Goal: Answer question/provide support

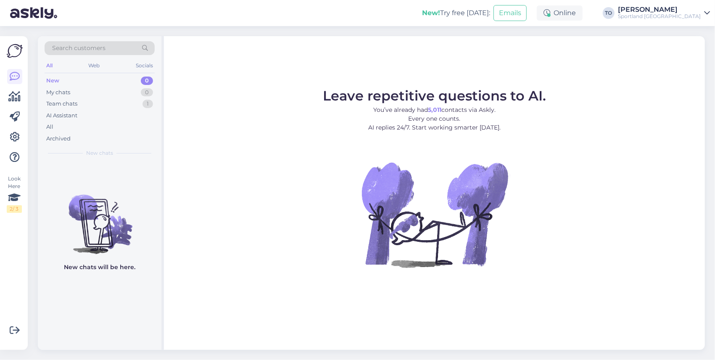
click at [685, 16] on div "Sportland [GEOGRAPHIC_DATA]" at bounding box center [659, 16] width 83 height 7
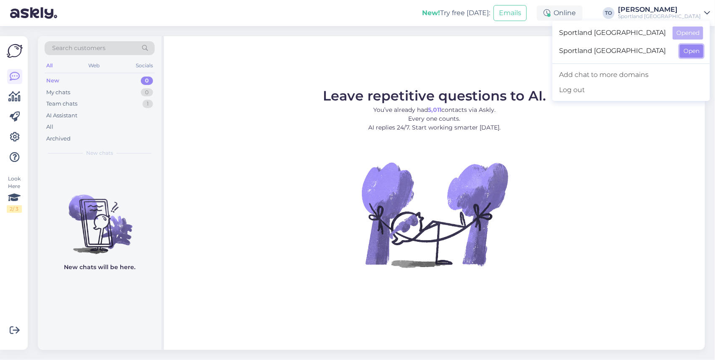
click at [684, 52] on button "Open" at bounding box center [692, 51] width 24 height 13
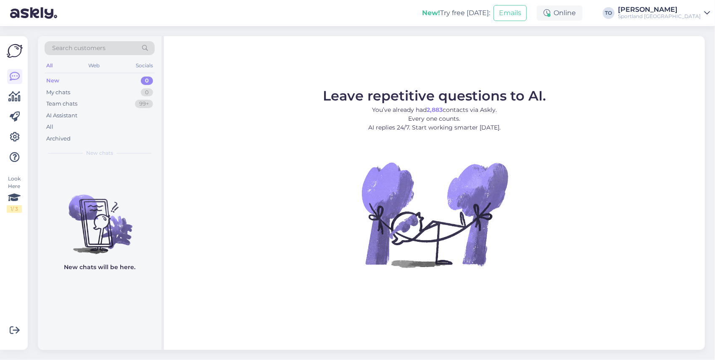
click at [702, 13] on link "[PERSON_NAME] Sportland [GEOGRAPHIC_DATA]" at bounding box center [664, 12] width 92 height 13
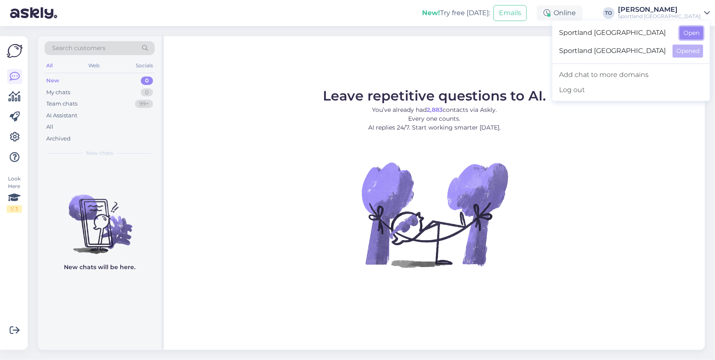
click at [683, 34] on button "Open" at bounding box center [692, 32] width 24 height 13
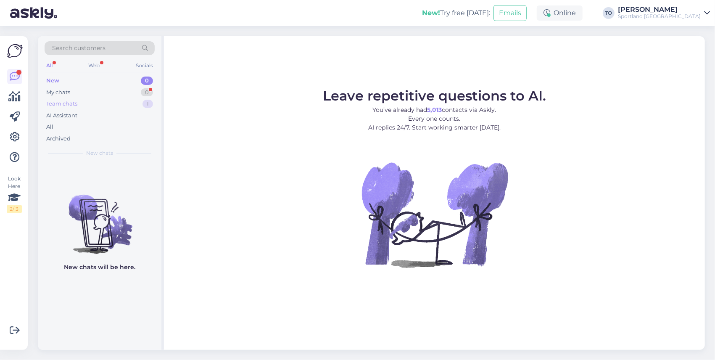
click at [78, 102] on div "Team chats 1" at bounding box center [100, 104] width 110 height 12
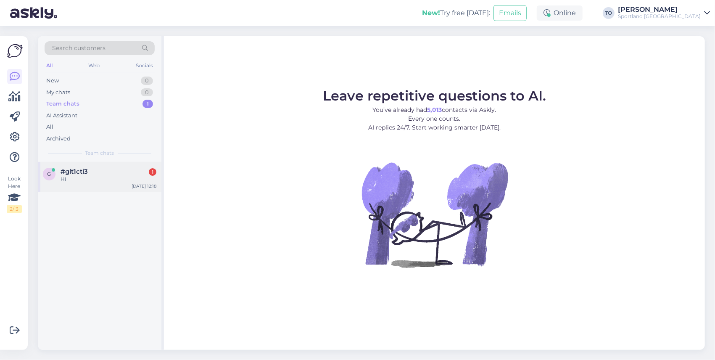
click at [111, 178] on div "Hi" at bounding box center [109, 179] width 96 height 8
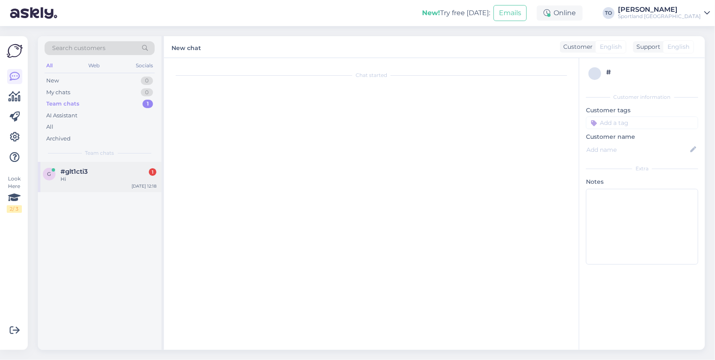
scroll to position [4, 0]
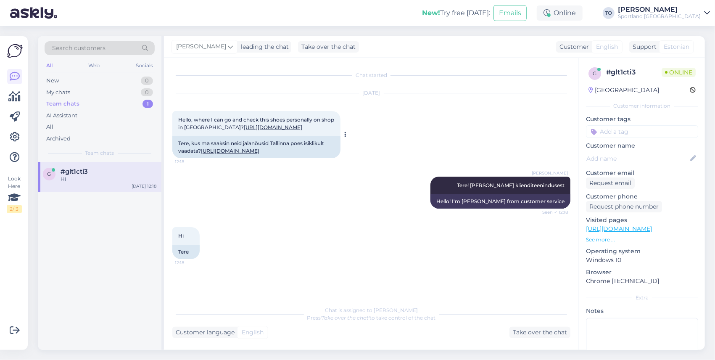
click at [244, 130] on link "https://sportland.ee/product/nike_giannis_immortality_4_mens_basketball_shoes_f…" at bounding box center [273, 127] width 58 height 6
click at [518, 335] on div "Take over the chat" at bounding box center [539, 332] width 61 height 11
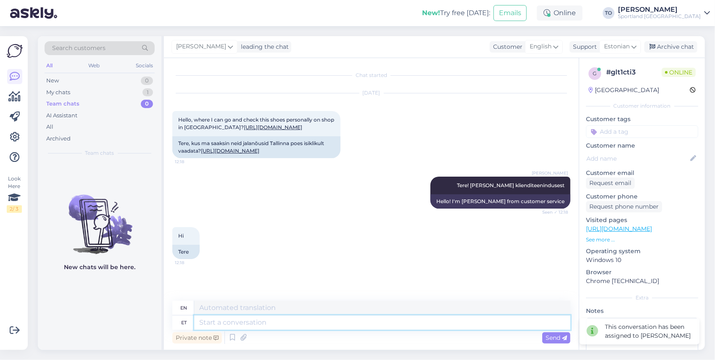
click at [317, 327] on textarea at bounding box center [382, 322] width 376 height 14
type textarea "Kahjuks"
type textarea "Unfortunately"
type textarea "Kahjuks Tallinna"
type textarea "Unfortunately, Tallinn"
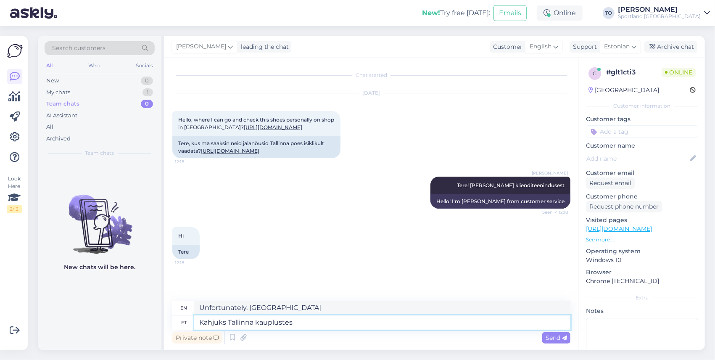
type textarea "Kahjuks Tallinna kauplustes"
type textarea "Unfortunately, in Tallinn stores"
type textarea "Kahjuks Tallinna kauplustes antud t"
type textarea "Unfortunately, given in Tallinn stores"
type textarea "Kahjuks Tallinna kauplustes antud toodet s"
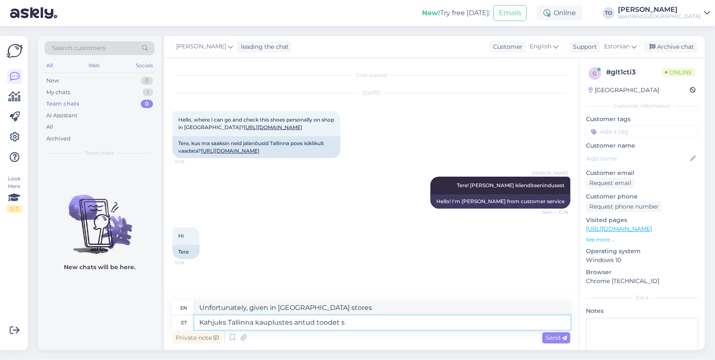
type textarea "Unfortunately, this product is not available in Tallinn stores."
type textarea "Kahjuks Tallinna kauplustes antud toodet saadaval ei ole. Väga"
type textarea "Unfortunately, this product is not available in Tallinn stores. Very"
type textarea "Kahjuks Tallinna kauplustes antud toodet saadaval ei ole. Väga vabandame!"
type textarea "Unfortunately, this product is not available in Tallinn stores. We are very sor…"
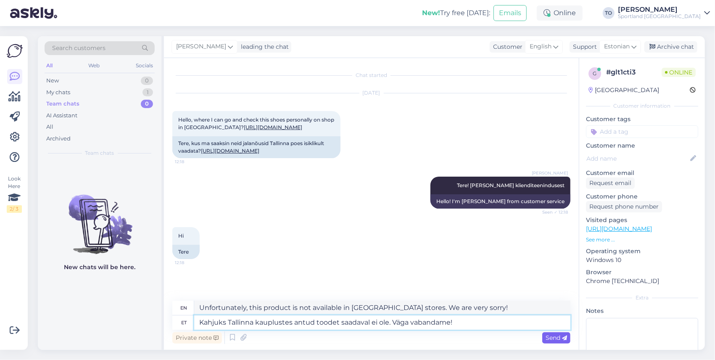
type textarea "Kahjuks Tallinna kauplustes antud toodet saadaval ei ole. Väga vabandame!"
click at [551, 332] on div "Send" at bounding box center [556, 337] width 28 height 11
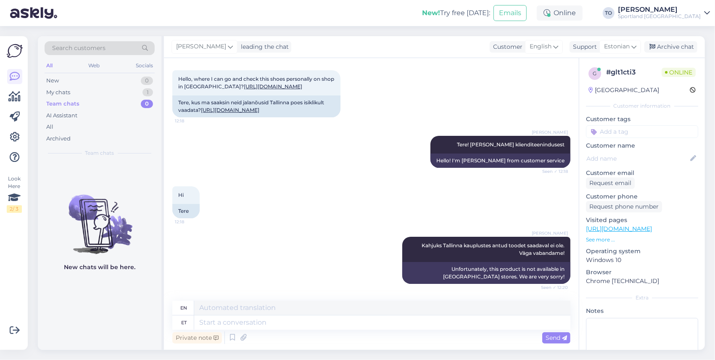
scroll to position [121, 0]
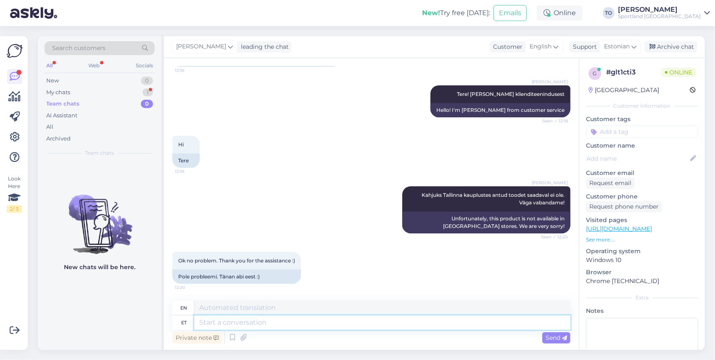
click at [255, 321] on textarea at bounding box center [382, 322] width 376 height 14
type textarea "Palun"
type textarea "Please"
type textarea "Palun."
type textarea "Please."
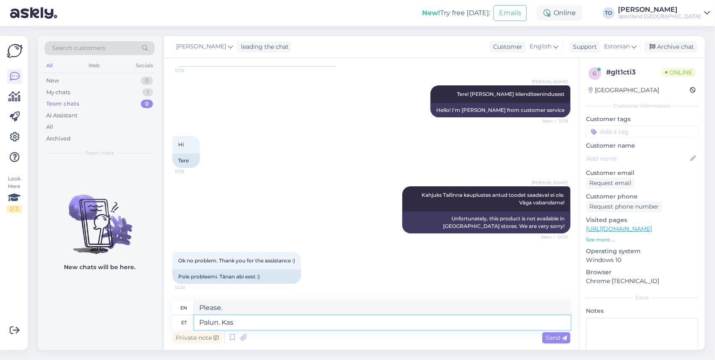
type textarea "Palun. Kas"
type textarea "Please. Can"
type textarea "Palun. Kas hetkel s"
type textarea "Please. Is it at the moment?"
type textarea "Palun. Kas hetkel saan v"
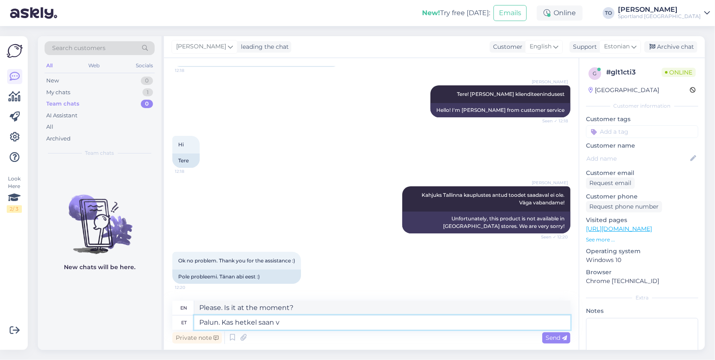
type textarea "Please. Can I have it at the moment?"
type textarea "Palun. Kas hetkel saan veel a"
type textarea "Please. Can I have more at the moment?"
type textarea "Palun. Kas hetkel saan veel abiks"
type textarea "Please. Can I still help you at this time?"
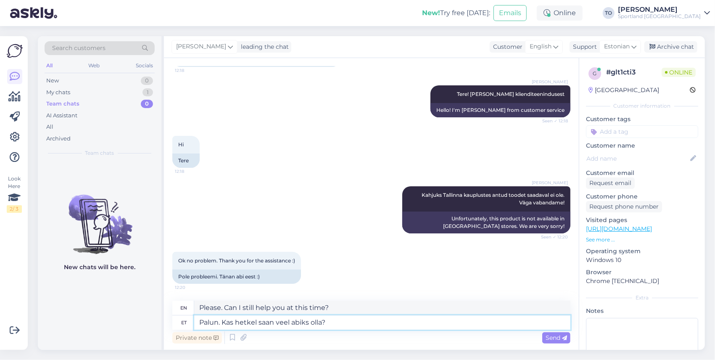
drag, startPoint x: 256, startPoint y: 324, endPoint x: 236, endPoint y: 324, distance: 20.2
click at [236, 324] on textarea "Palun. Kas hetkel saan veel abiks olla?" at bounding box center [382, 322] width 376 height 14
type textarea "Palun. Kas saan veel abiks olla?"
type textarea "Please. Can I help you further?"
click at [269, 324] on textarea "Palun. Kas saan veel abiks olla?" at bounding box center [382, 322] width 376 height 14
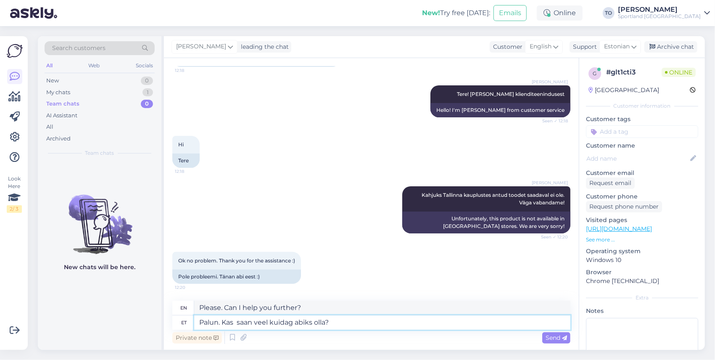
type textarea "Palun. Kas saan veel kuidagi abiks olla?"
type textarea "Please. Is there anything else I can help you with?"
type textarea "Palun. Kas saan veel kuidagi abiks olla?"
click at [221, 307] on textarea "Please. Is there anything else I can help you with?" at bounding box center [382, 307] width 376 height 14
click at [261, 310] on textarea "You are welcome!. Is there anything else I can help you with?" at bounding box center [382, 307] width 376 height 14
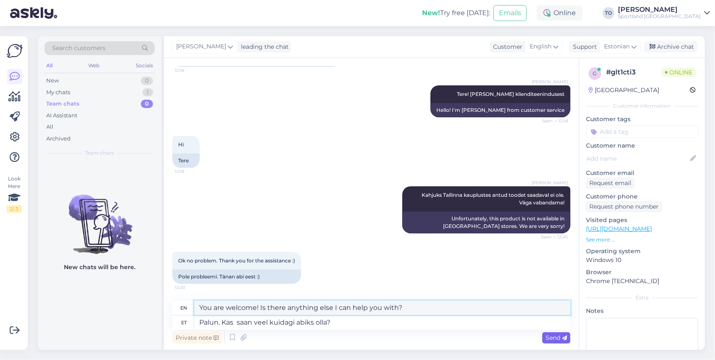
type textarea "You are welcome! Is there anything else I can help you with?"
click at [556, 333] on div "Send" at bounding box center [556, 337] width 28 height 11
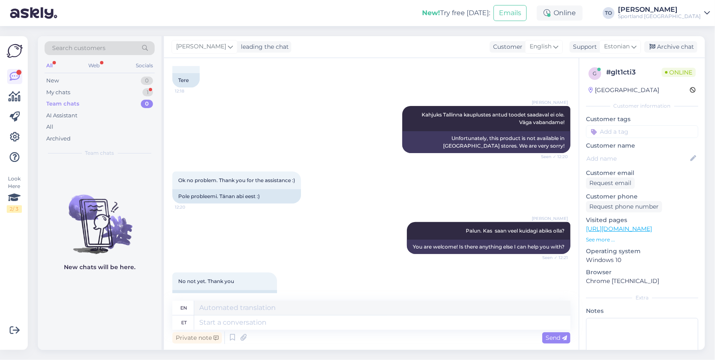
scroll to position [222, 0]
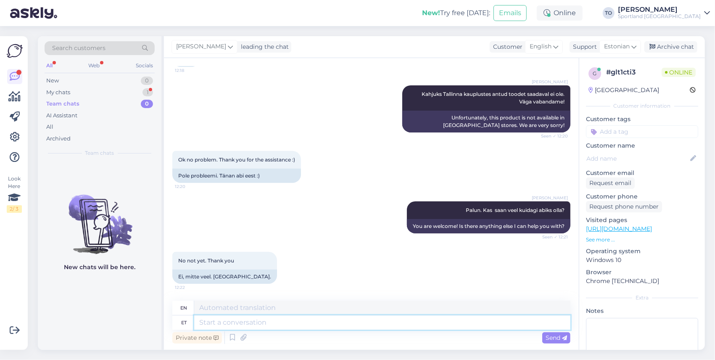
click at [241, 327] on textarea at bounding box center [382, 322] width 376 height 14
type textarea "Ilusat"
type textarea "Beautiful"
type textarea "Ilusat päeva!"
type textarea "Have a nice day!"
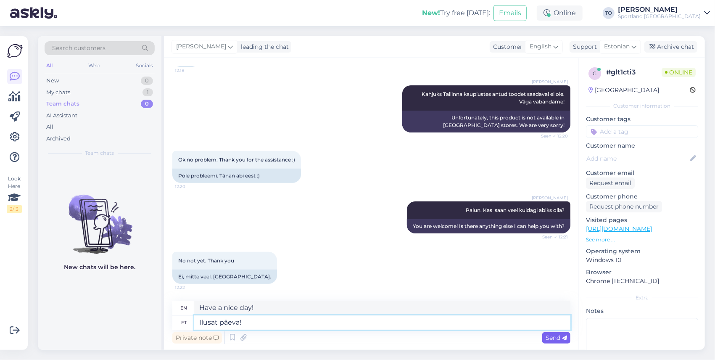
type textarea "Ilusat päeva!"
click at [550, 335] on span "Send" at bounding box center [555, 338] width 21 height 8
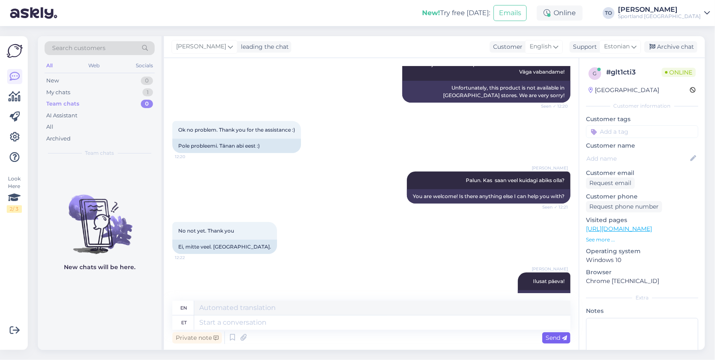
scroll to position [272, 0]
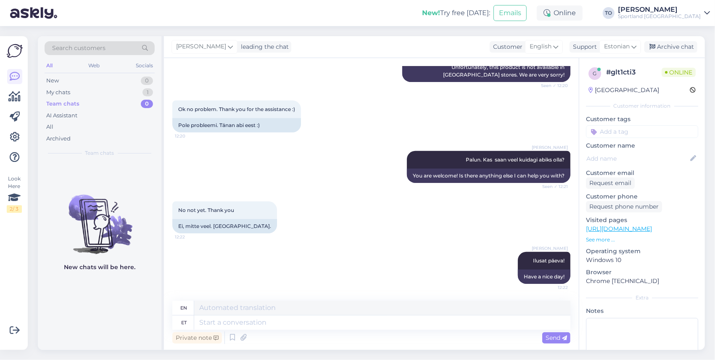
click at [641, 133] on input at bounding box center [642, 131] width 112 height 13
type input "saada"
click at [644, 164] on span "Toote saadavus" at bounding box center [641, 163] width 39 height 5
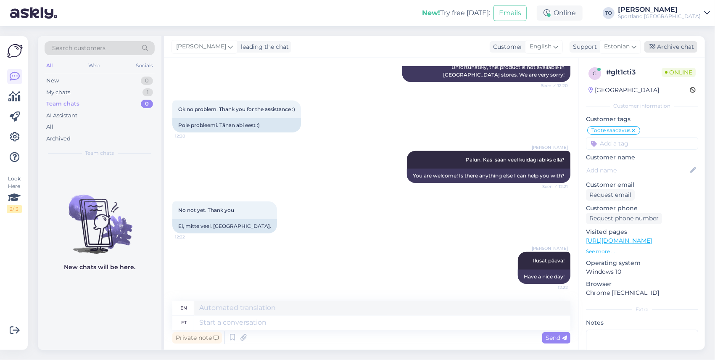
click at [674, 45] on div "Archive chat" at bounding box center [670, 46] width 53 height 11
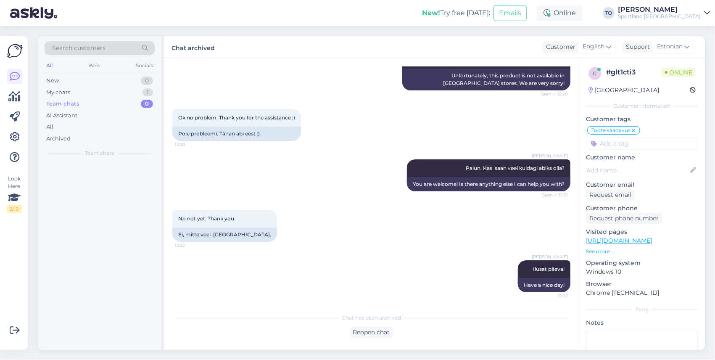
scroll to position [264, 0]
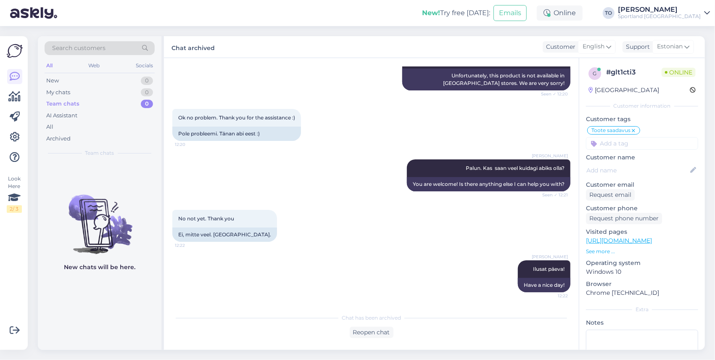
click at [682, 14] on div "Sportland [GEOGRAPHIC_DATA]" at bounding box center [659, 16] width 83 height 7
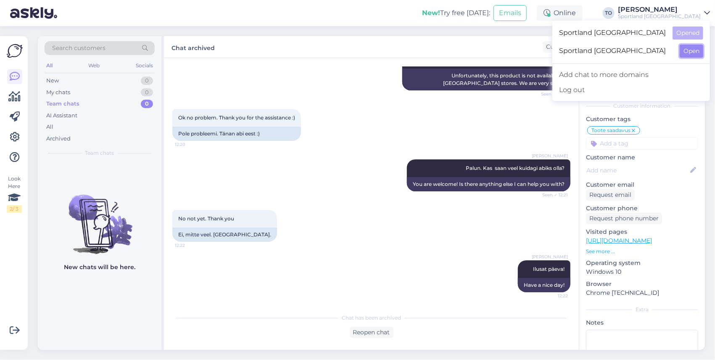
click at [692, 49] on button "Open" at bounding box center [692, 51] width 24 height 13
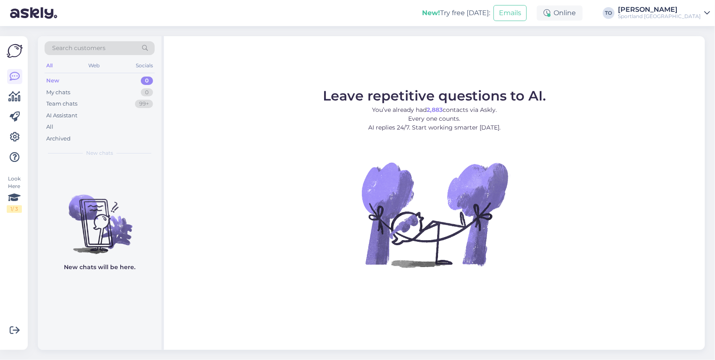
click at [682, 16] on div "Sportland [GEOGRAPHIC_DATA]" at bounding box center [659, 16] width 83 height 7
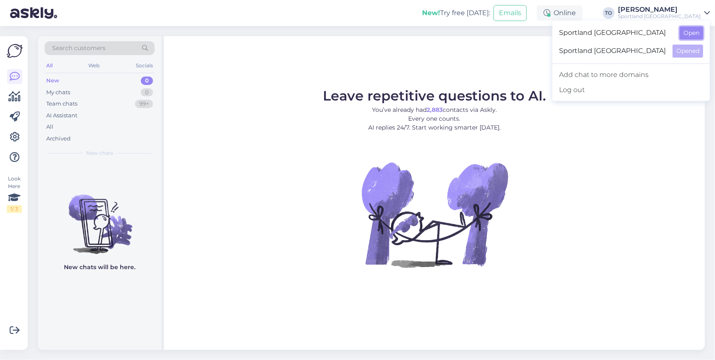
click at [693, 34] on button "Open" at bounding box center [692, 32] width 24 height 13
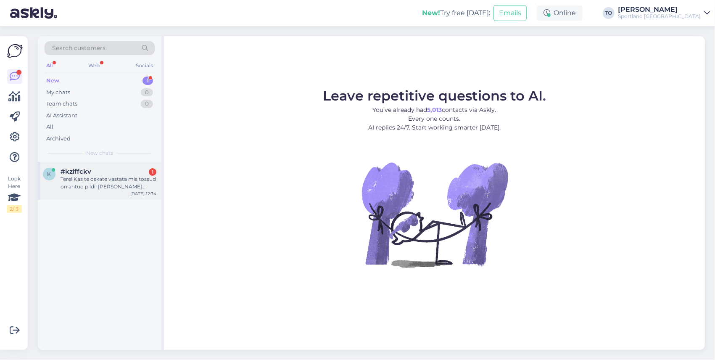
click at [145, 187] on div "Tere! Kas te oskate vastata mis tossud on antud pildil jalas naisterahval? http…" at bounding box center [109, 182] width 96 height 15
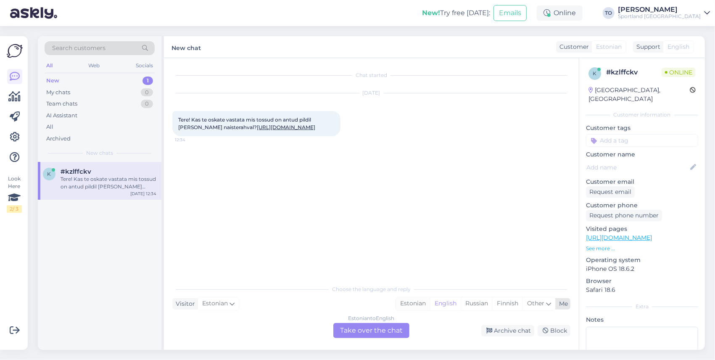
click at [421, 303] on div "Estonian" at bounding box center [413, 303] width 34 height 13
click at [384, 334] on div "Estonian to Estonian Take over the chat" at bounding box center [371, 330] width 76 height 15
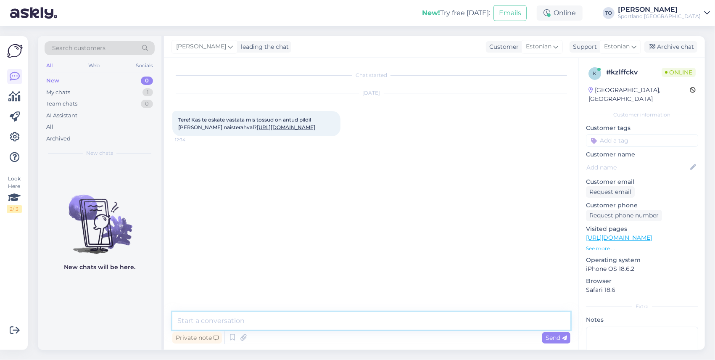
click at [360, 320] on textarea at bounding box center [371, 321] width 398 height 18
type textarea "Tere! [PERSON_NAME] Klienditeenindusest"
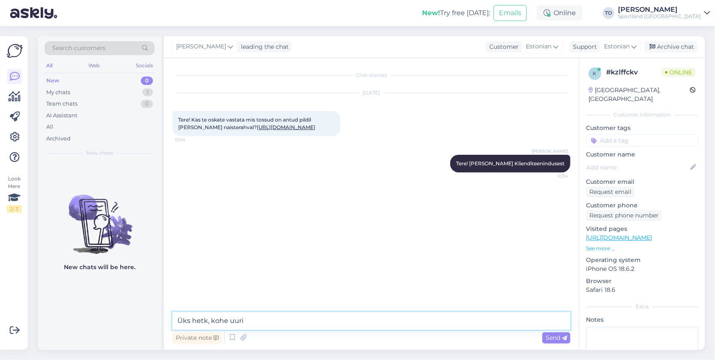
type textarea "Üks hetk, kohe uurin"
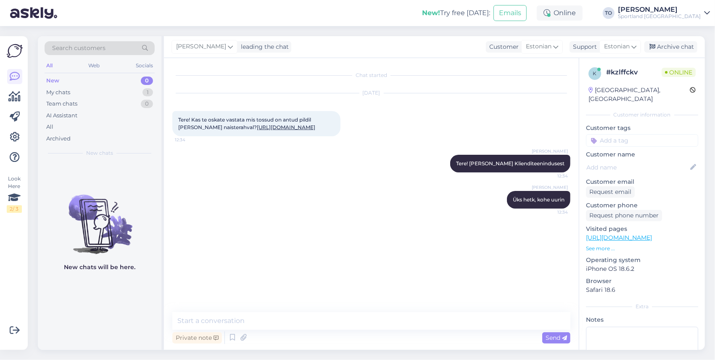
click at [236, 136] on div "Tere! Kas te oskate vastata mis tossud on antud pildil jalas naisterahval? http…" at bounding box center [256, 123] width 168 height 25
click at [257, 130] on link "https://sportland.ee/product/nike_aeroswift_womens_dri_fit_adv_running_singlet_…" at bounding box center [286, 127] width 58 height 6
drag, startPoint x: 178, startPoint y: 119, endPoint x: 213, endPoint y: 129, distance: 36.7
click at [213, 129] on div "Tere! Kas te oskate vastata mis tossud on antud pildil jalas naisterahval? http…" at bounding box center [256, 123] width 168 height 25
copy span "Tere! Kas te oskate vastata mis tossud on antud pildil jalas naisterahval?"
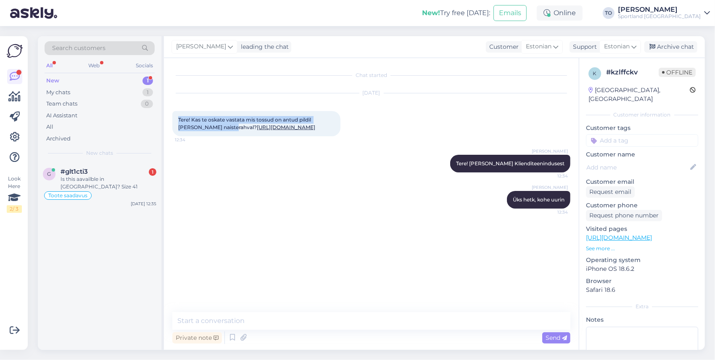
click at [125, 79] on div "New 1" at bounding box center [100, 81] width 110 height 12
click at [98, 179] on div "Is this aavailble in Tallinn? Size 41" at bounding box center [109, 182] width 96 height 15
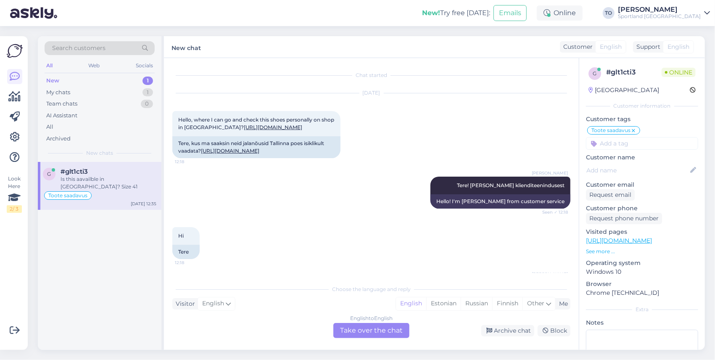
scroll to position [329, 0]
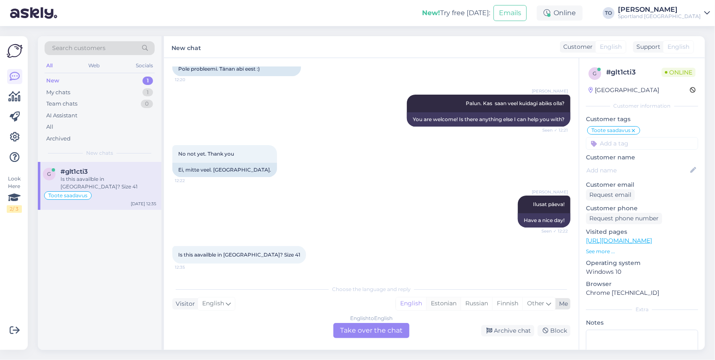
click at [442, 304] on div "Estonian" at bounding box center [443, 303] width 34 height 13
click at [375, 329] on div "English to Estonian Take over the chat" at bounding box center [371, 330] width 76 height 15
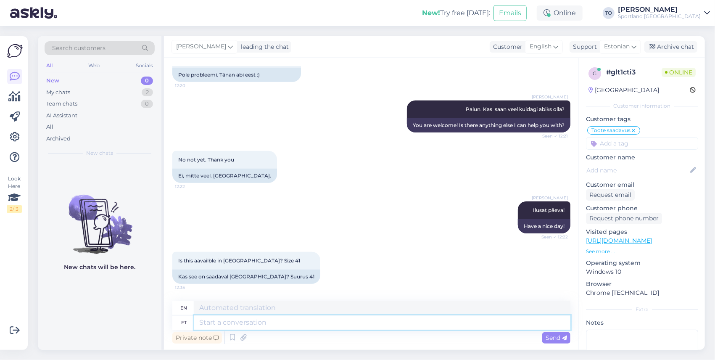
click at [343, 328] on textarea at bounding box center [382, 322] width 376 height 14
type textarea "Tere"
type textarea "Hello"
type textarea "Tere!"
type textarea "Hello!"
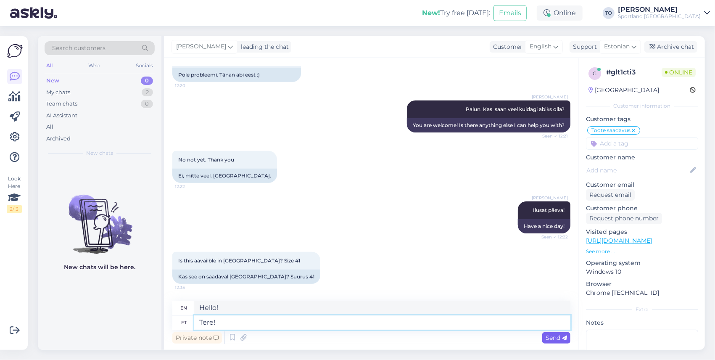
type textarea "Tere!"
click at [556, 339] on span "Send" at bounding box center [555, 338] width 21 height 8
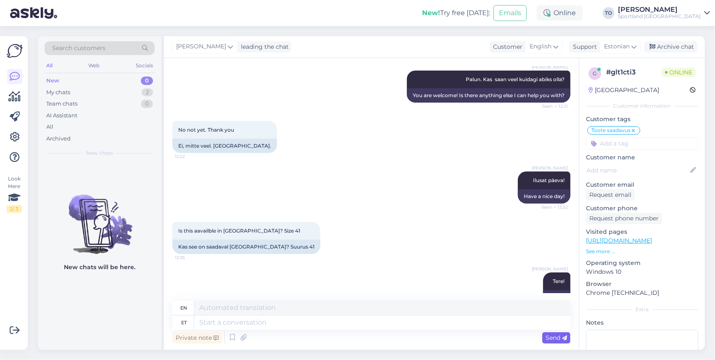
scroll to position [373, 0]
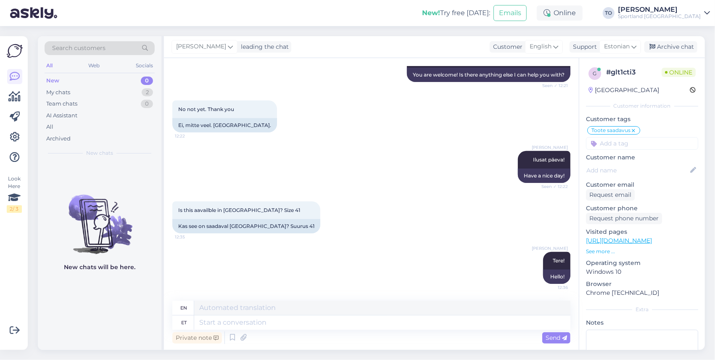
click at [631, 240] on link "https://sportland.ee/product/nike_air_max_nuaxis_mens_shoes_fd4329_101" at bounding box center [619, 241] width 66 height 8
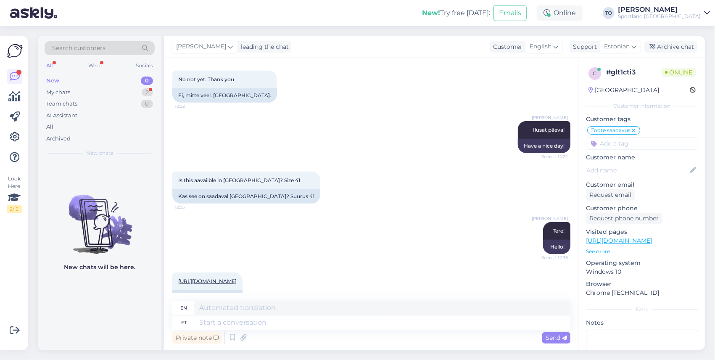
scroll to position [439, 0]
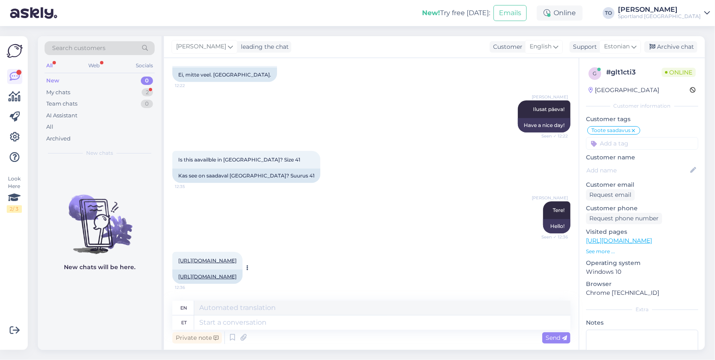
click at [237, 273] on link "https://sportland.ee/product/nike_air_max_nuaxis_mens_shoes_fd4329_101" at bounding box center [207, 276] width 58 height 6
click at [228, 325] on textarea at bounding box center [382, 322] width 376 height 14
type textarea "41"
type textarea "41 suurs"
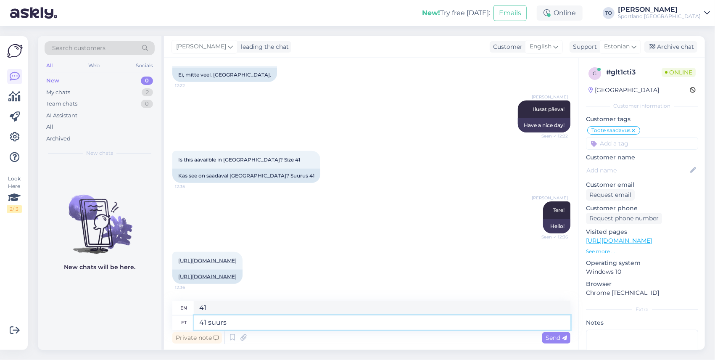
type textarea "41 sizes"
type textarea "41 suur"
type textarea "41 large"
type textarea "41 suurus"
type textarea "41 size"
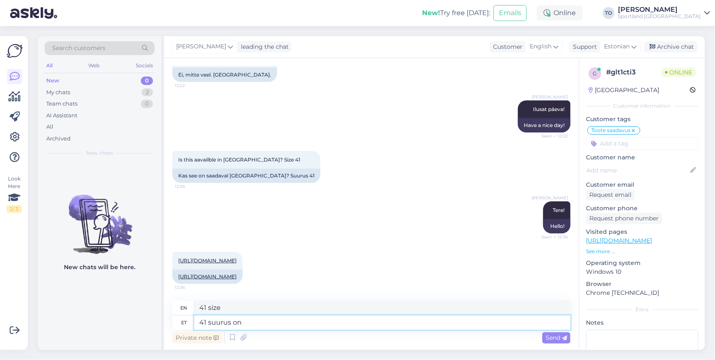
type textarea "41 suurus on"
type textarea "41 size is"
type textarea "41 suurus on Tallinnas"
type textarea "Size 41 is in Tallinn"
type textarea "41 suurus on Tallinnas saadaval"
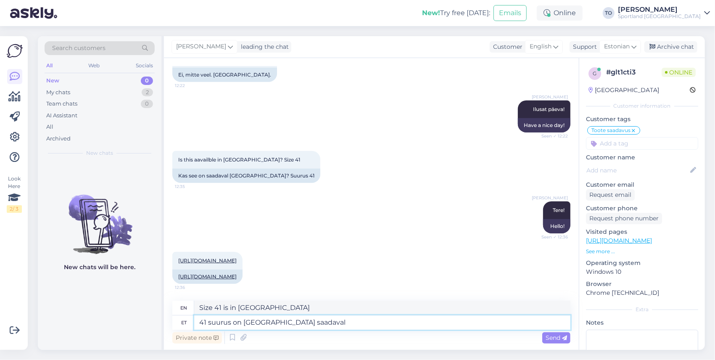
type textarea "Size 41 is available in Tallinn"
type textarea "41 suurus on Tallinnas saadaval T!"
type textarea "Size 41 is available in Tallinn in size T!"
type textarea "41 suurus on Tallinnas saadaval T"
type textarea "Size 41 is available in Tallinn T"
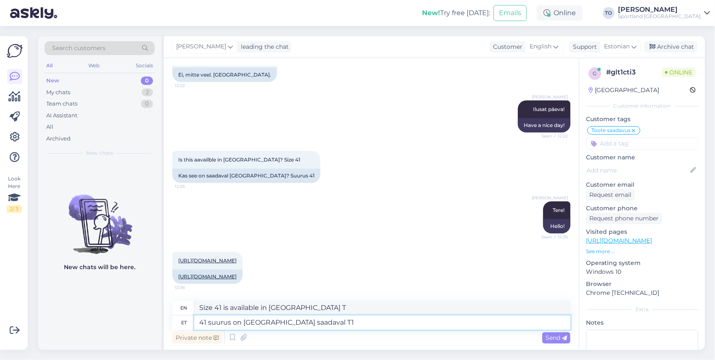
type textarea "41 suurus on Tallinnas saadaval T1"
type textarea "Size 41 is available in Tallinn T1"
type textarea "41 suurus on Tallinnas saadaval T1 kaupluses"
type textarea "Size 41 is available in Tallinn at the T1 store."
click at [313, 324] on textarea "41 suurus on Tallinnas saadaval T1 kaupluses" at bounding box center [382, 322] width 376 height 14
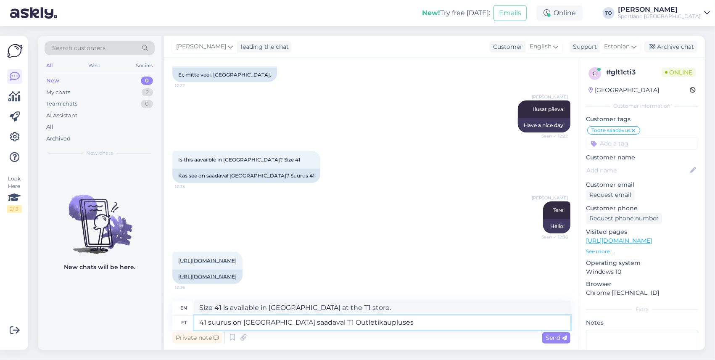
type textarea "41 suurus on Tallinnas saadaval T1 Outleti kaupluses"
type textarea "Size 41 is available in Tallinn at the T1 Outlet store."
type textarea "41 suurus on Tallinnas saadaval T1 Outleti kaupluses"
click at [556, 345] on div "Private note Send" at bounding box center [371, 337] width 398 height 16
click at [556, 342] on div "Send" at bounding box center [556, 337] width 28 height 11
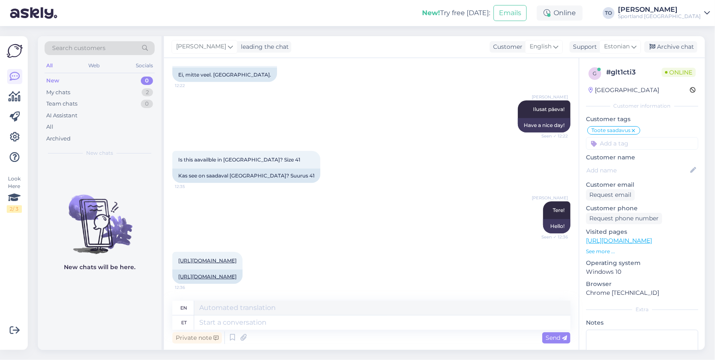
scroll to position [489, 0]
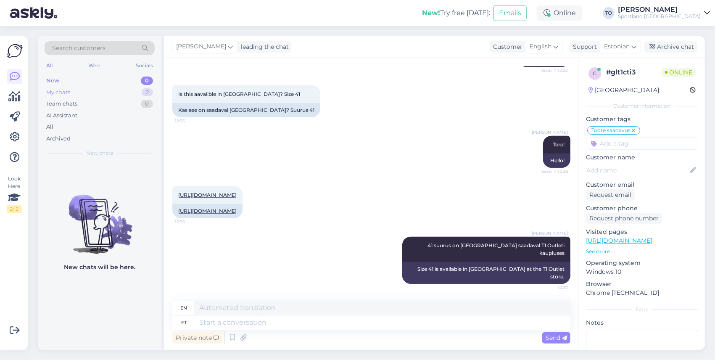
click at [96, 92] on div "My chats 2" at bounding box center [100, 93] width 110 height 12
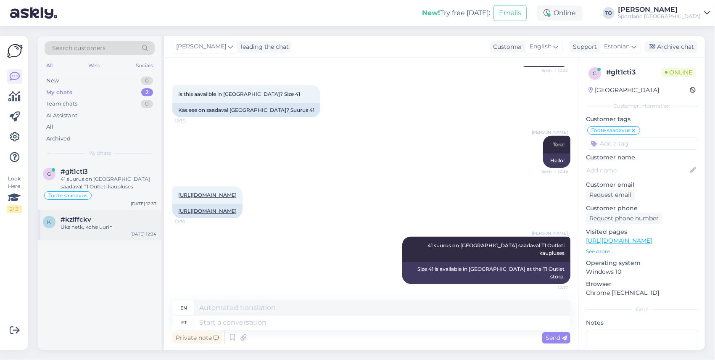
click at [98, 229] on div "Üks hetk, kohe uurin" at bounding box center [109, 227] width 96 height 8
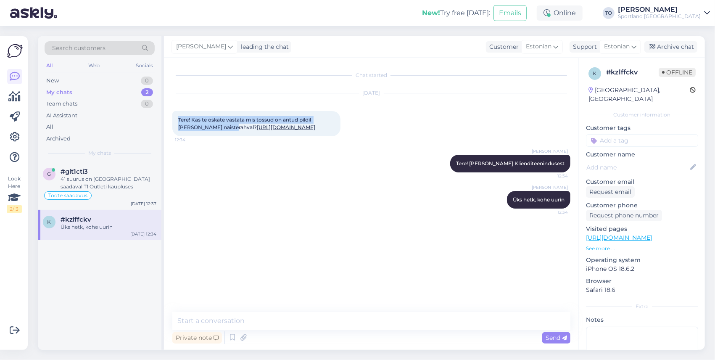
drag, startPoint x: 178, startPoint y: 117, endPoint x: 213, endPoint y: 126, distance: 36.5
click at [213, 126] on div "Tere! Kas te oskate vastata mis tossud on antud pildil jalas naisterahval? http…" at bounding box center [256, 123] width 168 height 25
copy span "Tere! Kas te oskate vastata mis tossud on antud pildil jalas naisterahval?"
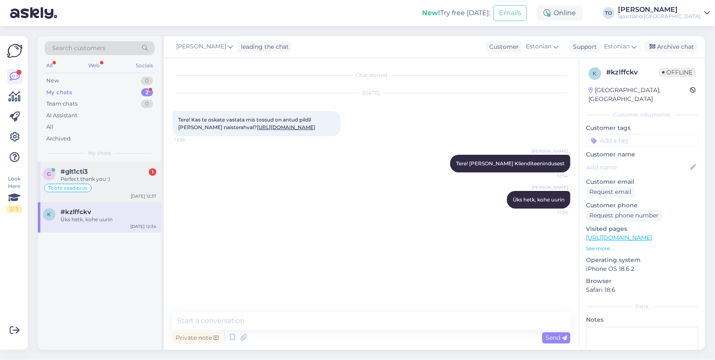
drag, startPoint x: 102, startPoint y: 177, endPoint x: 145, endPoint y: 188, distance: 45.2
click at [102, 177] on div "Perfect thank you :)" at bounding box center [109, 179] width 96 height 8
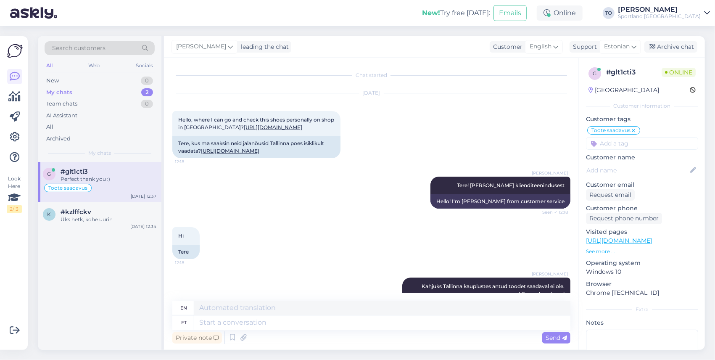
scroll to position [540, 0]
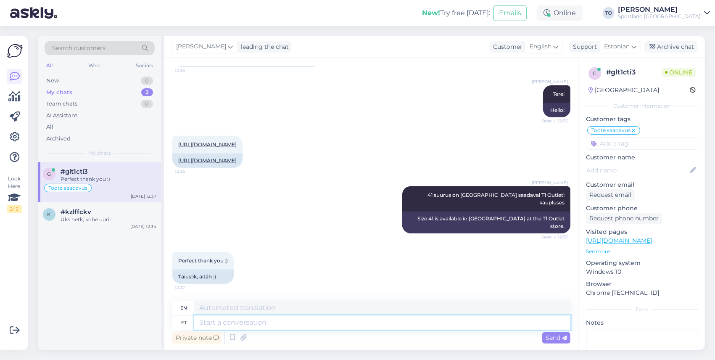
click at [252, 322] on textarea at bounding box center [382, 322] width 376 height 14
type textarea "Palun"
type textarea "Please"
type textarea "Palun!"
type textarea "Please!"
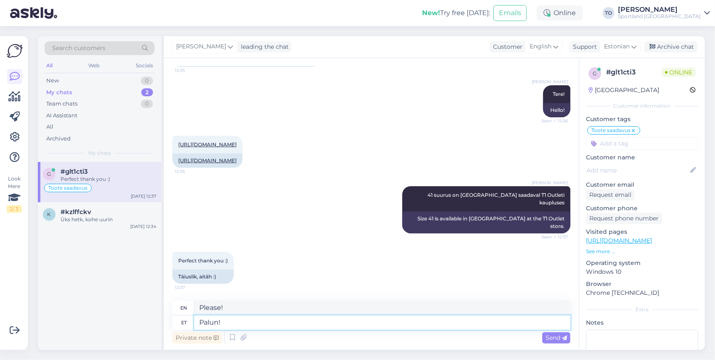
type textarea "Palun!"
click at [245, 306] on textarea "Please!" at bounding box center [382, 307] width 376 height 14
type textarea "P"
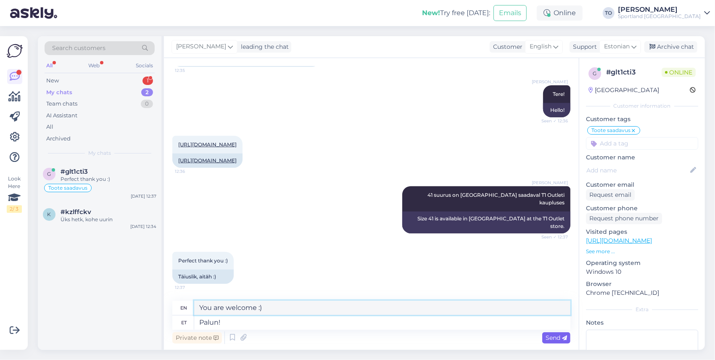
type textarea "You are welcome :)"
click at [552, 335] on span "Send" at bounding box center [555, 338] width 21 height 8
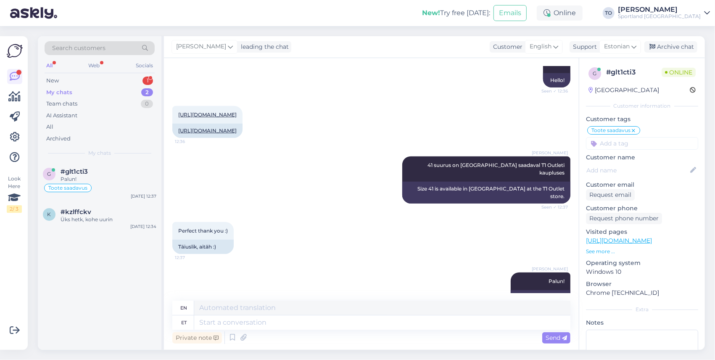
scroll to position [590, 0]
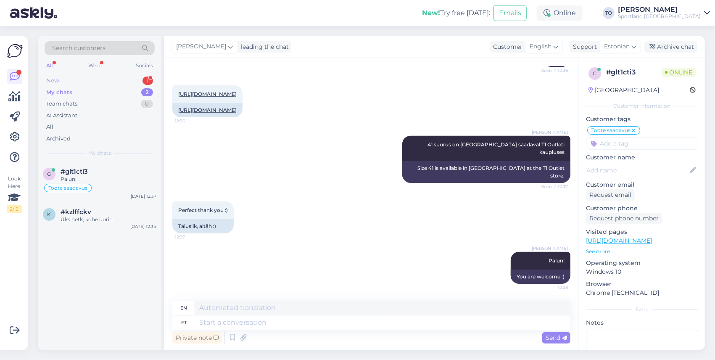
click at [137, 79] on div "New 1" at bounding box center [100, 81] width 110 height 12
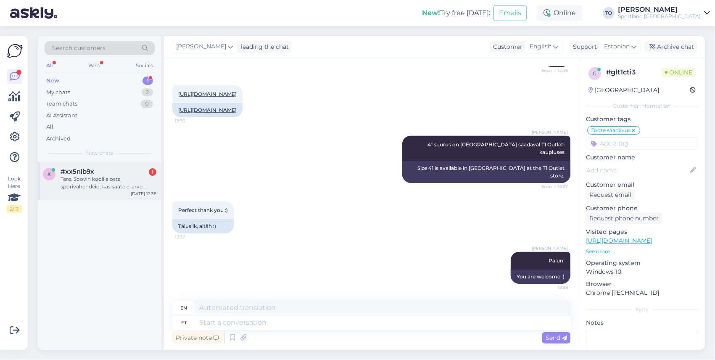
click at [125, 182] on div "Tere. Soovin koolile osta sporivahendeid, kas saate e-arve teha?" at bounding box center [109, 182] width 96 height 15
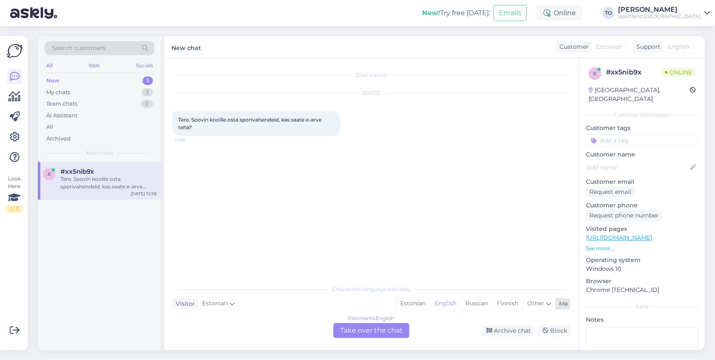
click at [421, 303] on div "Estonian" at bounding box center [413, 303] width 34 height 13
click at [395, 331] on div "Estonian to Estonian Take over the chat" at bounding box center [371, 330] width 76 height 15
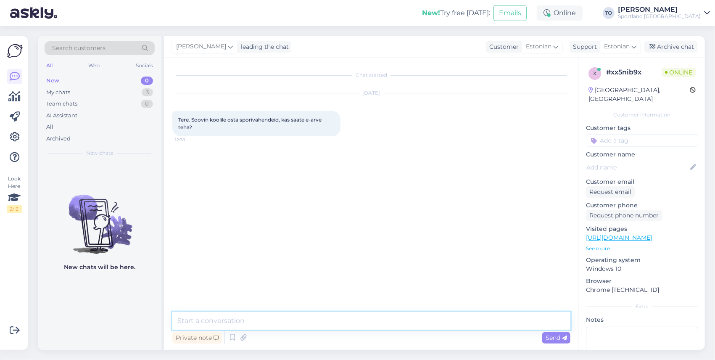
click at [326, 328] on textarea at bounding box center [371, 321] width 398 height 18
click at [326, 329] on textarea "Tere!" at bounding box center [371, 321] width 398 height 18
type textarea "Tere! [PERSON_NAME] Klienditeenindusest"
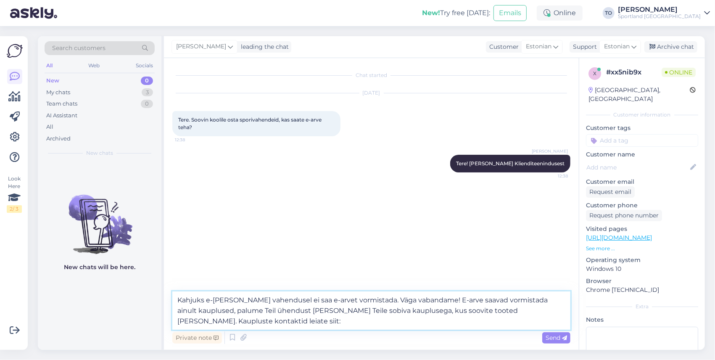
paste textarea "https://sportland.ee/kauplused"
type textarea "Kahjuks e-poe vahendusel ei saa e-arvet vormistada. Väga vabandame! E-arve saav…"
click at [556, 335] on span "Send" at bounding box center [555, 338] width 21 height 8
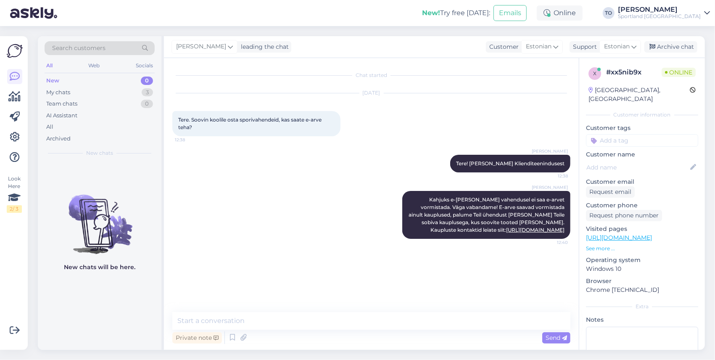
click at [627, 134] on input at bounding box center [642, 140] width 112 height 13
type input "arve"
click at [635, 160] on span "Arve taotlemine" at bounding box center [642, 162] width 41 height 5
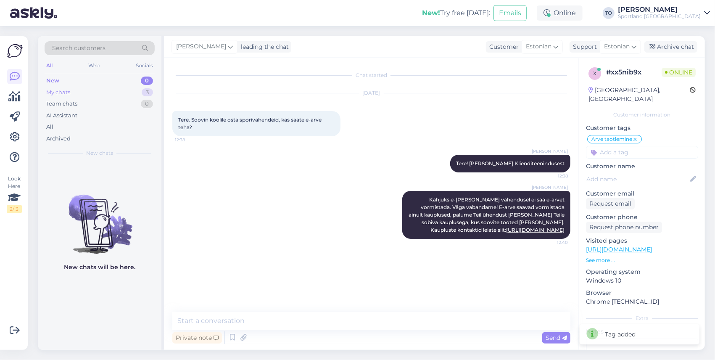
click at [87, 93] on div "My chats 3" at bounding box center [100, 93] width 110 height 12
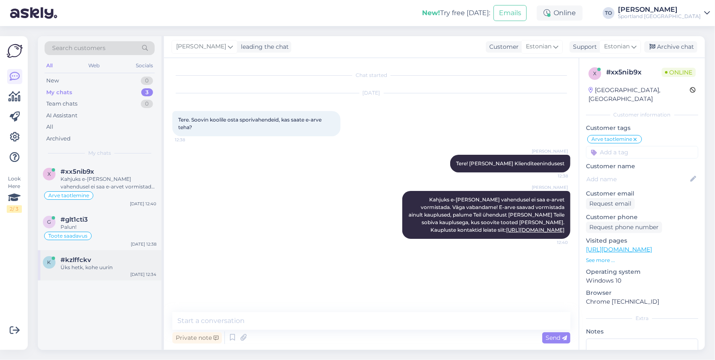
click at [113, 268] on div "Üks hetk, kohe uurin" at bounding box center [109, 267] width 96 height 8
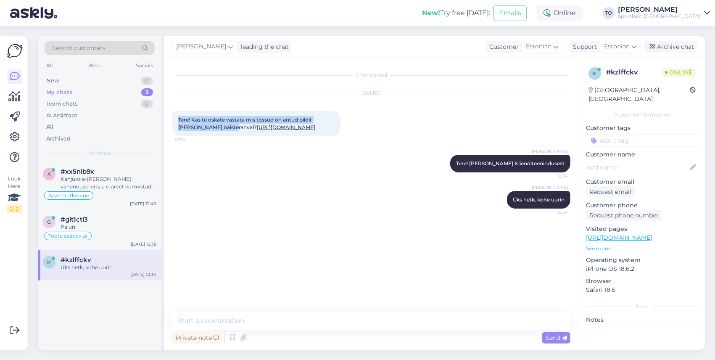
drag, startPoint x: 179, startPoint y: 118, endPoint x: 214, endPoint y: 127, distance: 36.8
click at [214, 127] on div "Tere! Kas te oskate vastata mis tossud on antud pildil jalas naisterahval? http…" at bounding box center [256, 123] width 168 height 25
copy span "Tere! Kas te oskate vastata mis tossud on antud pildil jalas naisterahval?"
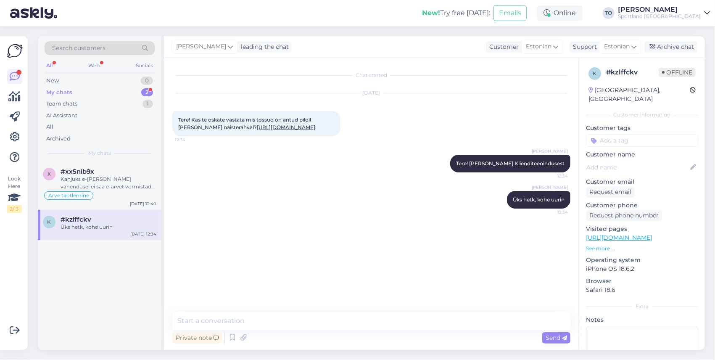
click at [128, 229] on div "Üks hetk, kohe uurin" at bounding box center [109, 227] width 96 height 8
click at [119, 188] on div "Kahjuks e-poe vahendusel ei saa e-arvet vormistada. Väga vabandame! E-arve saav…" at bounding box center [109, 182] width 96 height 15
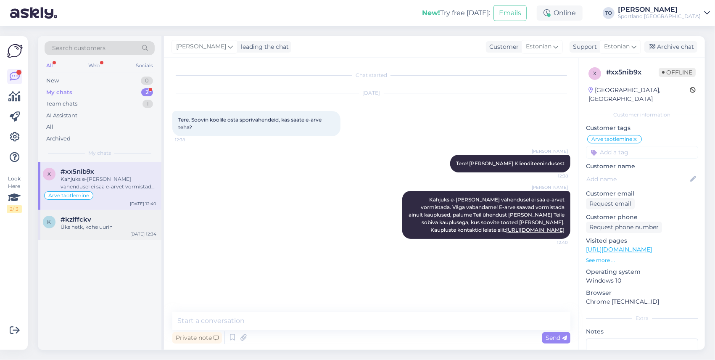
drag, startPoint x: 97, startPoint y: 223, endPoint x: 113, endPoint y: 225, distance: 16.9
click at [97, 223] on div "Üks hetk, kohe uurin" at bounding box center [109, 227] width 96 height 8
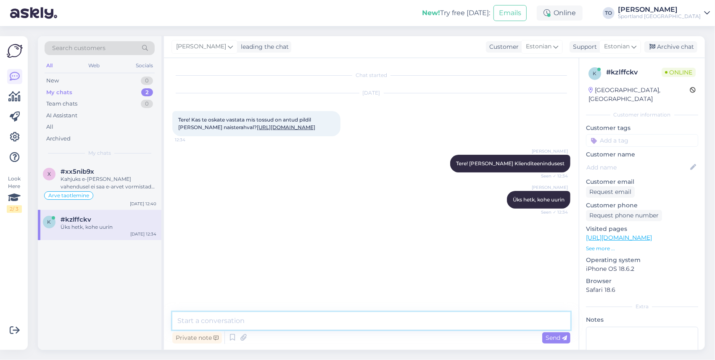
click at [278, 315] on textarea at bounding box center [371, 321] width 398 height 18
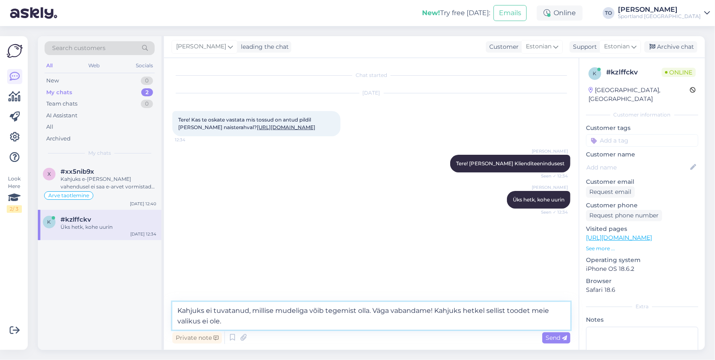
click at [228, 310] on textarea "Kahjuks ei tuvatanud, millise mudeliga võib tegemist olla. Väga vabandame! Kahj…" at bounding box center [371, 316] width 398 height 28
type textarea "Kahjuks ei tuvastanud, millise mudeliga võib tegemist olla. Väga vabandame! Kah…"
click at [555, 339] on span "Send" at bounding box center [555, 338] width 21 height 8
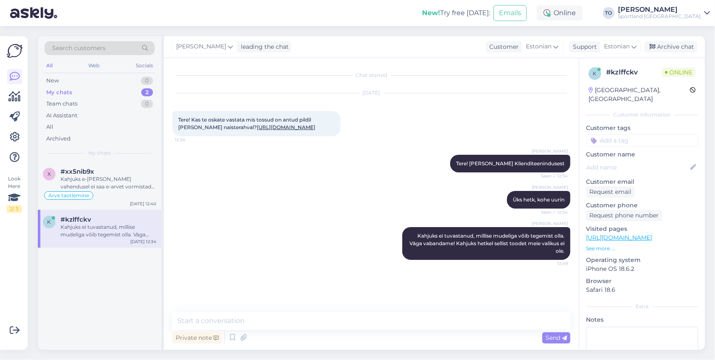
click at [623, 134] on input at bounding box center [642, 140] width 112 height 13
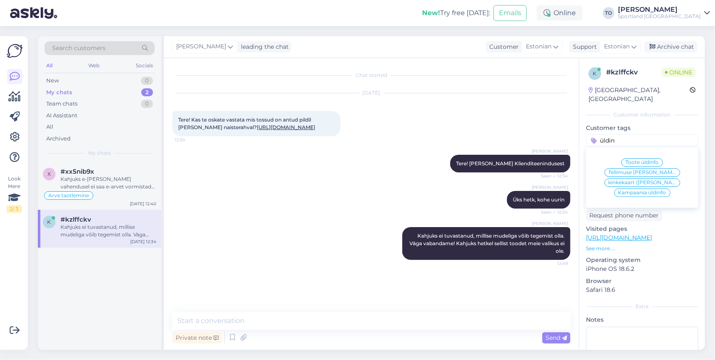
type input "üldin"
click at [643, 160] on span "Toote üldinfo" at bounding box center [641, 162] width 33 height 5
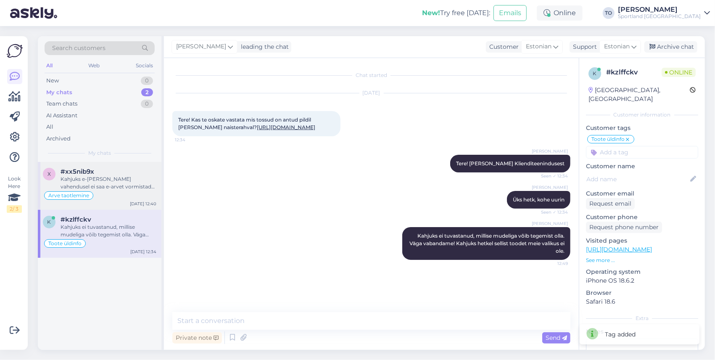
click at [104, 188] on div "Kahjuks e-poe vahendusel ei saa e-arvet vormistada. Väga vabandame! E-arve saav…" at bounding box center [109, 182] width 96 height 15
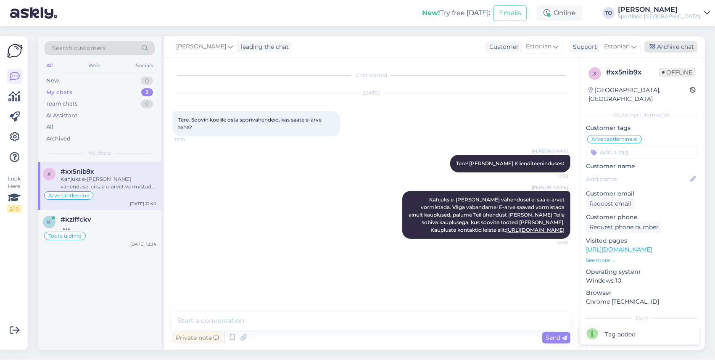
click at [677, 42] on div "Archive chat" at bounding box center [670, 46] width 53 height 11
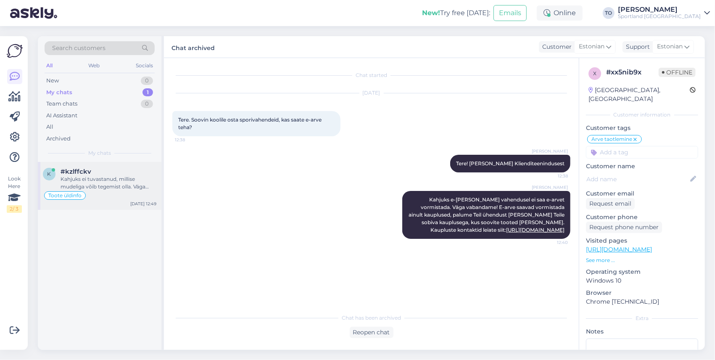
click at [137, 175] on div "Kahjuks ei tuvastanud, millise mudeliga võib tegemist olla. Väga vabandame! Kah…" at bounding box center [109, 182] width 96 height 15
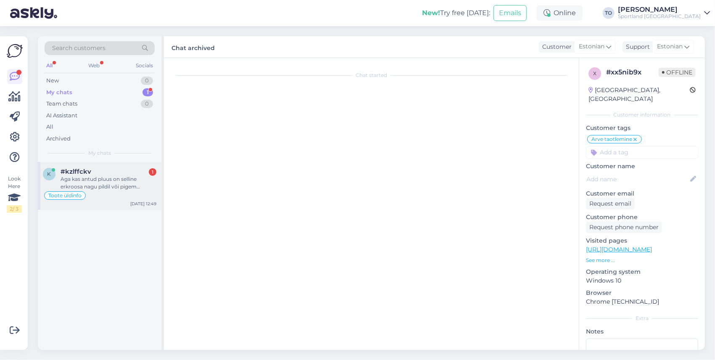
scroll to position [31, 0]
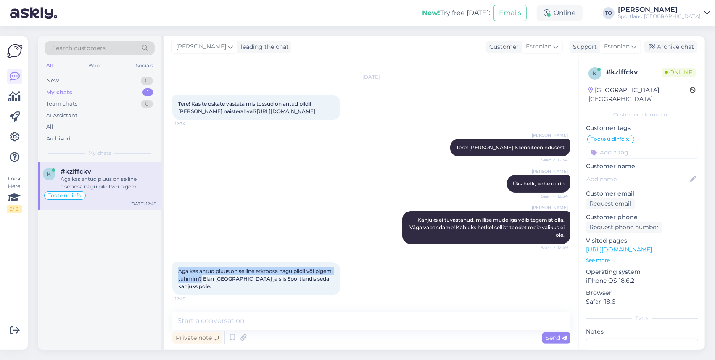
drag, startPoint x: 178, startPoint y: 269, endPoint x: 219, endPoint y: 277, distance: 41.9
click at [219, 277] on span "Aga kas antud pluus on selline erkroosa nagu pildil või pigem tuhmim? Elan Vilj…" at bounding box center [255, 278] width 155 height 21
copy span "Aga kas antud pluus on selline erkroosa nagu pildil või pigem tuhmim?"
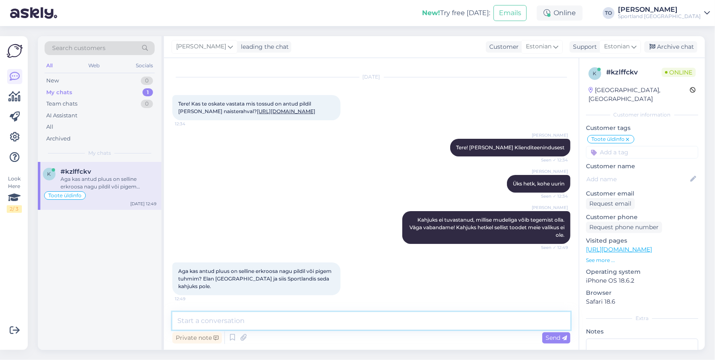
click at [298, 320] on textarea at bounding box center [371, 321] width 398 height 18
drag, startPoint x: 239, startPoint y: 319, endPoint x: 252, endPoint y: 323, distance: 13.8
click at [240, 319] on textarea "Tegemist on erksa tooniga" at bounding box center [371, 321] width 398 height 18
click at [239, 322] on textarea "Tegemist on erksaroosatooniga" at bounding box center [371, 321] width 398 height 18
click at [258, 320] on textarea "Tegemist on erksa roosatooniga" at bounding box center [371, 321] width 398 height 18
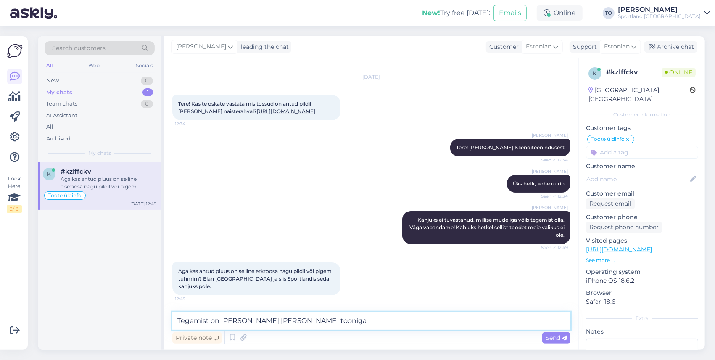
click at [302, 319] on textarea "Tegemist on erksa roosa tooniga" at bounding box center [371, 321] width 398 height 18
click at [335, 316] on textarea "Tegemist on erksa roosa tooniga" at bounding box center [371, 321] width 398 height 18
click at [290, 325] on textarea "Tegemist on erksa roosa tooniga, veidi mahedama" at bounding box center [371, 321] width 398 height 18
click at [399, 319] on textarea "Tegemist on erksa roosa tooniga, tegelikkuses veidi mahedama" at bounding box center [371, 321] width 398 height 18
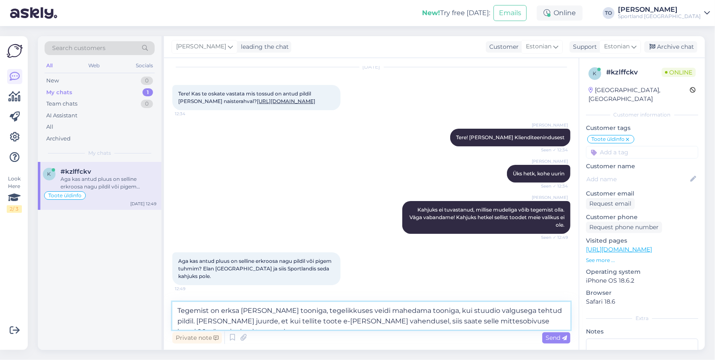
click at [374, 322] on textarea "Tegemist on erksa roosa tooniga, tegelikkuses veidi mahedama tooniga, kui stuud…" at bounding box center [371, 316] width 398 height 28
type textarea "Tegemist on erksa roosa tooniga, tegelikkuses veidi mahedama tooniga, kui stuud…"
click at [555, 336] on span "Send" at bounding box center [555, 338] width 21 height 8
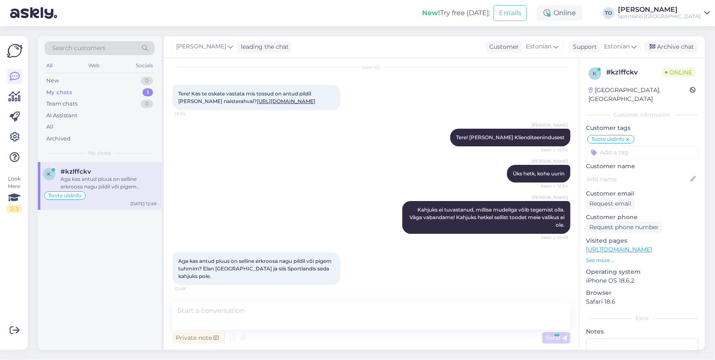
scroll to position [90, 0]
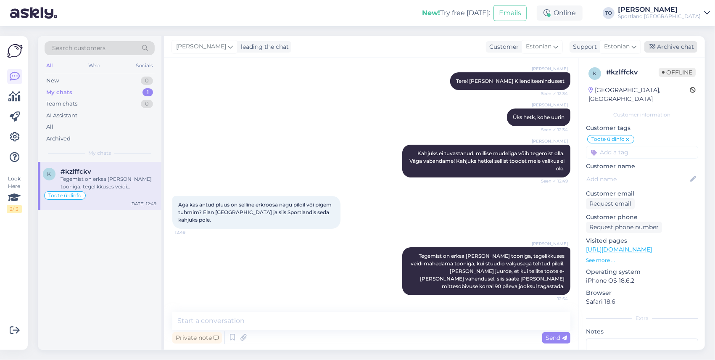
click at [665, 48] on div "Archive chat" at bounding box center [670, 46] width 53 height 11
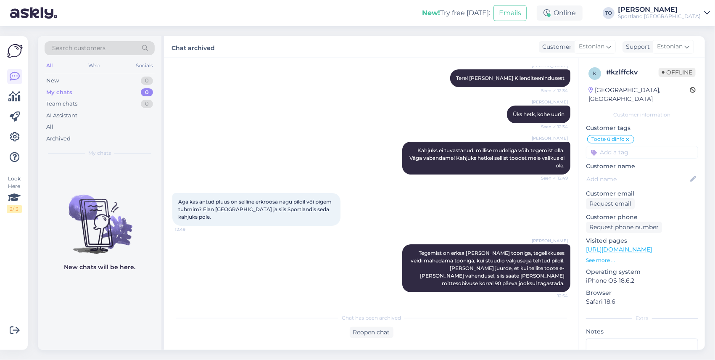
click at [682, 12] on div "[PERSON_NAME]" at bounding box center [659, 9] width 83 height 7
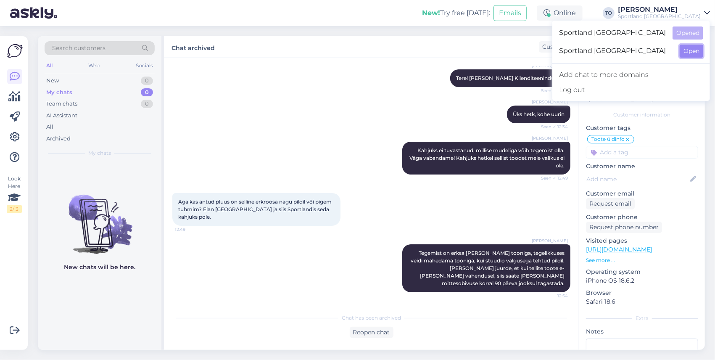
click at [700, 48] on button "Open" at bounding box center [692, 51] width 24 height 13
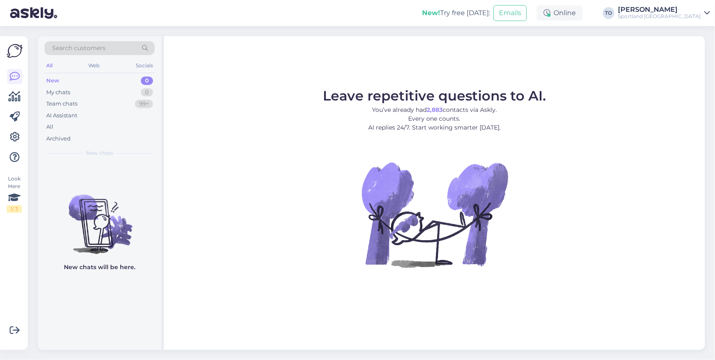
click at [676, 16] on div "Sportland [GEOGRAPHIC_DATA]" at bounding box center [659, 16] width 83 height 7
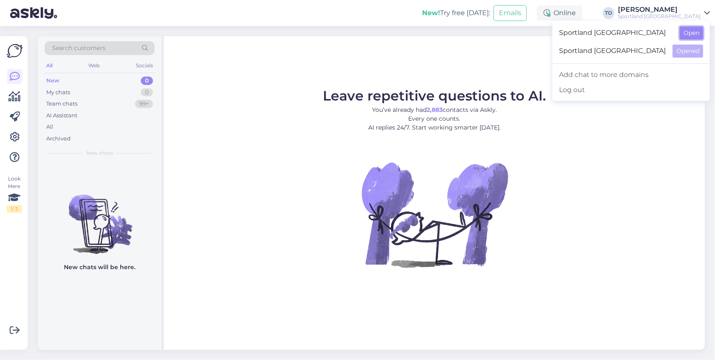
click at [688, 33] on button "Open" at bounding box center [692, 32] width 24 height 13
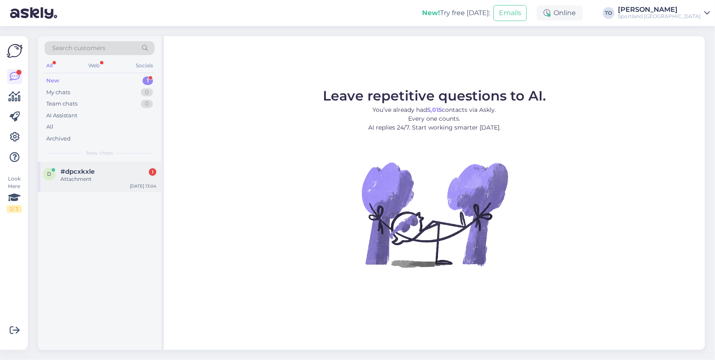
click at [109, 186] on div "d #dpcxkxle 1 Attachment Sep 9 13:04" at bounding box center [100, 177] width 124 height 30
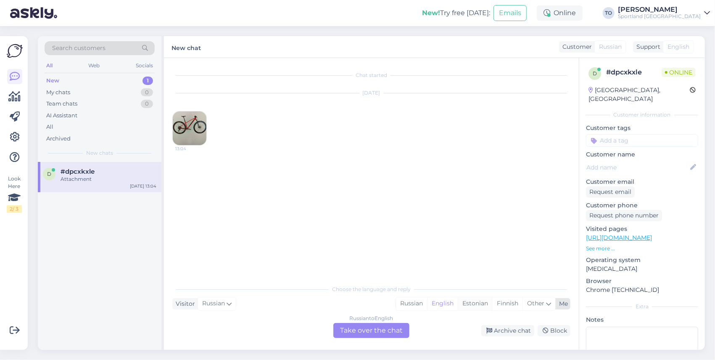
click at [480, 305] on div "Estonian" at bounding box center [475, 303] width 34 height 13
click at [398, 330] on div "Russian to Estonian Take over the chat" at bounding box center [371, 330] width 76 height 15
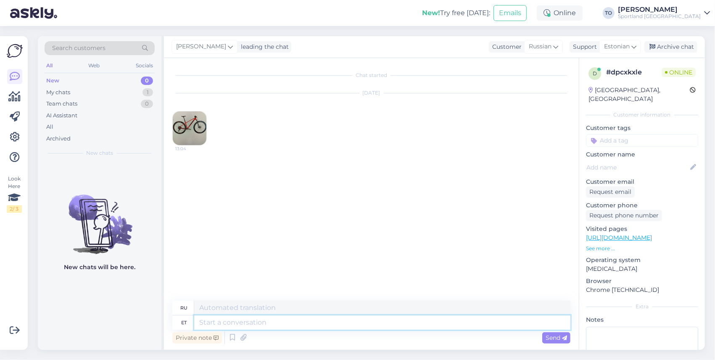
click at [292, 321] on textarea at bounding box center [382, 322] width 376 height 14
type textarea "Tere!"
type textarea "Привет!"
type textarea "Tere! [GEOGRAPHIC_DATA]"
type textarea "Привет! Я"
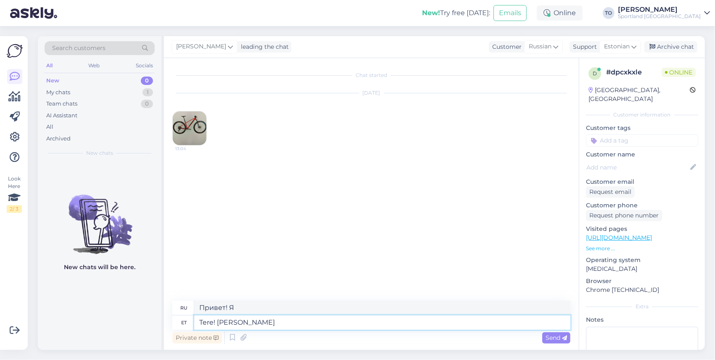
type textarea "Tere! [PERSON_NAME]"
type textarea "Привет! Меня зовут Тиина."
type textarea "Tere! [PERSON_NAME] Klienditeenindusest"
type textarea "Здравствуйте! Меня зовут [PERSON_NAME], я из службы поддержки клиентов."
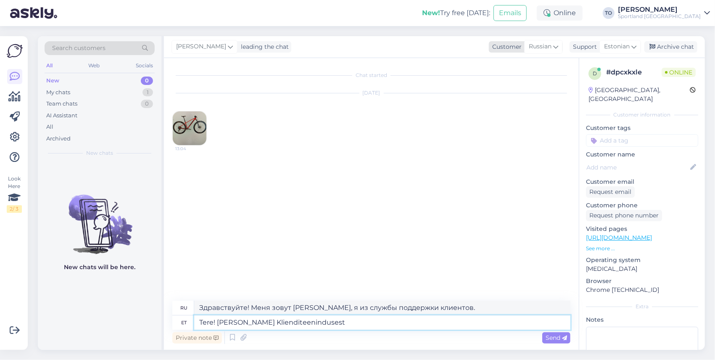
type textarea "Tere! [PERSON_NAME] Klienditeenindusest"
click at [553, 50] on div "Russian" at bounding box center [543, 46] width 39 height 13
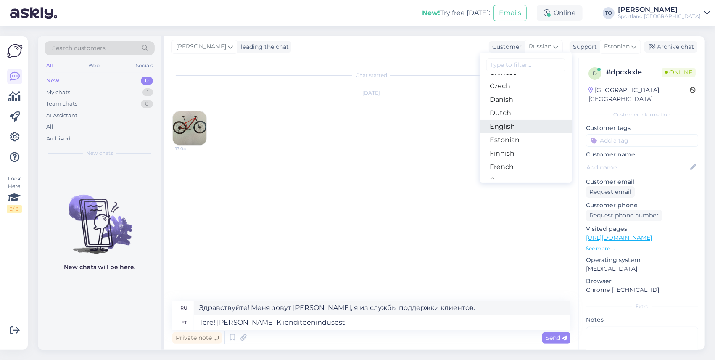
scroll to position [56, 0]
click at [528, 134] on link "Estonian" at bounding box center [526, 135] width 92 height 13
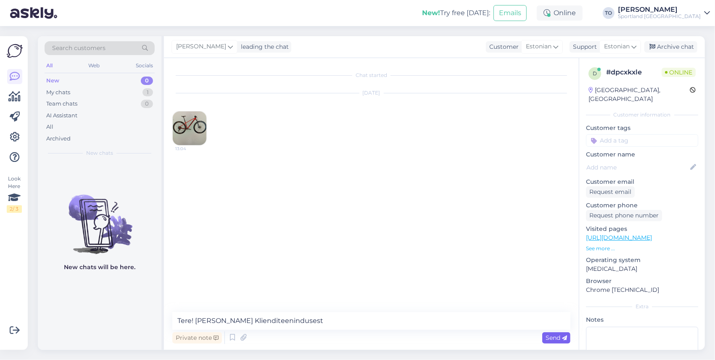
click at [552, 340] on span "Send" at bounding box center [555, 338] width 21 height 8
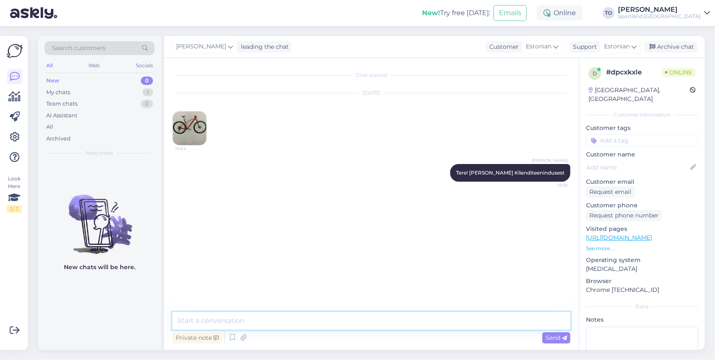
click at [314, 321] on textarea at bounding box center [371, 321] width 398 height 18
type textarea "Kuidas saan abiks olla?"
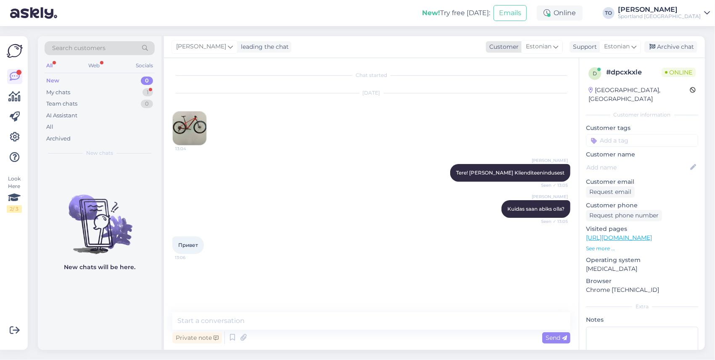
click at [547, 48] on span "Estonian" at bounding box center [539, 46] width 26 height 9
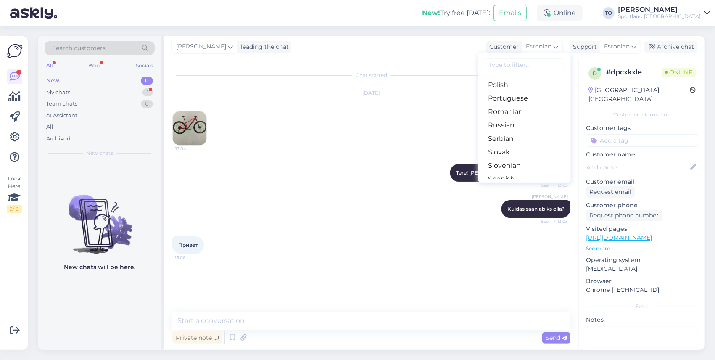
scroll to position [289, 0]
click at [538, 129] on link "Russian" at bounding box center [524, 130] width 92 height 13
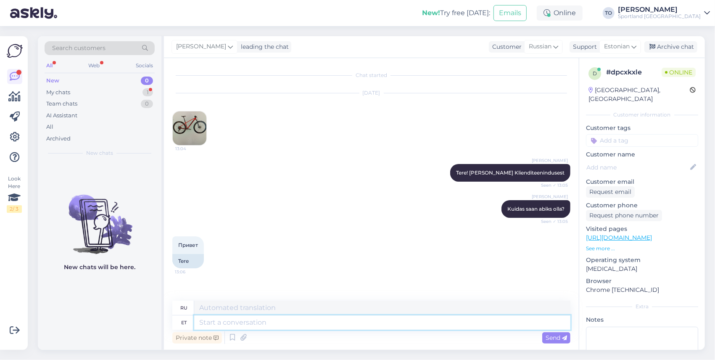
click at [228, 320] on textarea at bounding box center [382, 322] width 376 height 14
type textarea "Tere!"
type textarea "Привет!"
type textarea "Tere! [GEOGRAPHIC_DATA]"
type textarea "Привет! Я"
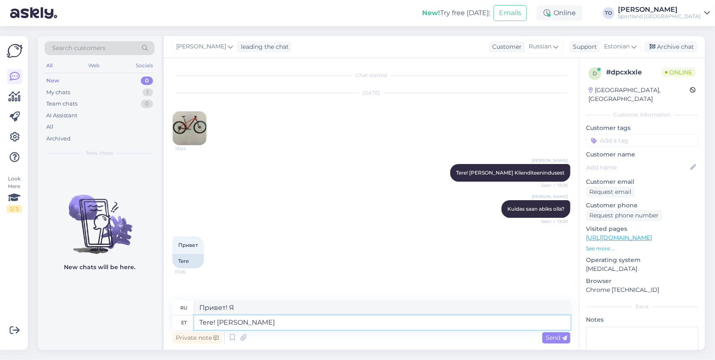
type textarea "Tere! [PERSON_NAME]"
type textarea "Привет! Меня зовут Тиина."
type textarea "Tere! [PERSON_NAME] KLienditeenindusest"
type textarea "Здравствуйте! Меня зовут [PERSON_NAME], я из службы поддержки клиентов."
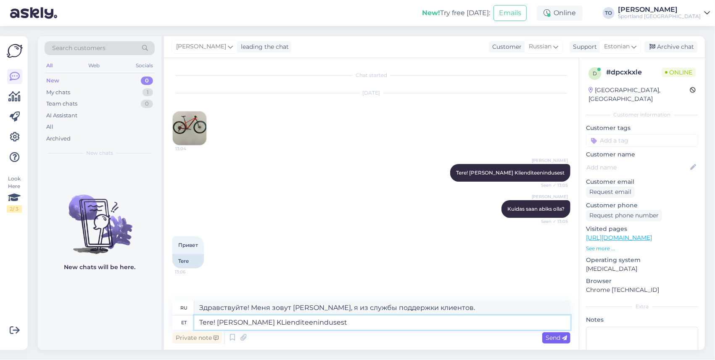
type textarea "Tere! [PERSON_NAME] KLienditeenindusest"
click at [562, 336] on icon at bounding box center [564, 337] width 5 height 5
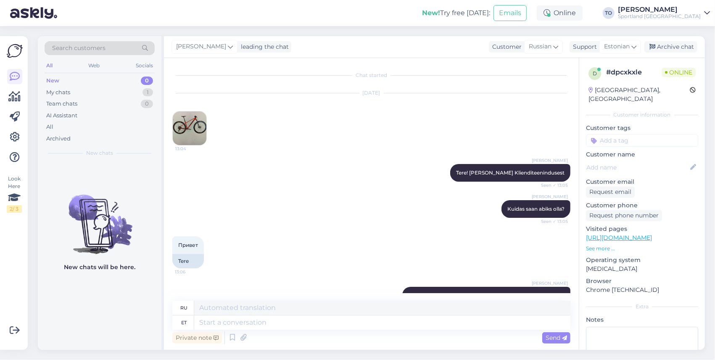
scroll to position [42, 0]
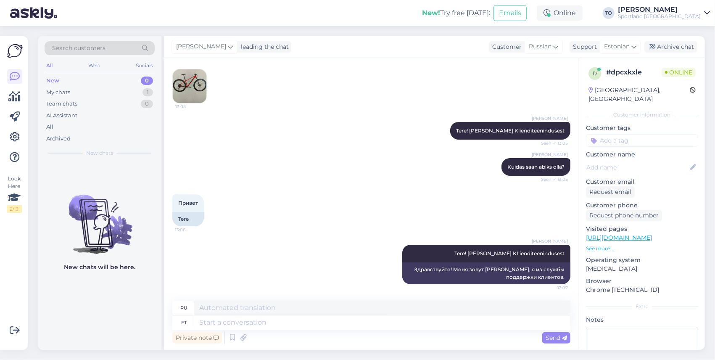
click at [405, 331] on div "Private note Send" at bounding box center [371, 337] width 398 height 16
click at [399, 327] on textarea at bounding box center [382, 322] width 376 height 14
type textarea "Kuidas"
type textarea "Как"
type textarea "Kuidas saan"
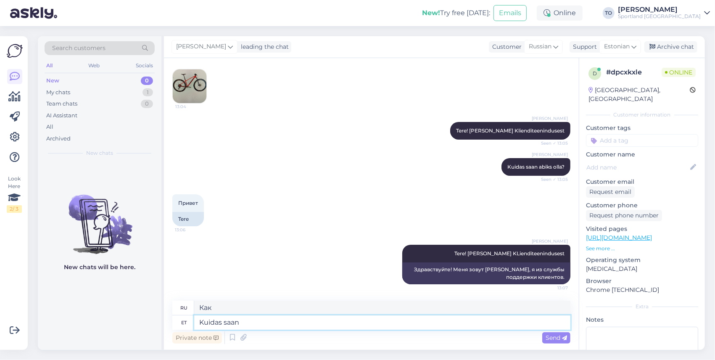
type textarea "Как я могу"
type textarea "Kuidas saan abik s"
type textarea "Как мне получить помощь?"
type textarea "Kuidas saan abiks"
type textarea "Чем я могу помочь?"
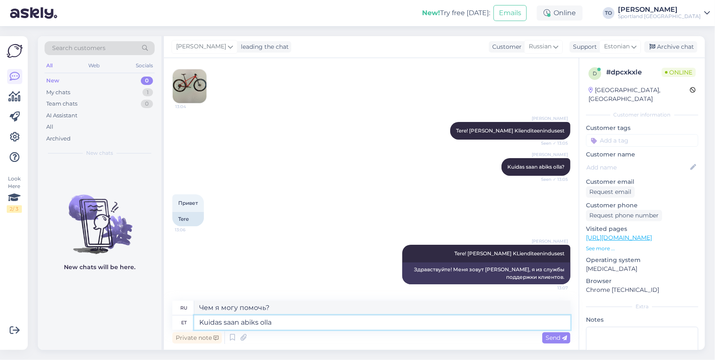
type textarea "Kuidas saan abiks olla?"
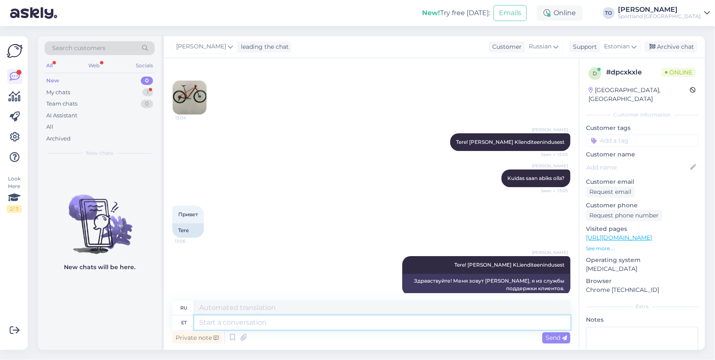
scroll to position [0, 0]
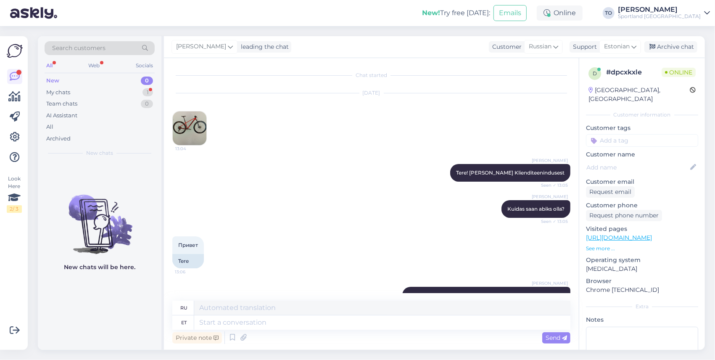
click at [196, 127] on img at bounding box center [190, 128] width 34 height 34
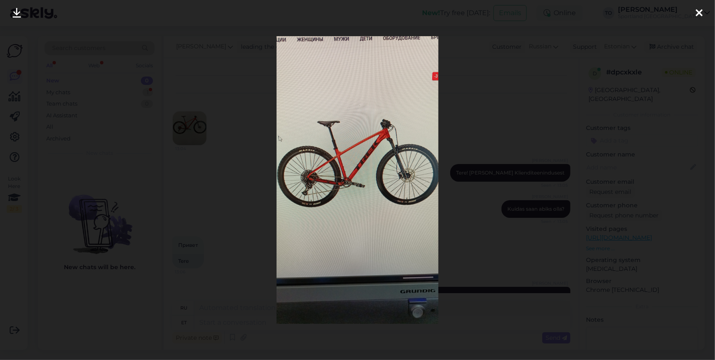
scroll to position [193, 0]
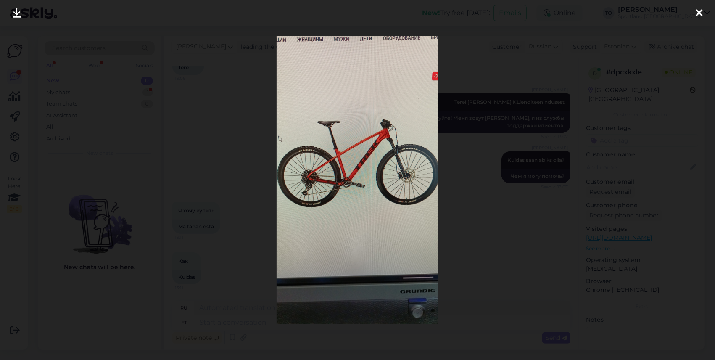
click at [697, 12] on icon at bounding box center [699, 13] width 7 height 11
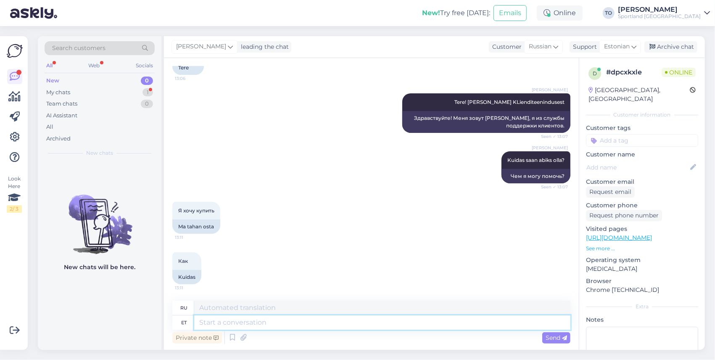
click at [279, 321] on textarea at bounding box center [382, 322] width 376 height 14
type textarea "Ü"
type textarea "У"
click at [597, 234] on link "[URL][DOMAIN_NAME]" at bounding box center [619, 238] width 66 height 8
click at [267, 317] on textarea "Ü" at bounding box center [382, 322] width 376 height 14
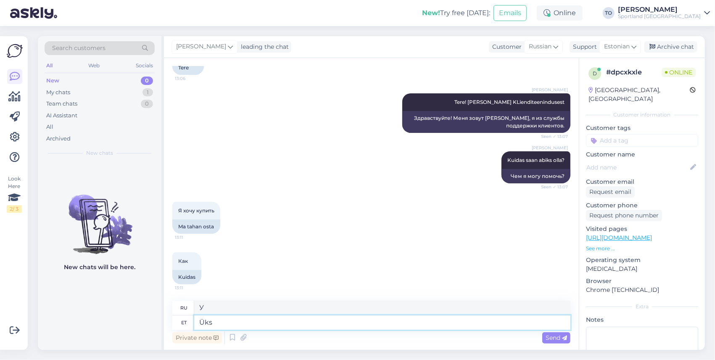
type textarea "Üks"
type textarea "Один"
type textarea "Üks hetk,"
type textarea "Одну минуту,"
type textarea "Üks hetk, kohe"
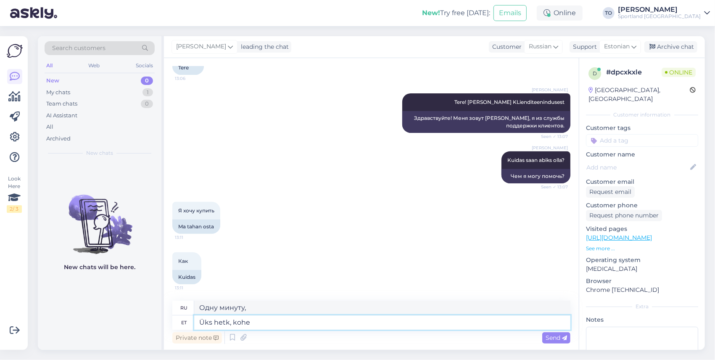
type textarea "Одну минуту, прямо сейчас"
type textarea "Üks hetk, kohe uurin t"
type textarea "Одну минуту, я проверю."
type textarea "Üks hetk, kohe uurin toote sa"
type textarea "Одну минуту, я сейчас проверю товар."
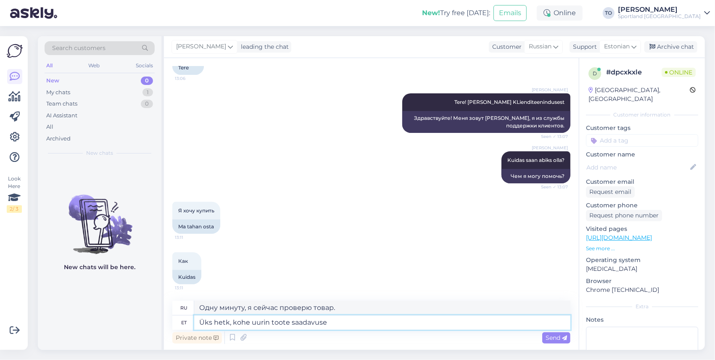
type textarea "Üks hetk, kohe uurin toote saadavuse"
type textarea "Одну минуту, я сейчас проверю наличие товара."
type textarea "Üks hetk, kohe uurin toote saadavuse kohta"
click at [545, 337] on span "Send" at bounding box center [555, 338] width 21 height 8
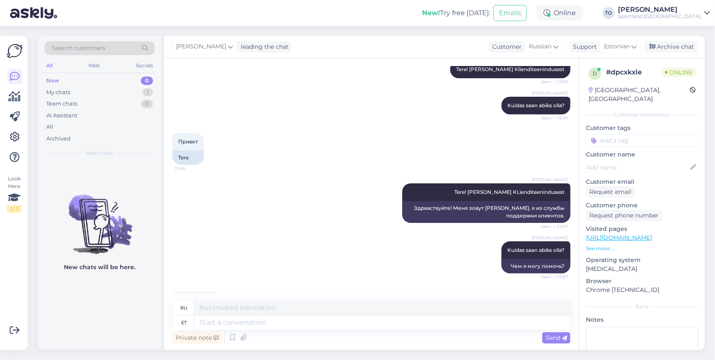
scroll to position [0, 0]
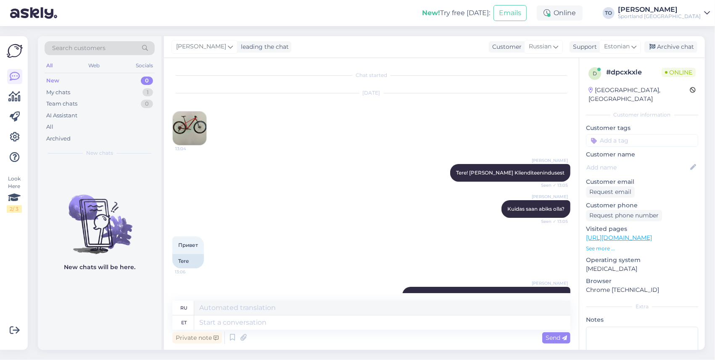
click at [195, 123] on img at bounding box center [190, 128] width 34 height 34
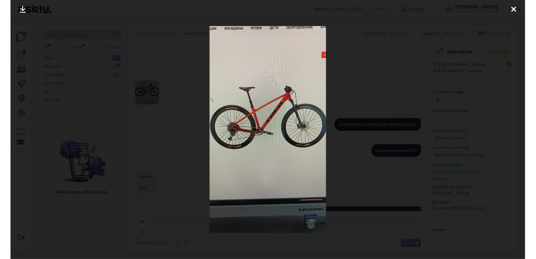
scroll to position [294, 0]
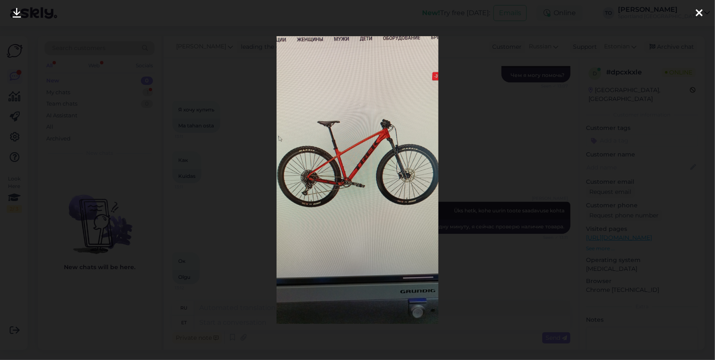
click at [701, 9] on icon at bounding box center [699, 13] width 7 height 11
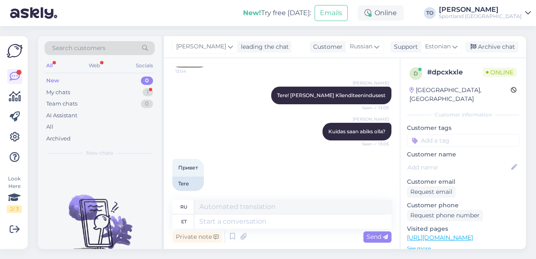
scroll to position [0, 0]
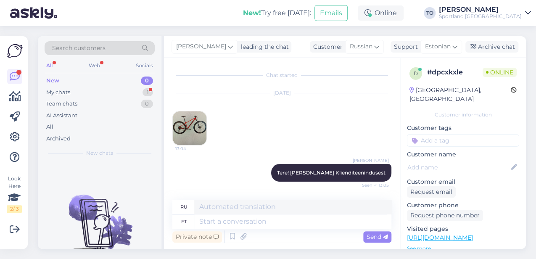
click at [198, 133] on img at bounding box center [190, 128] width 34 height 34
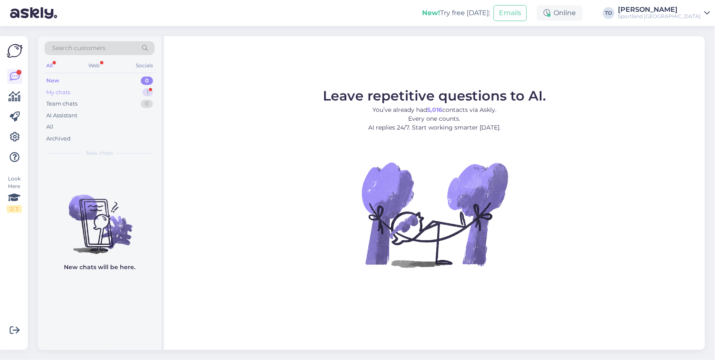
click at [119, 92] on div "My chats 1" at bounding box center [100, 93] width 110 height 12
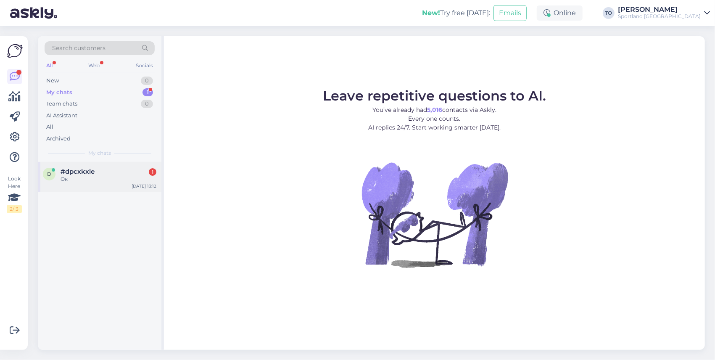
click at [114, 174] on div "#dpcxkxle 1" at bounding box center [109, 172] width 96 height 8
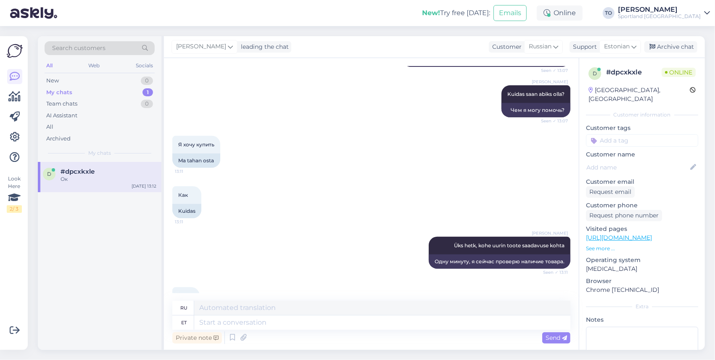
scroll to position [294, 0]
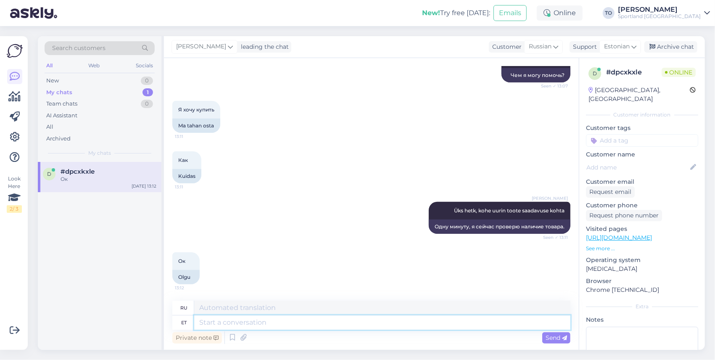
click at [270, 322] on textarea at bounding box center [382, 322] width 376 height 14
type textarea "k"
type textarea "Kahjuks"
type textarea "К сожалению"
type textarea "Kahjuks hetkel s"
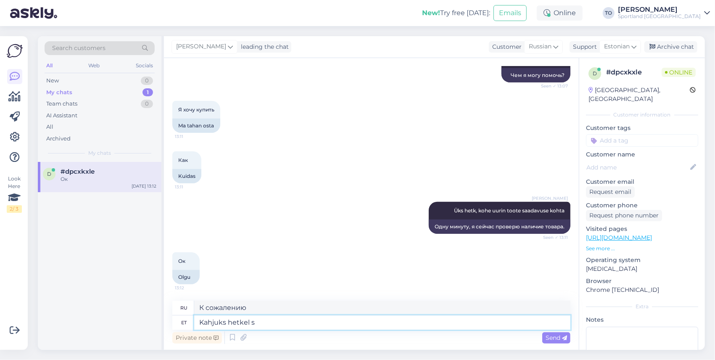
type textarea "К сожалению, на данный момент"
type textarea "Kahjuks hetkel seda"
type textarea "К сожалению, на данный момент это"
type textarea "Kahjuks hetkel seda toodet"
type textarea "К сожалению, данный товар в настоящее время недоступен."
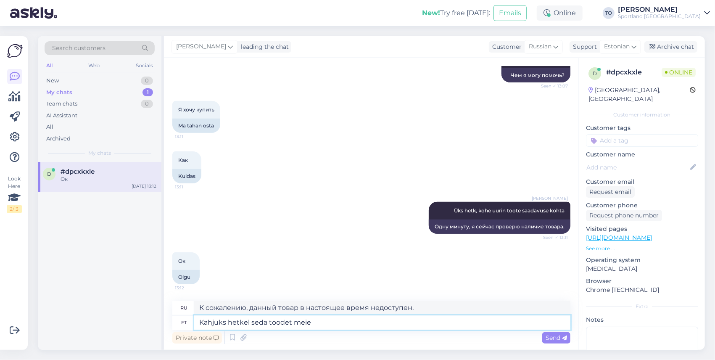
type textarea "Kahjuks hetkel seda toodet meie"
type textarea "К сожалению, в данный момент у нас нет этого продукта."
type textarea "Kahjuks hetkel seda toodet meie valikys"
type textarea "К сожалению, данный товар в настоящее время отсутствует в нашем ассортименте."
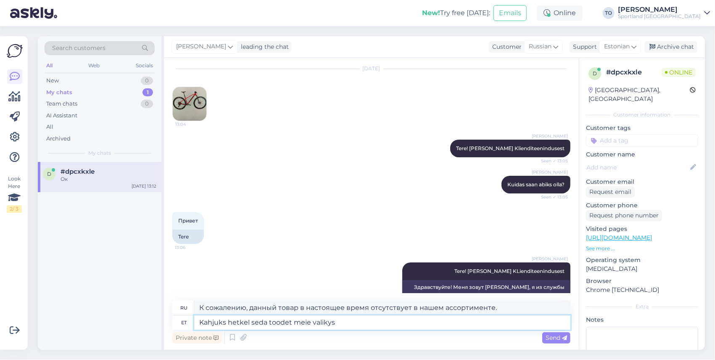
scroll to position [14, 0]
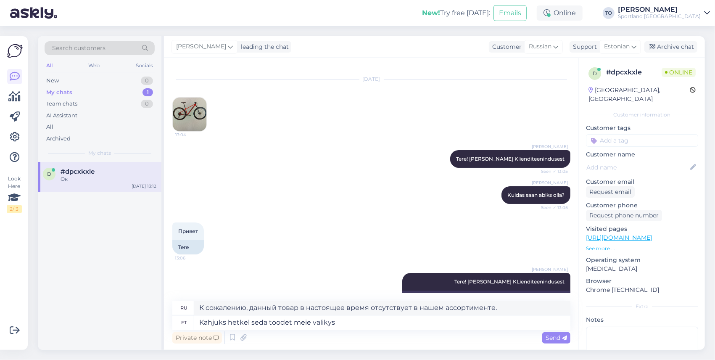
click at [194, 111] on img at bounding box center [190, 114] width 34 height 34
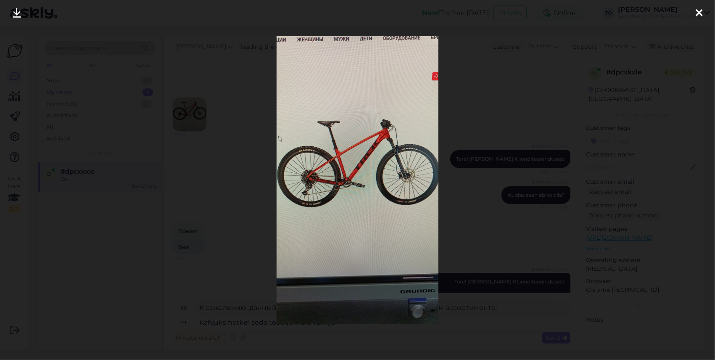
click at [697, 11] on icon at bounding box center [699, 13] width 7 height 11
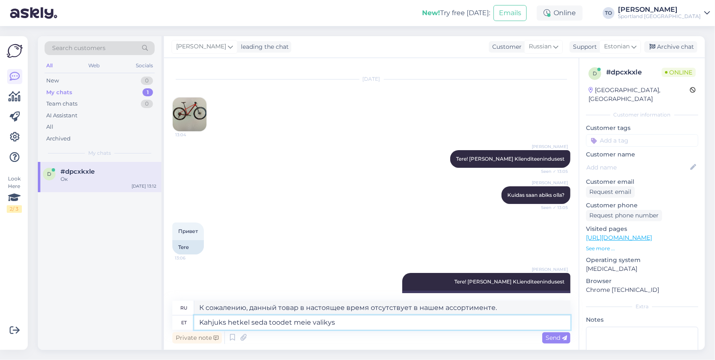
click at [369, 323] on textarea "Kahjuks hetkel seda toodet meie valikys" at bounding box center [382, 322] width 376 height 14
type textarea "Kahjuks hetkel seda toodet meie valik"
type textarea "К сожалению, данный товар в настоящее время недоступен."
type textarea "Kahjuks hetkel seda toodet meie valikus"
type textarea "К сожалению, данный товар в настоящее время недоступен в нашем ассортименте."
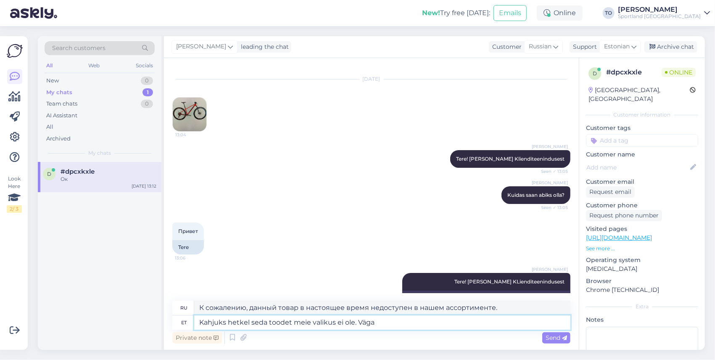
type textarea "Kahjuks hetkel seda toodet meie valikus ei ole. Väga"
type textarea "К сожалению, этот товар в настоящее время недоступен в нашем ассортименте. Очень"
type textarea "Kahjuks hetkel seda toodet meie valikus ei ole. Väga vabandame!"
type textarea "К сожалению, этот товар в настоящее время недоступен в нашем ассортименте. Прин…"
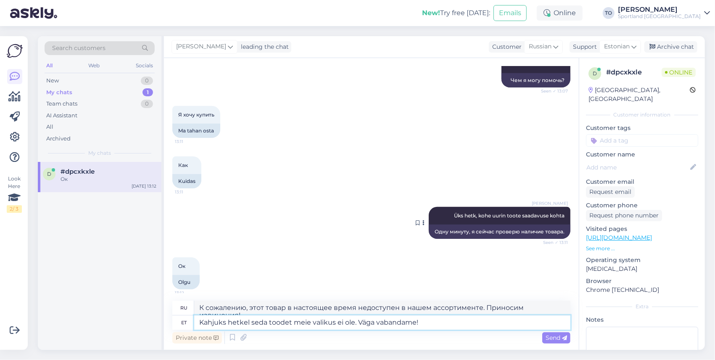
scroll to position [294, 0]
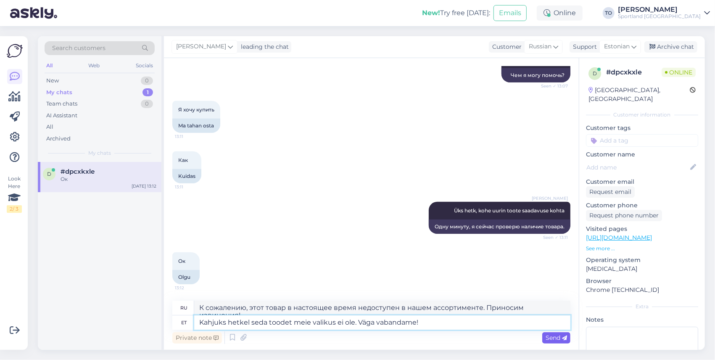
type textarea "Kahjuks hetkel seda toodet meie valikus ei ole. Väga vabandame!"
click at [553, 338] on span "Send" at bounding box center [555, 338] width 21 height 8
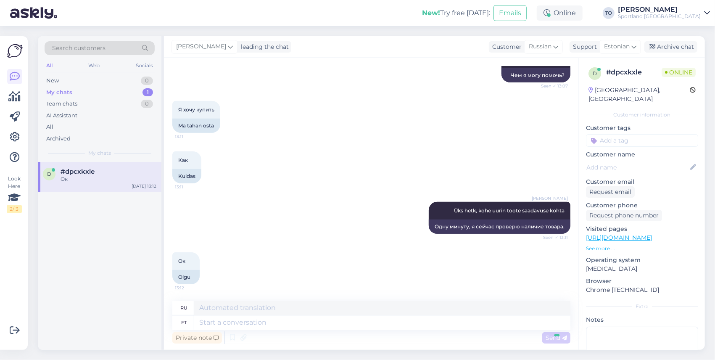
scroll to position [360, 0]
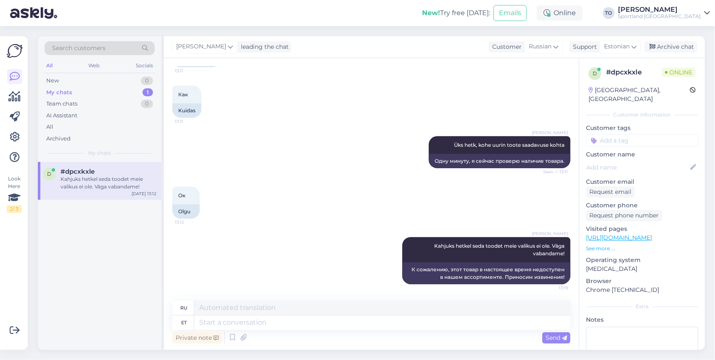
click at [618, 134] on input at bounding box center [642, 140] width 112 height 13
type input "saada"
click at [636, 170] on span "Toote saadavus" at bounding box center [641, 172] width 39 height 5
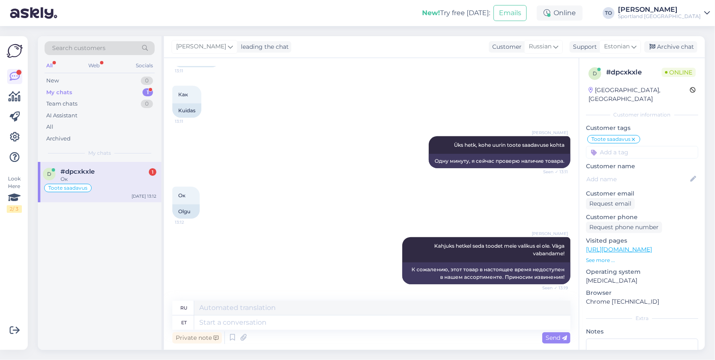
scroll to position [410, 0]
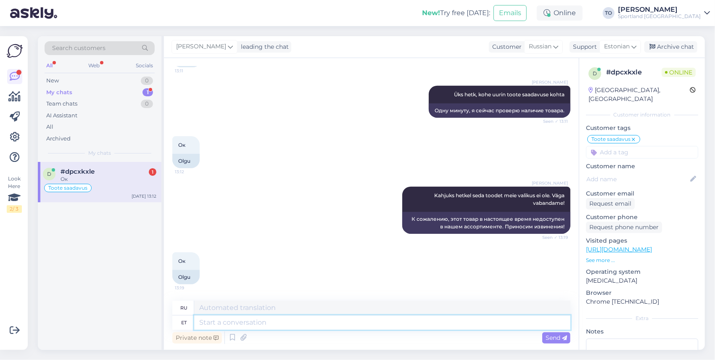
click at [240, 321] on textarea at bounding box center [382, 322] width 376 height 14
type textarea "k"
type textarea "Kas s"
type textarea "Является"
type textarea "Kas saan v"
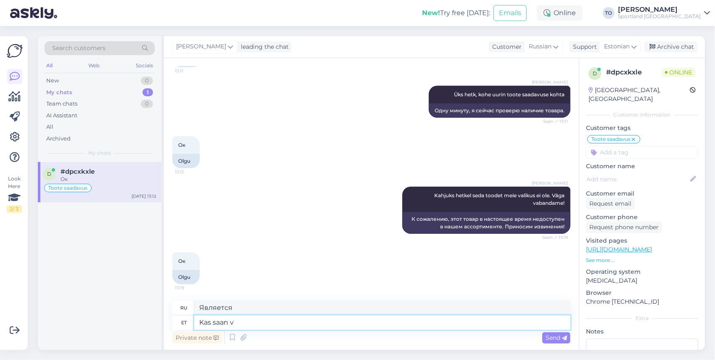
type textarea "Могу ли я"
type textarea "Kas saan veel k"
type textarea "Можно мне еще?"
type textarea "Kas saan veel kuidagi a"
type textarea "Есть ли способ, которым я все еще могу"
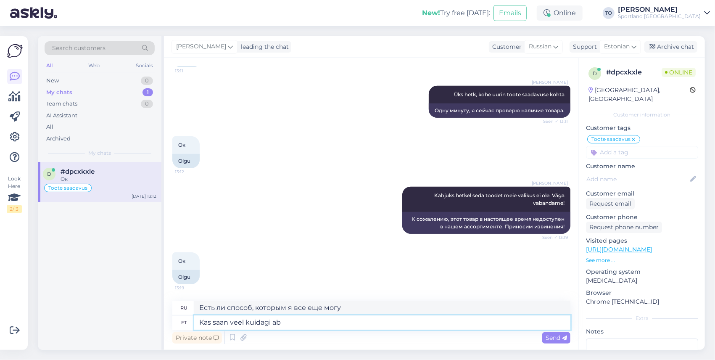
type textarea "Kas saan veel kuidagi abi"
type textarea "Есть ли способ, которым я все еще могу получить"
type textarea "Kas saan veel kuidagi abiks"
type textarea "Могу ли я вам еще помочь?"
type textarea "Kas saan veel kuidagi abiks olla?"
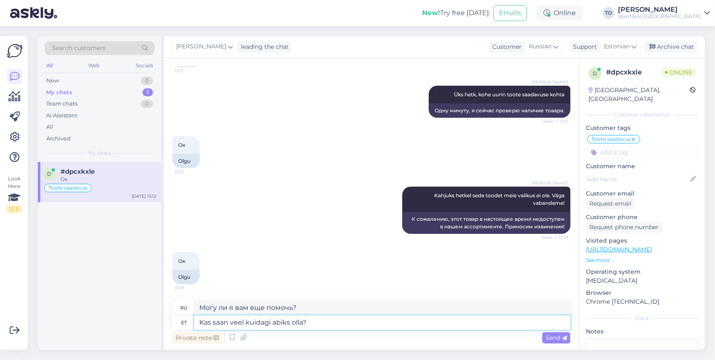
type textarea "Могу ли я еще чем-то помочь?"
type textarea "Kas saan veel kuidagi abiks olla?"
click at [565, 342] on div "Send" at bounding box center [556, 337] width 28 height 11
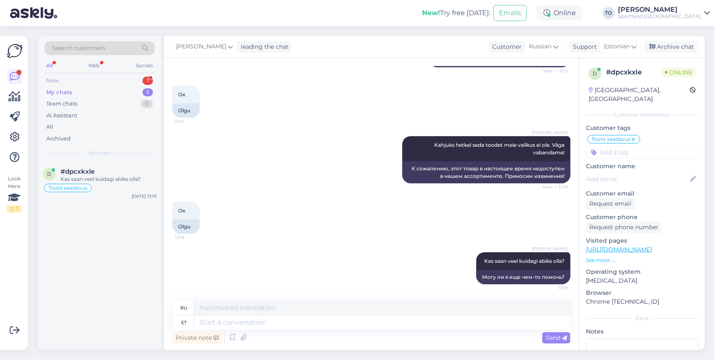
click at [143, 81] on div "1" at bounding box center [147, 80] width 11 height 8
click at [116, 179] on div "Tere, Kas oskaksite palun soovitada alustavale 9.a. poisile padelireketit junio…" at bounding box center [109, 182] width 96 height 15
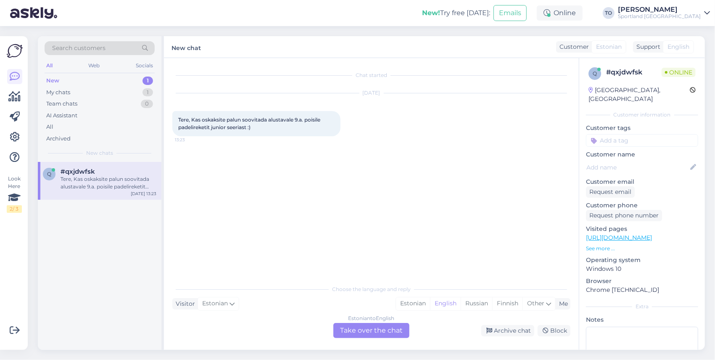
drag, startPoint x: 414, startPoint y: 306, endPoint x: 407, endPoint y: 315, distance: 11.4
click at [414, 306] on div "Estonian" at bounding box center [413, 303] width 34 height 13
click at [386, 333] on div "Estonian to Estonian Take over the chat" at bounding box center [371, 330] width 76 height 15
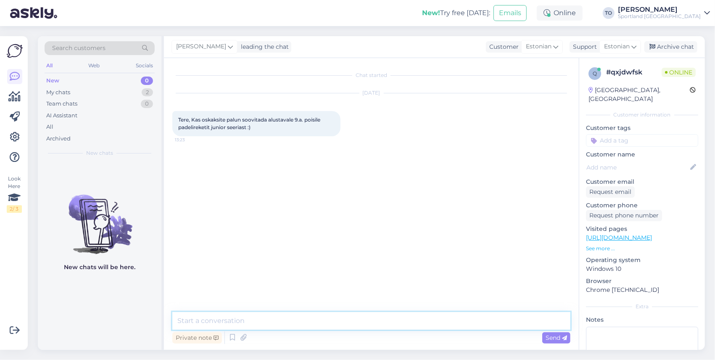
click at [331, 317] on textarea at bounding box center [371, 321] width 398 height 18
type textarea "t"
click at [240, 320] on textarea "Tere! [PERSON_NAME] KLienditeenindusest" at bounding box center [371, 321] width 398 height 18
type textarea "Tere! [PERSON_NAME] Klienditeenindusest"
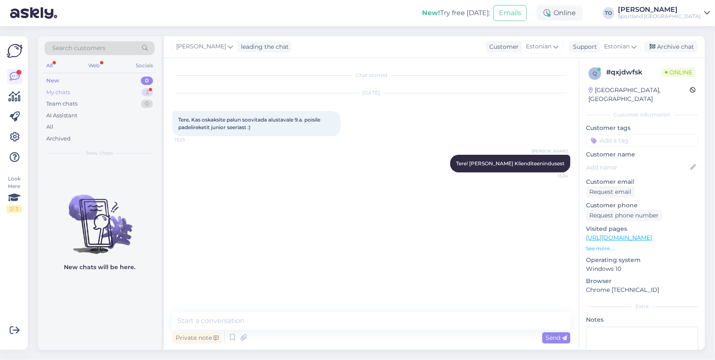
click at [149, 91] on div "2" at bounding box center [147, 92] width 11 height 8
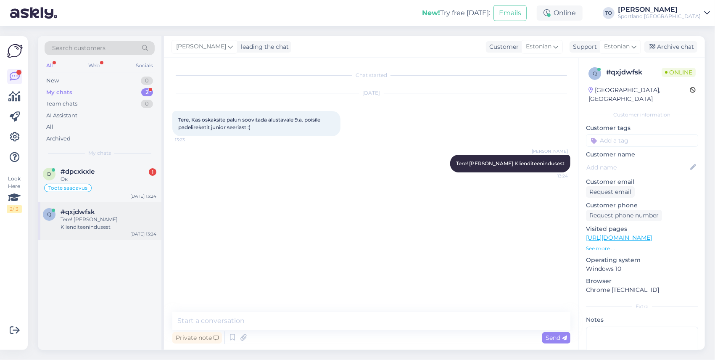
click at [102, 222] on div "q #qxjdwfsk Tere! [PERSON_NAME] Klienditeenindusest [DATE] 13:24" at bounding box center [100, 221] width 124 height 38
click at [652, 234] on link "[URL][DOMAIN_NAME]" at bounding box center [619, 238] width 66 height 8
click at [263, 320] on textarea at bounding box center [371, 321] width 398 height 18
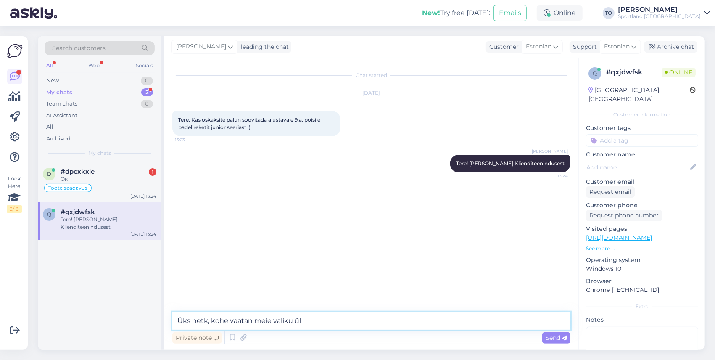
type textarea "Üks hetk, kohe vaatan meie valiku üle"
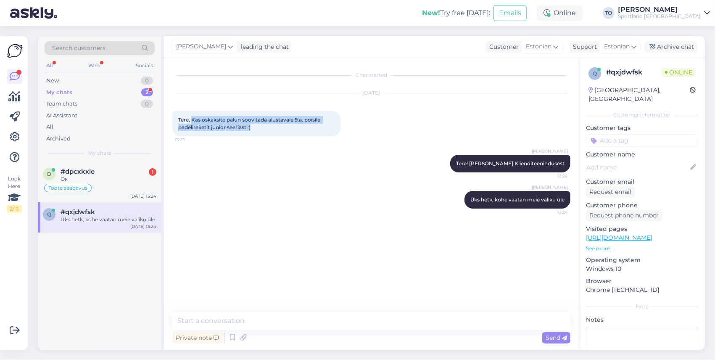
drag, startPoint x: 192, startPoint y: 119, endPoint x: 255, endPoint y: 130, distance: 63.6
click at [255, 130] on div "Tere, Kas oskaksite palun soovitada alustavale 9.a. poisile padelireketit junio…" at bounding box center [256, 123] width 168 height 25
copy span "Kas oskaksite palun soovitada alustavale 9.a. poisile padelireketit junior seer…"
click at [107, 189] on div "Toote saadavus" at bounding box center [99, 188] width 113 height 10
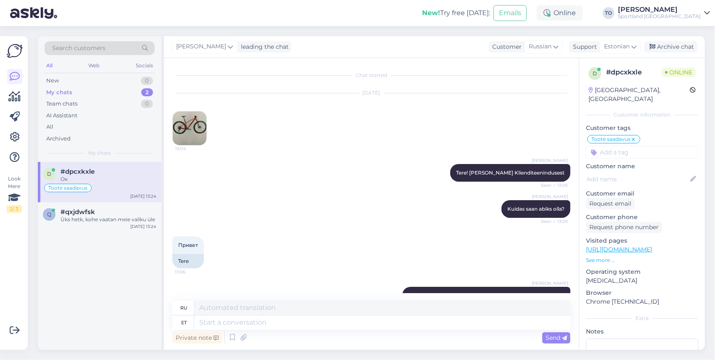
scroll to position [511, 0]
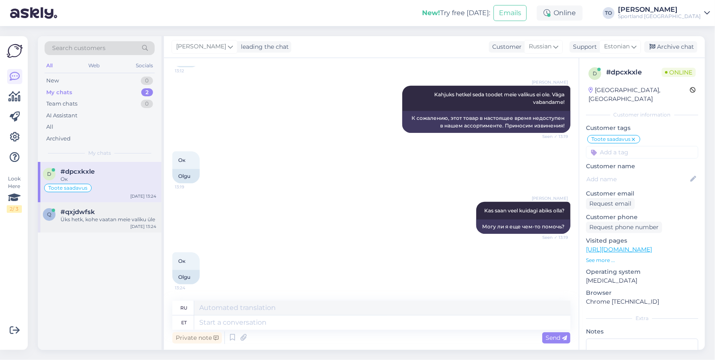
click at [101, 227] on div "q #qxjdwfsk Üks hetk, kohe vaatan meie valiku üle [DATE] 13:24" at bounding box center [100, 217] width 124 height 30
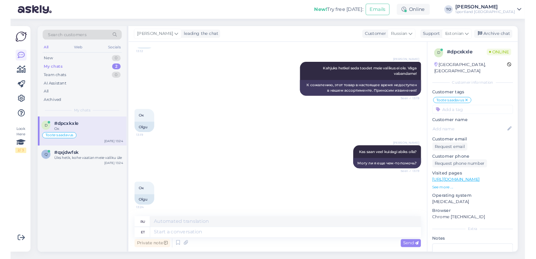
scroll to position [0, 0]
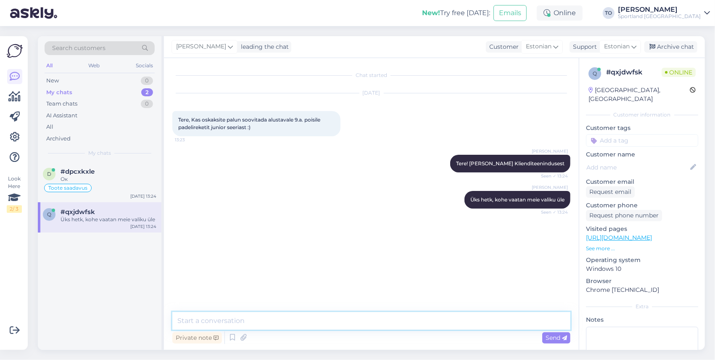
click at [258, 315] on textarea at bounding box center [371, 321] width 398 height 18
paste textarea "[URL][DOMAIN_NAME]"
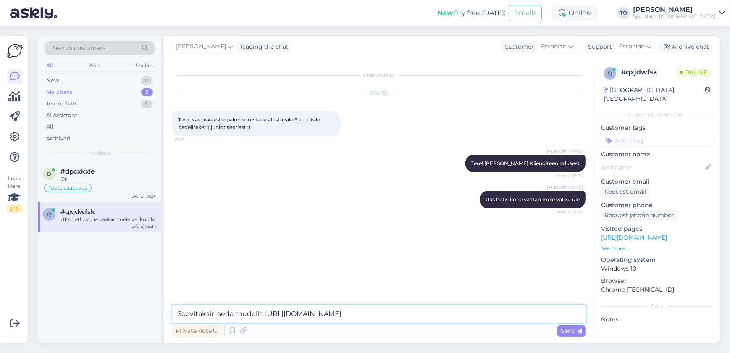
drag, startPoint x: 525, startPoint y: 0, endPoint x: 547, endPoint y: 315, distance: 315.9
click at [547, 315] on textarea "Soovitaksin seda mudelit: [URL][DOMAIN_NAME]" at bounding box center [379, 314] width 414 height 18
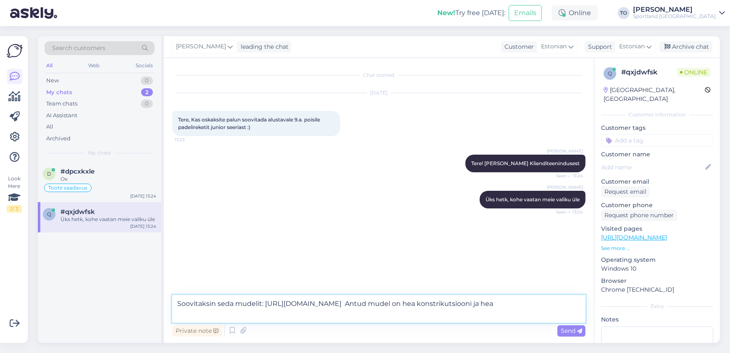
click at [341, 307] on textarea "Soovitaksin seda mudelit: [URL][DOMAIN_NAME] Antud mudel on hea konstrikutsioon…" at bounding box center [379, 309] width 414 height 28
click at [328, 320] on textarea "Soovitaksin seda mudelit: [URL][DOMAIN_NAME] Antud mudel on hea konstrikutsioon…" at bounding box center [379, 309] width 414 height 28
paste textarea "manööverdusvõimet"
type textarea "Soovitaksin seda mudelit: [URL][DOMAIN_NAME] Antud mudel on hea konstrikutsioon…"
click at [569, 335] on div "Send" at bounding box center [572, 330] width 28 height 11
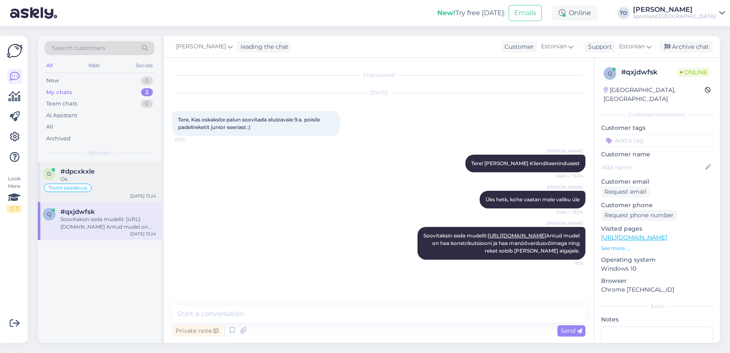
drag, startPoint x: 83, startPoint y: 174, endPoint x: 88, endPoint y: 174, distance: 5.0
click at [85, 174] on span "#dpcxkxle" at bounding box center [78, 172] width 34 height 8
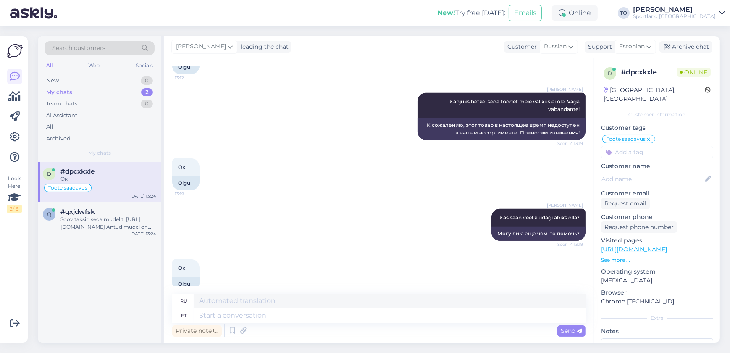
scroll to position [517, 0]
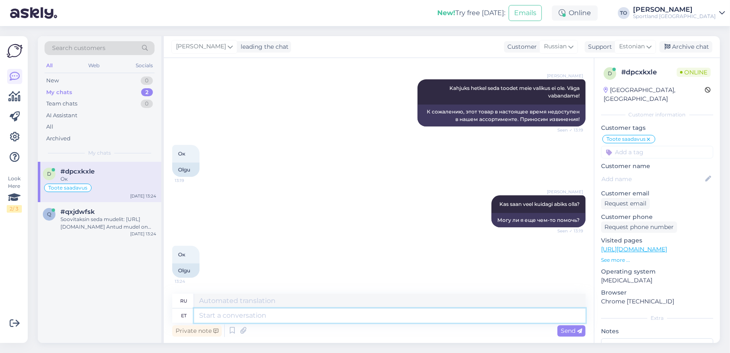
click at [251, 314] on textarea at bounding box center [390, 315] width 392 height 14
click at [100, 218] on div "Soovitaksin seda mudelit: [URL][DOMAIN_NAME] Antud mudel on hea konstrikutsioon…" at bounding box center [109, 223] width 96 height 15
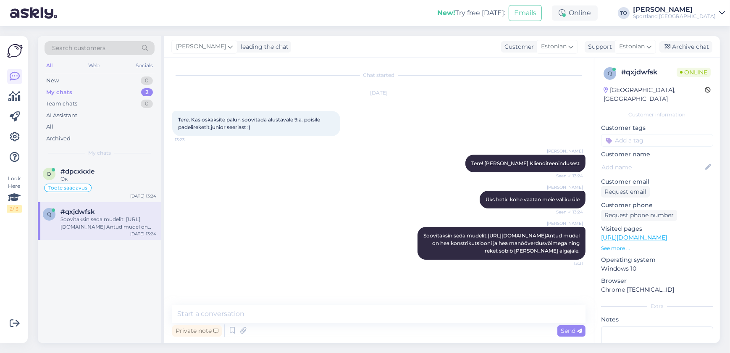
click at [714, 11] on div "[PERSON_NAME]" at bounding box center [674, 9] width 83 height 7
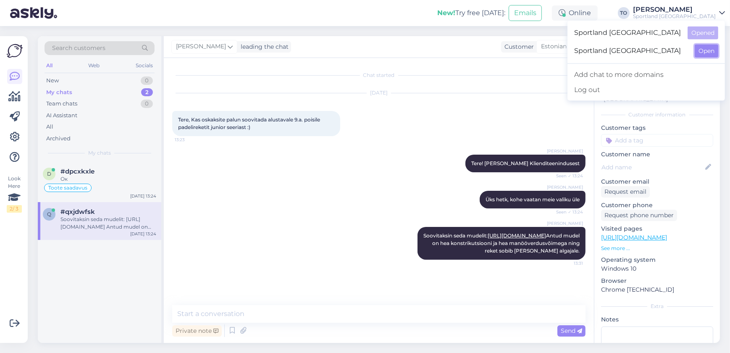
click at [702, 50] on button "Open" at bounding box center [707, 51] width 24 height 13
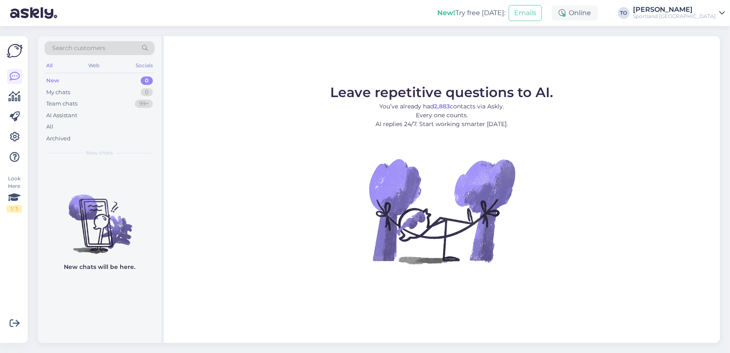
click at [714, 18] on link "[PERSON_NAME] Sportland [GEOGRAPHIC_DATA]" at bounding box center [679, 12] width 92 height 13
click at [709, 32] on button "Open" at bounding box center [707, 32] width 24 height 13
click at [127, 90] on div "My chats 2" at bounding box center [100, 93] width 110 height 12
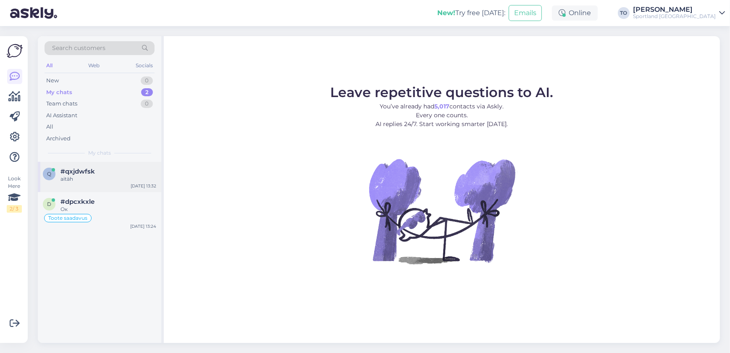
click at [129, 177] on div "aitäh" at bounding box center [109, 179] width 96 height 8
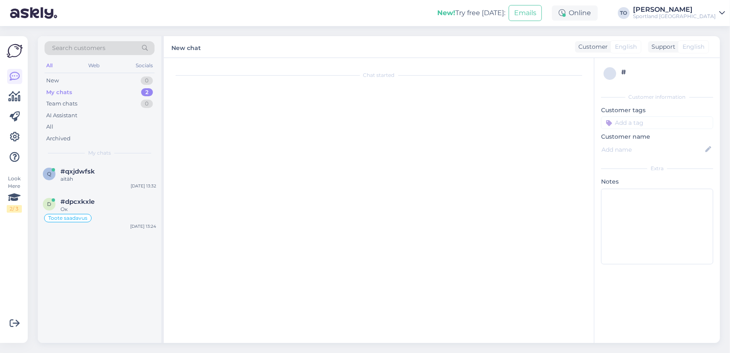
scroll to position [15, 0]
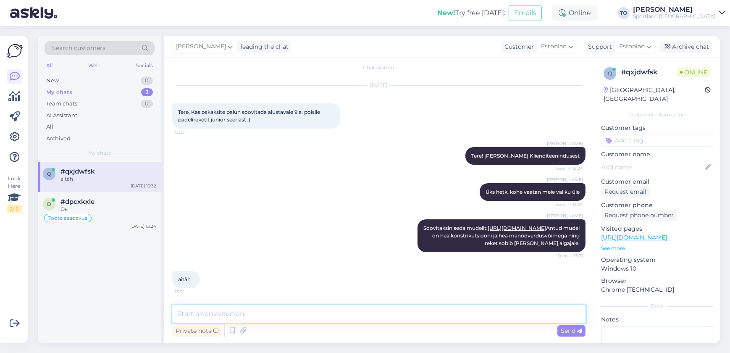
click at [290, 317] on textarea at bounding box center [379, 314] width 414 height 18
type textarea "Palun :) Kas hetkel saan veel abiks olla?"
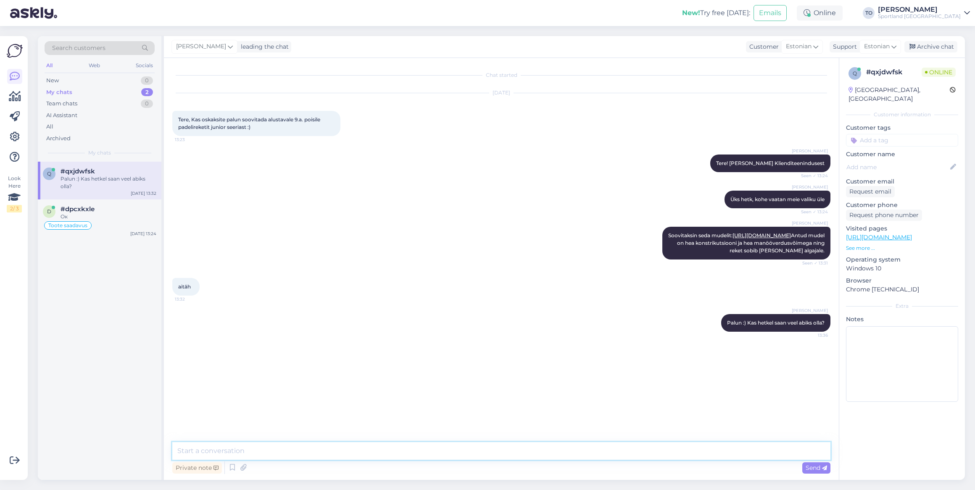
scroll to position [0, 0]
click at [111, 223] on div "Toote saadavus" at bounding box center [99, 226] width 113 height 10
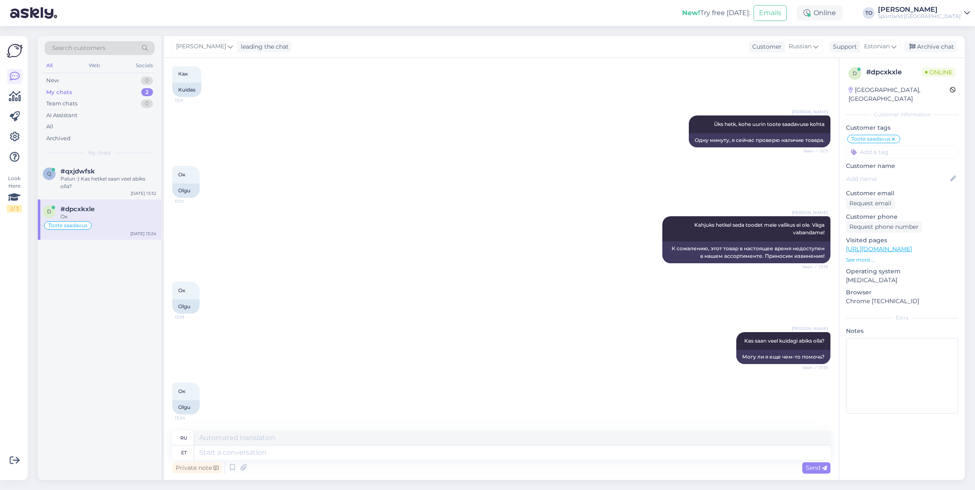
scroll to position [380, 0]
click at [108, 187] on div "Palun :) Kas hetkel saan veel abiks olla?" at bounding box center [109, 182] width 96 height 15
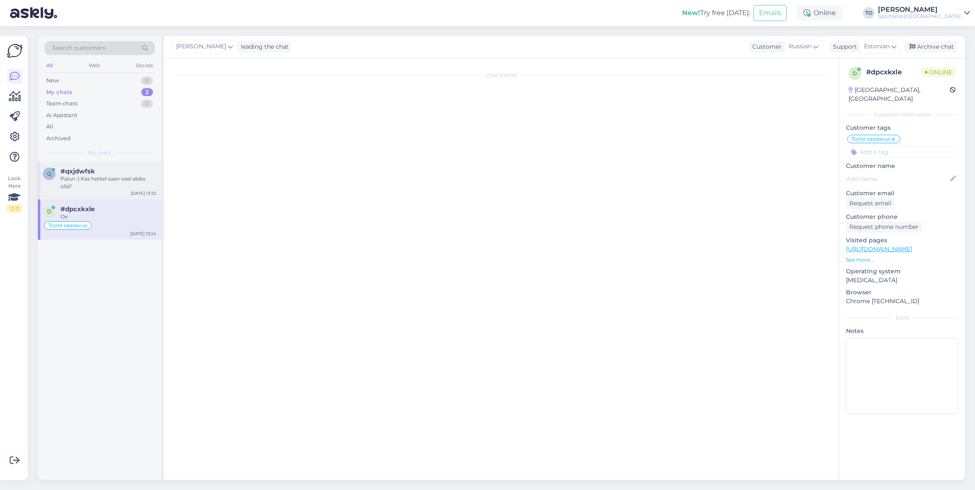
scroll to position [0, 0]
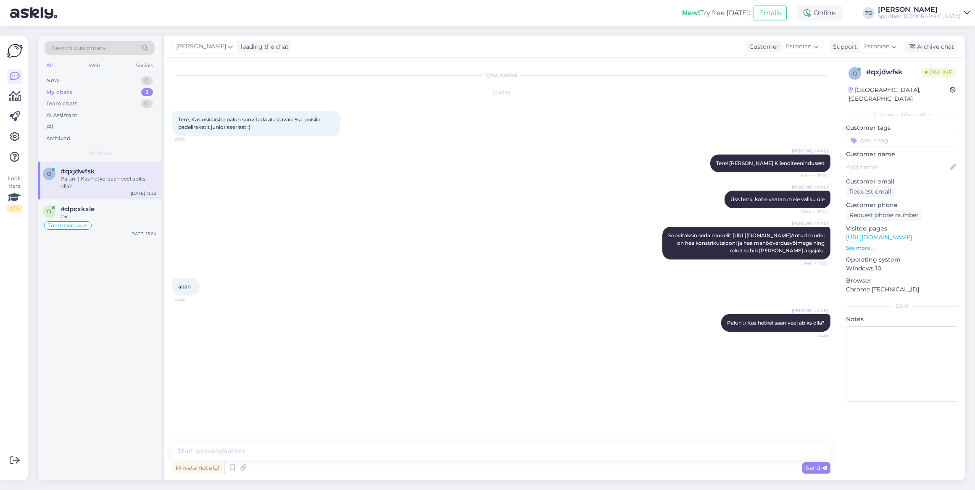
click at [714, 134] on input at bounding box center [902, 140] width 112 height 13
type input "soovit"
click at [714, 160] on span "Toote soovitus" at bounding box center [902, 162] width 37 height 5
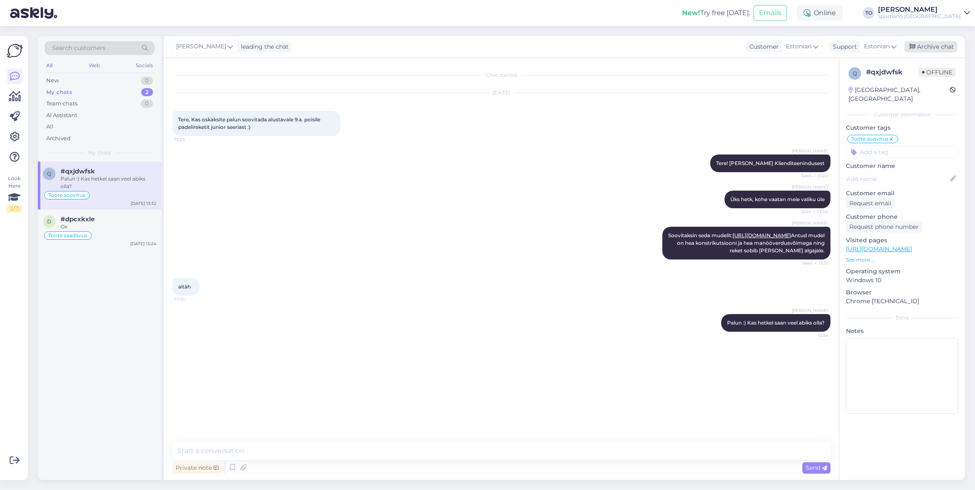
click at [714, 49] on div "Archive chat" at bounding box center [930, 46] width 53 height 11
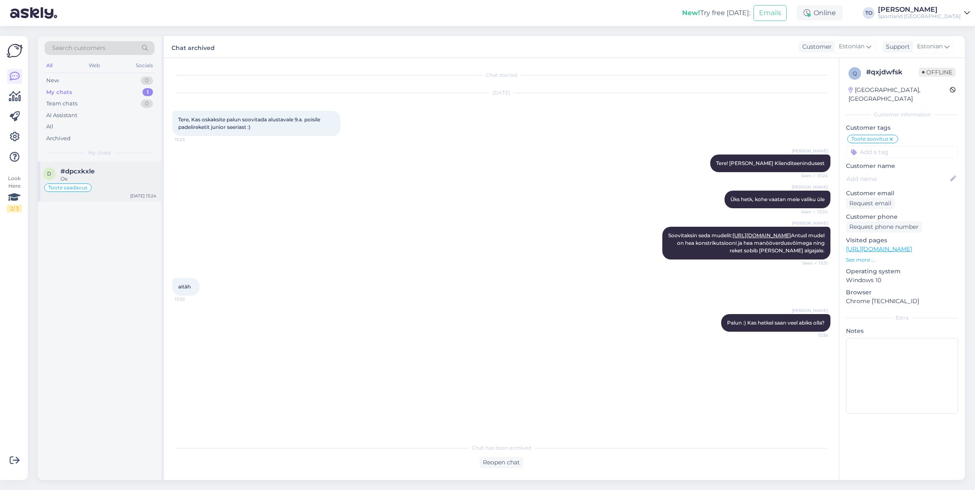
click at [121, 178] on div "Ок" at bounding box center [109, 179] width 96 height 8
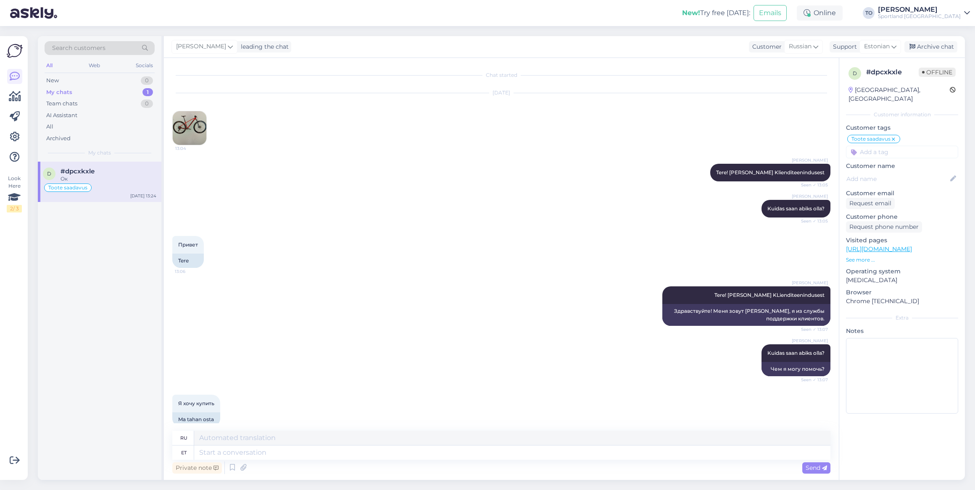
scroll to position [380, 0]
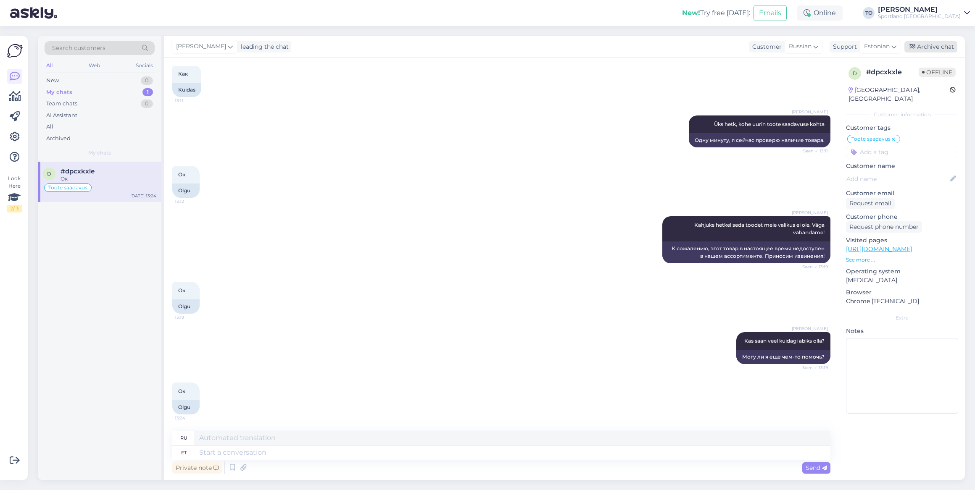
click at [714, 47] on div "Archive chat" at bounding box center [930, 46] width 53 height 11
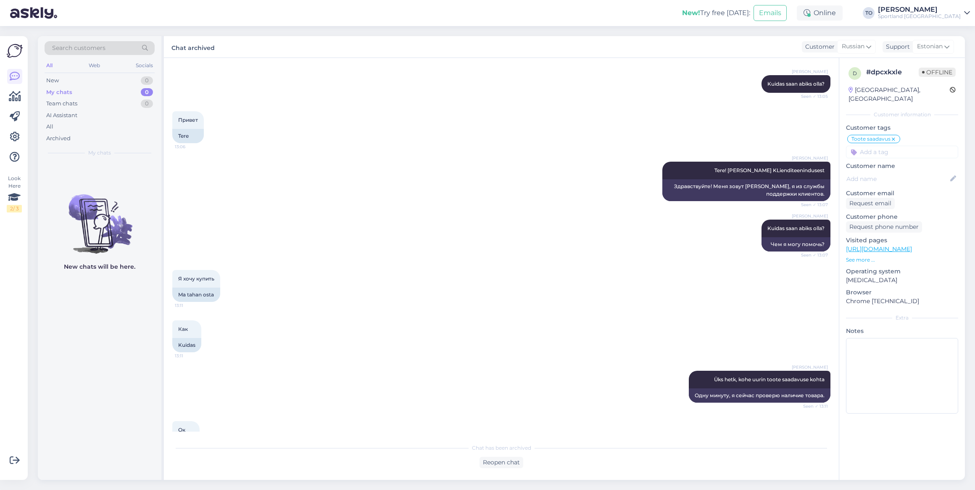
scroll to position [0, 0]
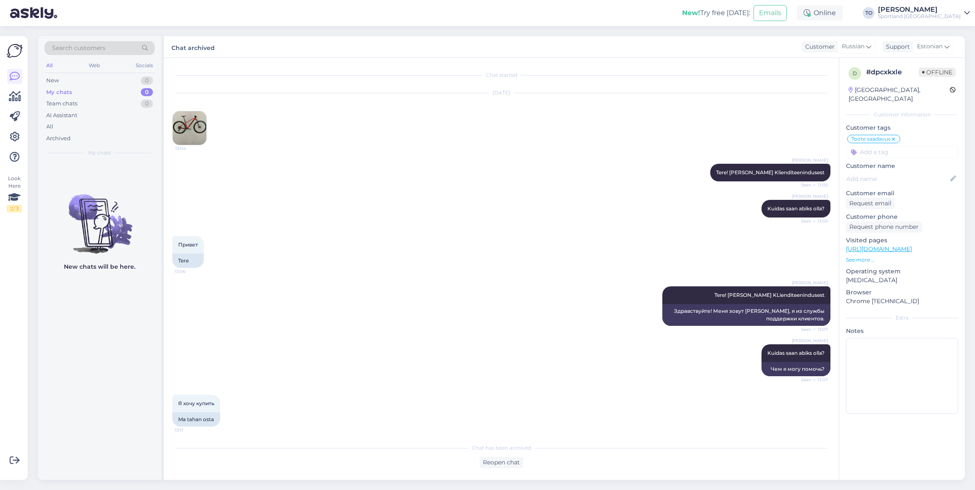
click at [714, 17] on div "Sportland [GEOGRAPHIC_DATA]" at bounding box center [919, 16] width 83 height 7
click at [714, 49] on button "Open" at bounding box center [952, 51] width 24 height 13
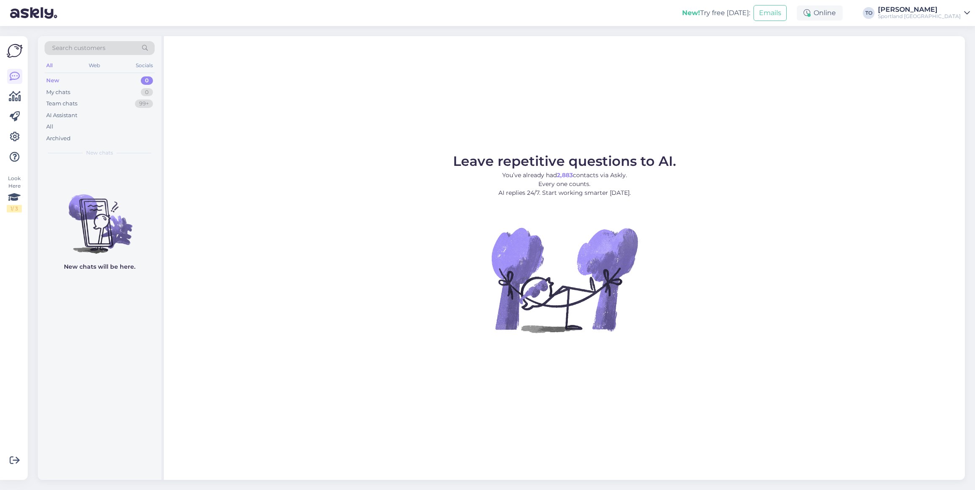
click at [714, 17] on div "Sportland [GEOGRAPHIC_DATA]" at bounding box center [919, 16] width 83 height 7
click at [714, 31] on button "Open" at bounding box center [952, 32] width 24 height 13
click at [714, 10] on div "[PERSON_NAME]" at bounding box center [919, 9] width 83 height 7
click at [714, 47] on button "Open" at bounding box center [952, 51] width 24 height 13
click at [714, 16] on div "Sportland [GEOGRAPHIC_DATA]" at bounding box center [919, 16] width 83 height 7
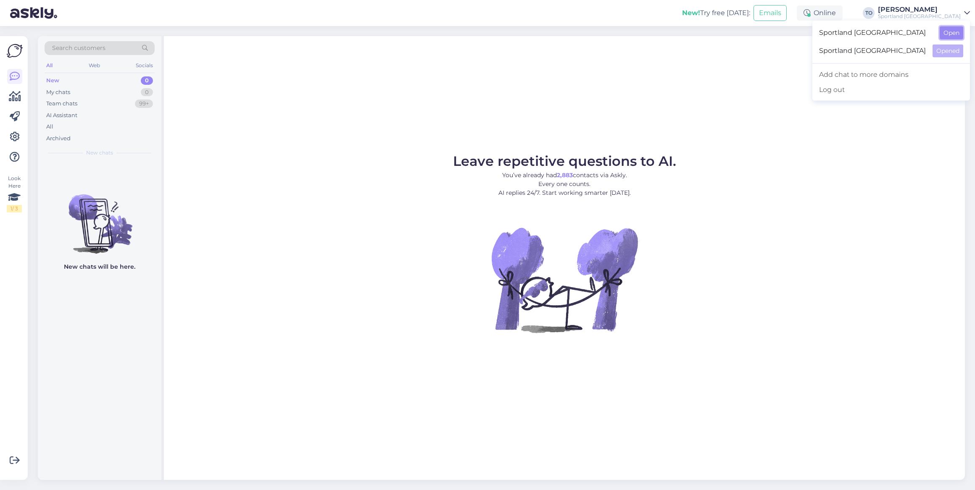
click at [714, 35] on button "Open" at bounding box center [952, 32] width 24 height 13
click at [714, 12] on div "[PERSON_NAME]" at bounding box center [919, 9] width 83 height 7
click at [714, 53] on button "Open" at bounding box center [952, 51] width 24 height 13
click at [714, 11] on div "[PERSON_NAME]" at bounding box center [919, 9] width 83 height 7
click at [714, 34] on button "Open" at bounding box center [952, 32] width 24 height 13
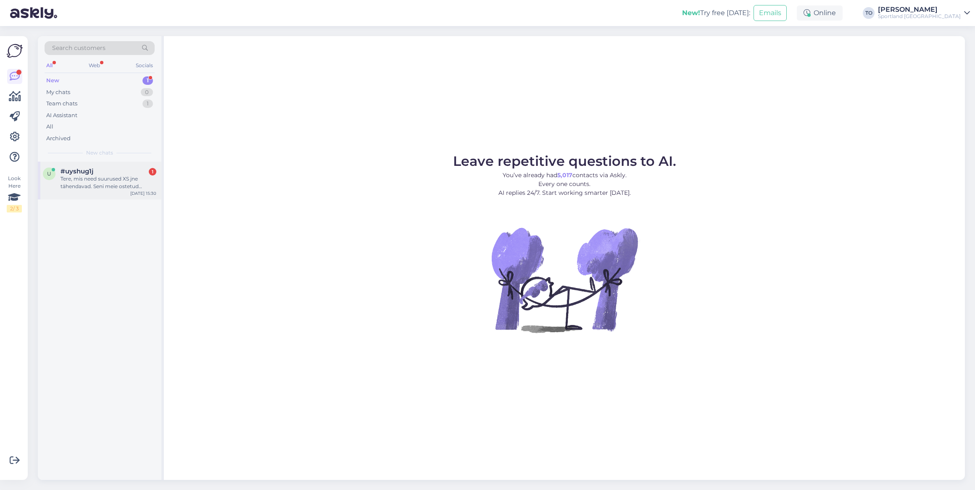
click at [102, 179] on div "Tere, mis need suurused XS jne tähendavad. Seni meie ostetud rataste suurused o…" at bounding box center [109, 182] width 96 height 15
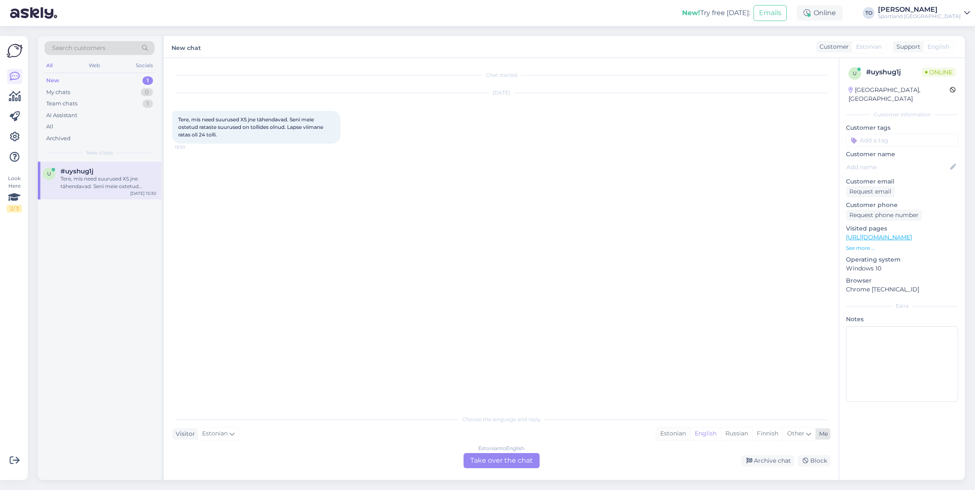
click at [675, 359] on div "Estonian" at bounding box center [673, 434] width 34 height 13
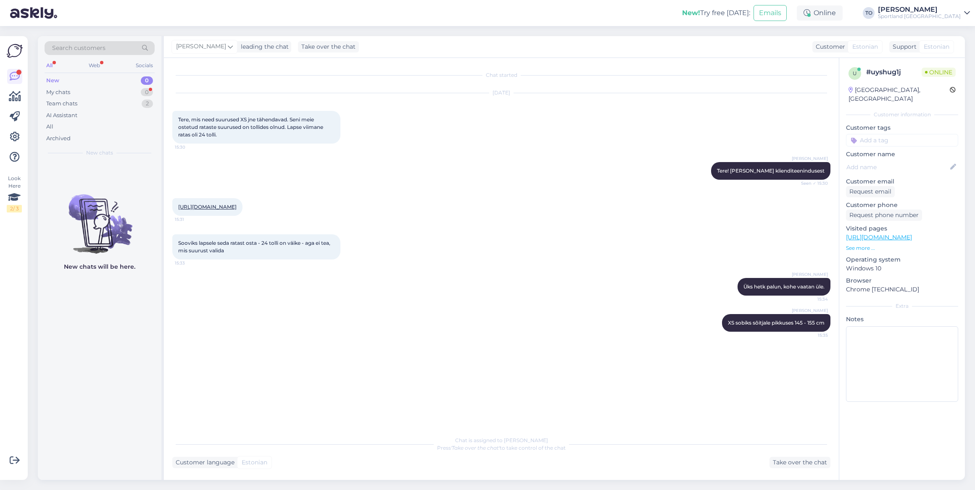
click at [714, 15] on div "Sportland [GEOGRAPHIC_DATA]" at bounding box center [919, 16] width 83 height 7
click at [714, 47] on button "Open" at bounding box center [952, 51] width 24 height 13
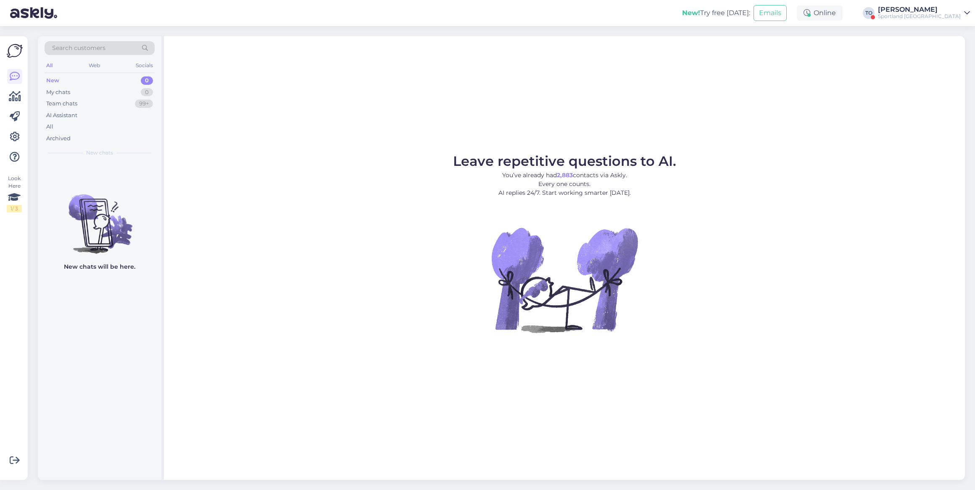
click at [714, 15] on div "Sportland [GEOGRAPHIC_DATA]" at bounding box center [919, 16] width 83 height 7
click at [714, 32] on button "Open" at bounding box center [952, 32] width 24 height 13
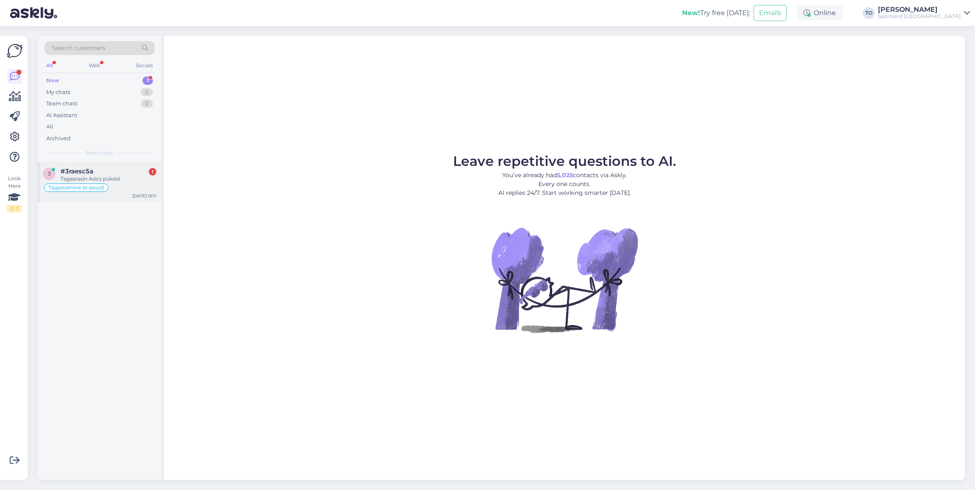
click at [126, 187] on div "Tagastamine (e-pood)" at bounding box center [99, 188] width 113 height 10
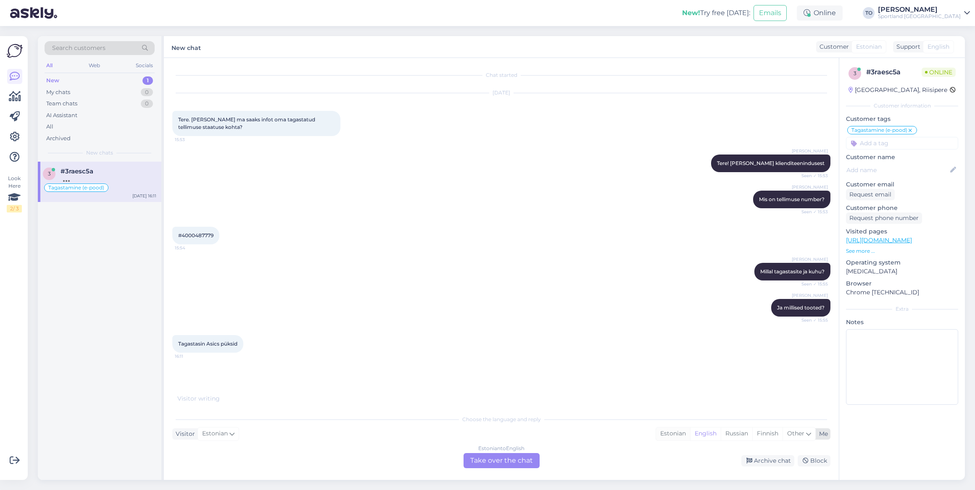
click at [668, 359] on div "Estonian" at bounding box center [673, 434] width 34 height 13
click at [500, 359] on div "Estonian to Estonian Take over the chat" at bounding box center [502, 460] width 76 height 15
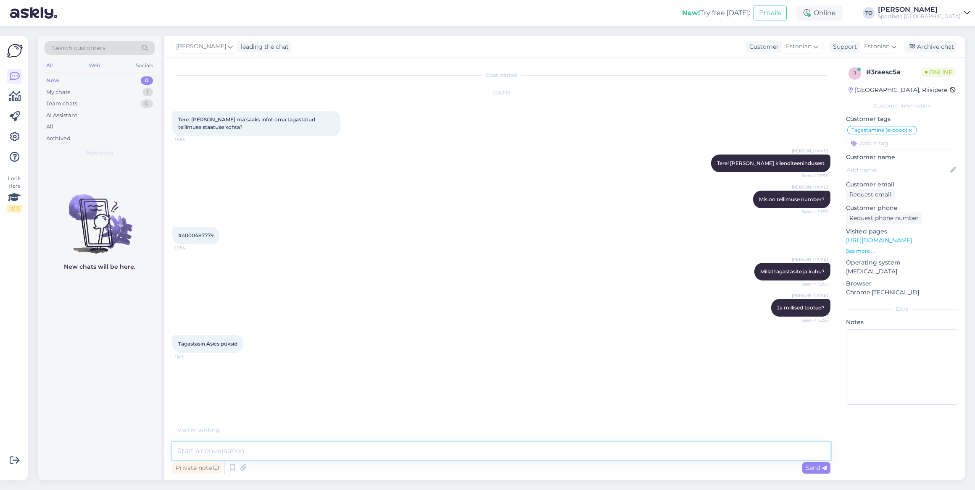
click at [292, 359] on textarea at bounding box center [501, 452] width 658 height 18
type textarea "Tere! [PERSON_NAME] Klienditeeninduest"
click at [349, 359] on textarea at bounding box center [501, 452] width 658 height 18
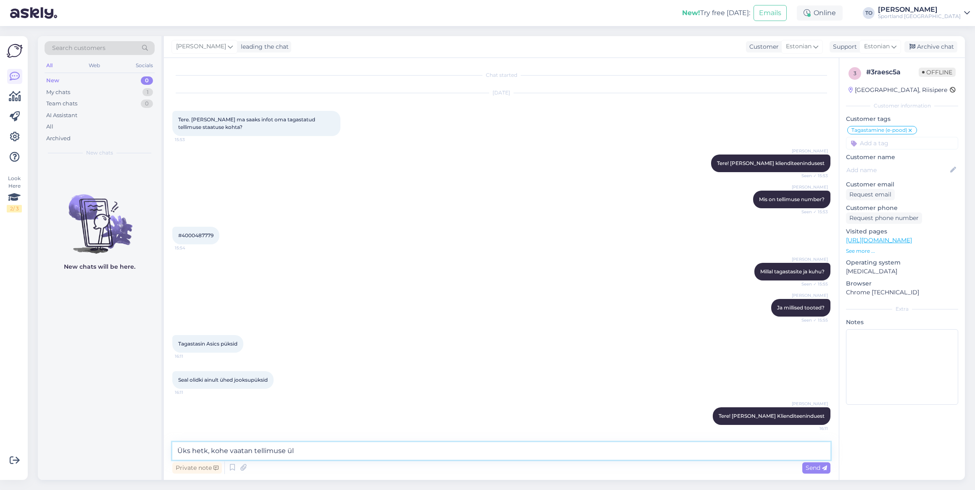
type textarea "Üks hetk, kohe vaatan tellimuse üle"
drag, startPoint x: 181, startPoint y: 237, endPoint x: 213, endPoint y: 237, distance: 31.9
click at [216, 237] on div "#4000487779 15:54" at bounding box center [195, 236] width 47 height 18
copy span "4000487779"
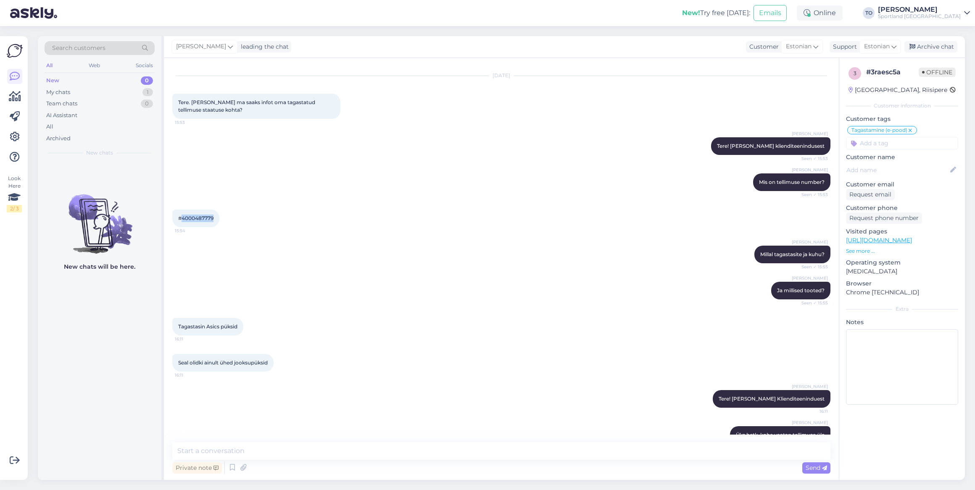
scroll to position [35, 0]
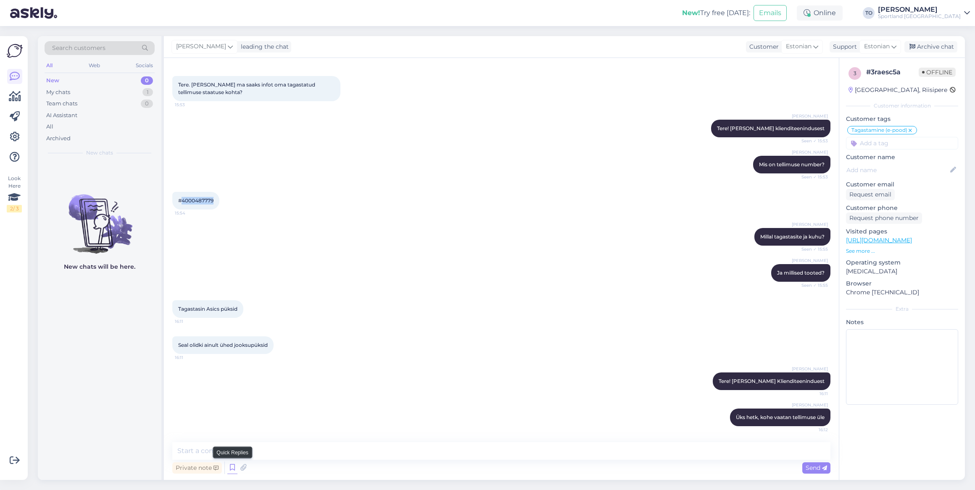
click at [231, 359] on icon at bounding box center [232, 468] width 10 height 13
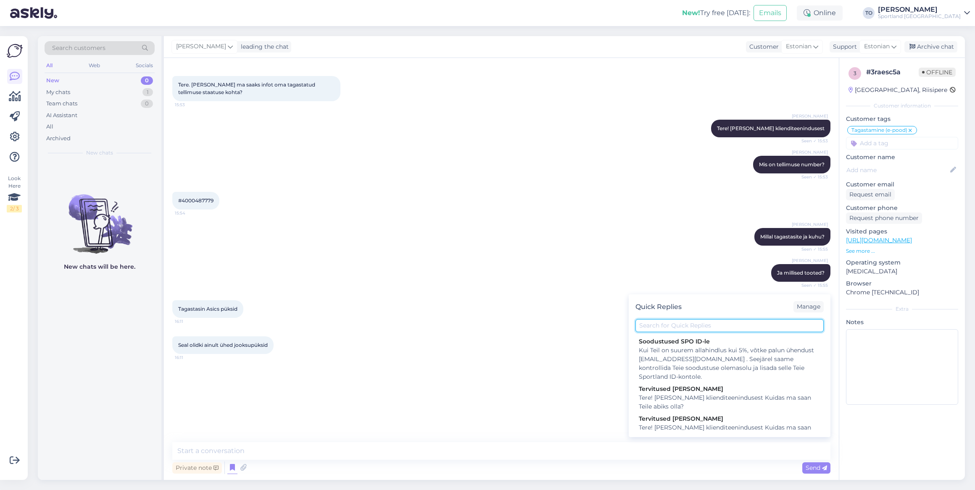
click at [710, 322] on input "text" at bounding box center [729, 325] width 188 height 13
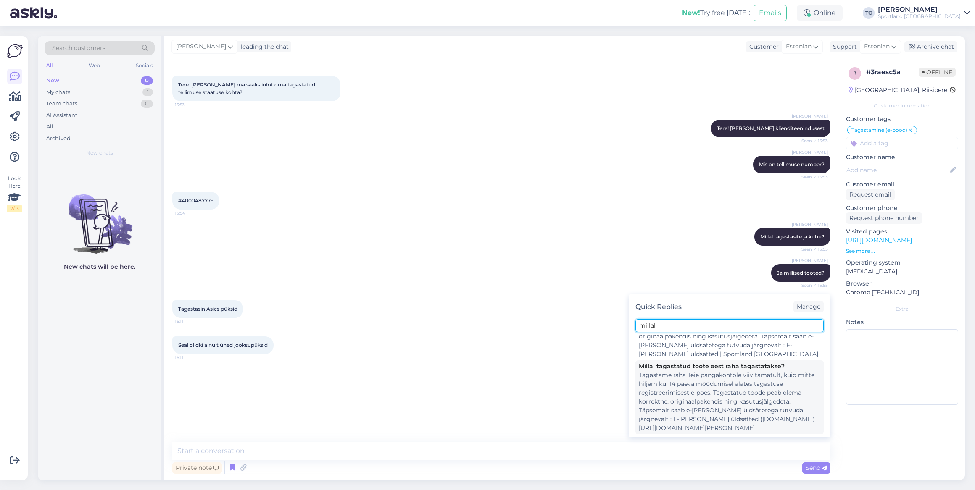
scroll to position [76, 0]
type input "millal"
click at [714, 359] on div "Tagastame raha Teie pangakontole viivitamatult, kuid mitte hiljem kui 14 päeva …" at bounding box center [730, 402] width 182 height 62
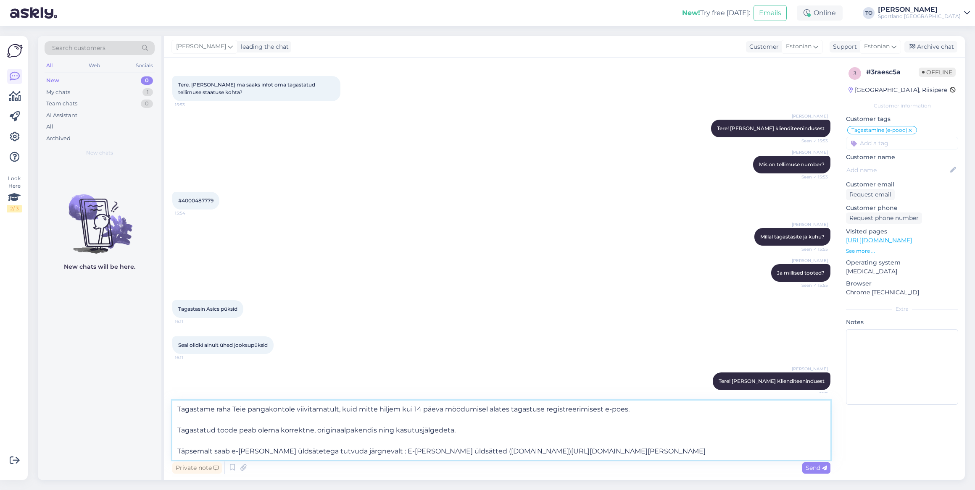
click at [177, 359] on textarea "Tagastame raha Teie pangakontole viivitamatult, kuid mitte hiljem kui 14 päeva …" at bounding box center [501, 430] width 658 height 59
click at [714, 359] on textarea "Näen, et tagastus on meie lattu jõudnud [DATE]. Tagastame raha Teie pangakontol…" at bounding box center [501, 430] width 658 height 59
type textarea "Näen, et tagastus on meie lattu jõudnud [DATE]. Tagastame raha Teie pangakontol…"
click at [714, 359] on span "Send" at bounding box center [816, 468] width 21 height 8
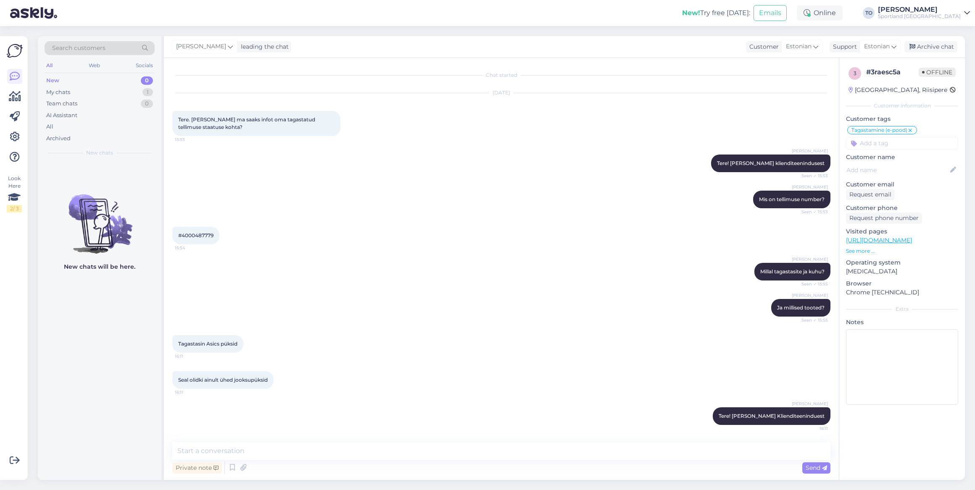
scroll to position [139, 0]
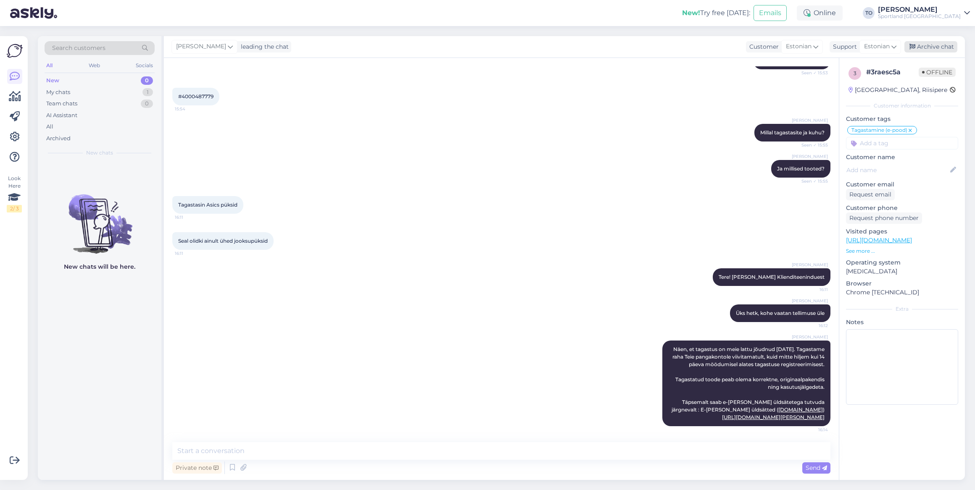
click at [714, 46] on div "Archive chat" at bounding box center [930, 46] width 53 height 11
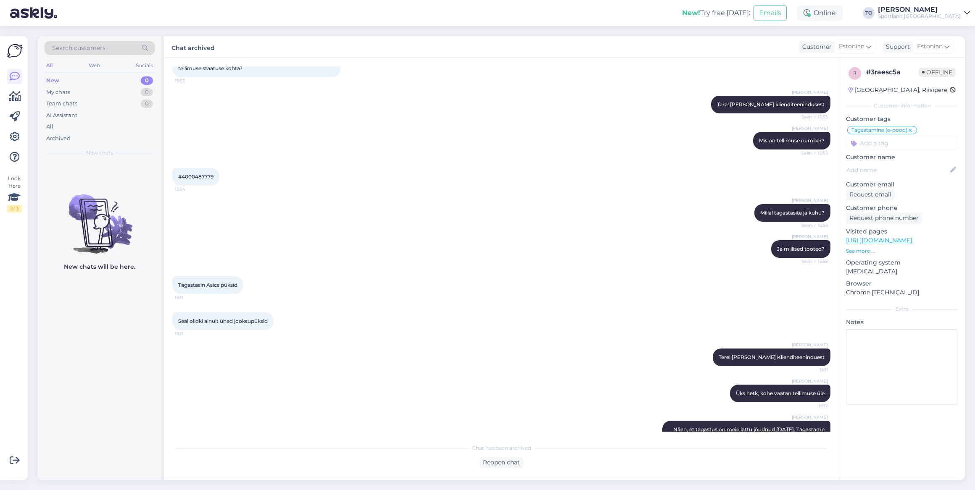
scroll to position [0, 0]
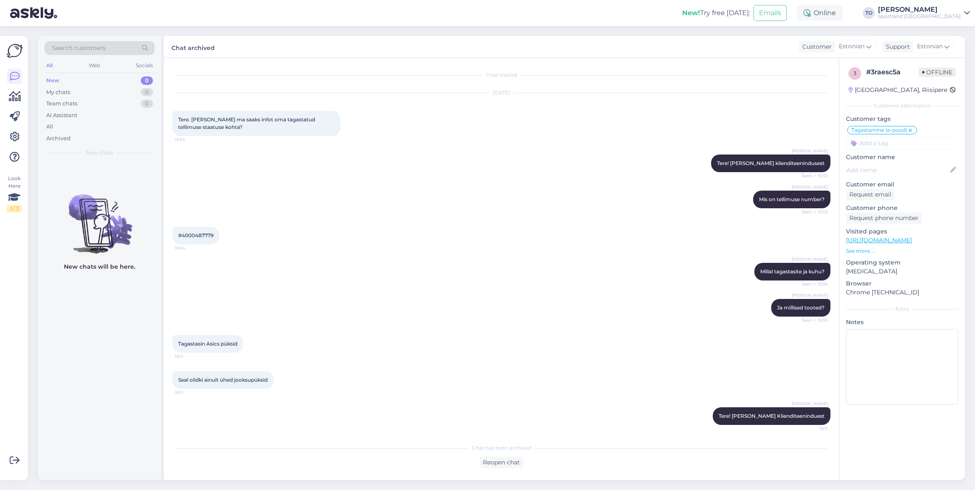
click at [714, 14] on div "Sportland [GEOGRAPHIC_DATA]" at bounding box center [919, 16] width 83 height 7
click at [714, 51] on button "Open" at bounding box center [952, 51] width 24 height 13
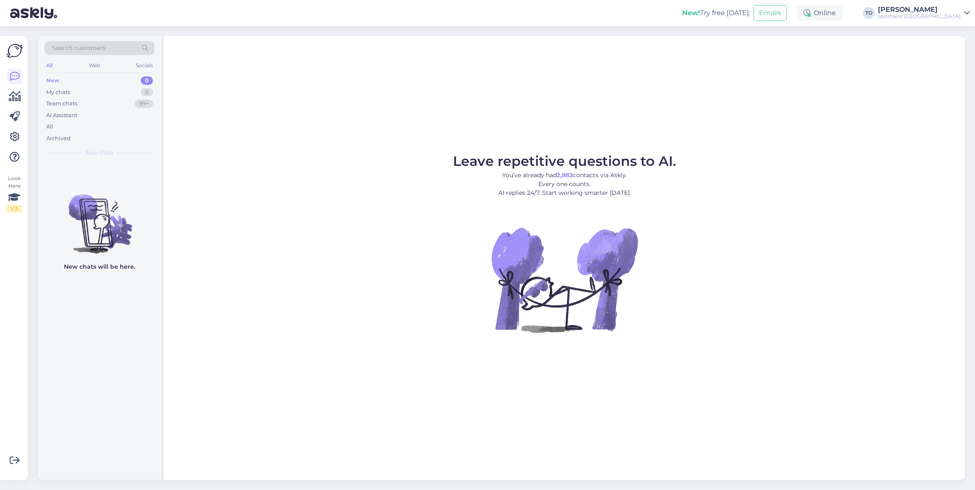
click at [714, 13] on div "Sportland [GEOGRAPHIC_DATA]" at bounding box center [919, 16] width 83 height 7
click at [714, 30] on button "Open" at bounding box center [952, 32] width 24 height 13
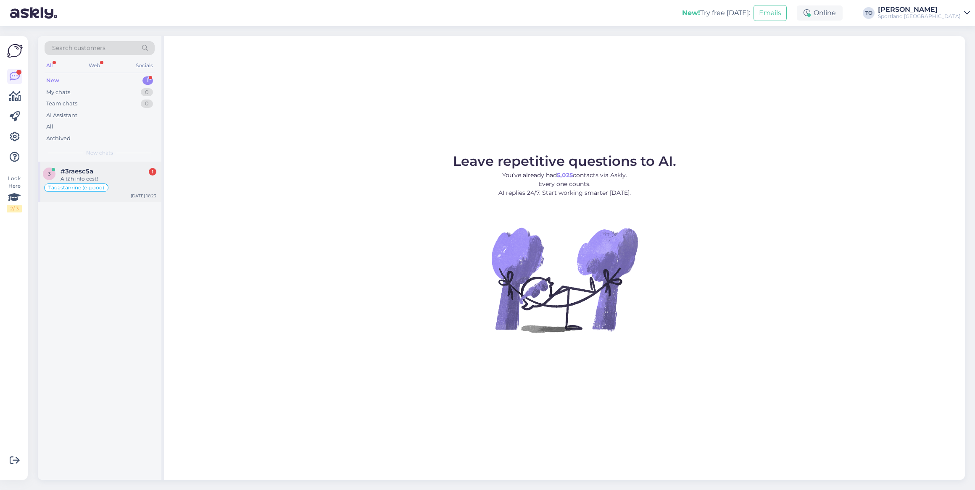
drag, startPoint x: 100, startPoint y: 175, endPoint x: 123, endPoint y: 182, distance: 23.7
click at [100, 175] on div "Aitäh info eest!" at bounding box center [109, 179] width 96 height 8
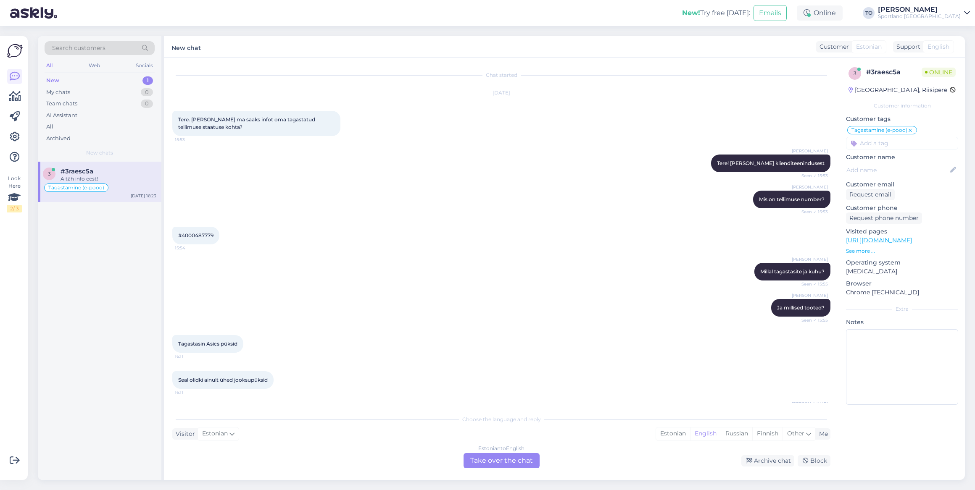
scroll to position [207, 0]
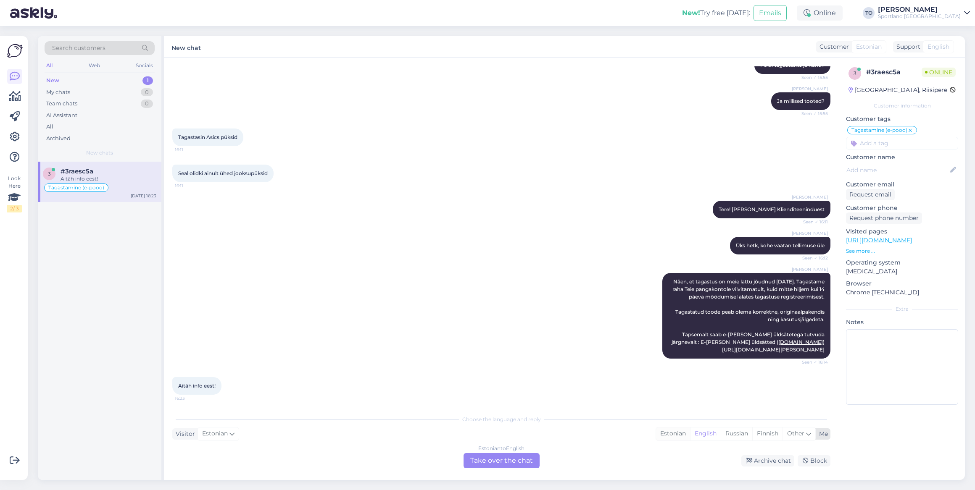
click at [679, 359] on div "Estonian" at bounding box center [673, 434] width 34 height 13
click at [527, 359] on div "Estonian to Estonian Take over the chat" at bounding box center [502, 460] width 76 height 15
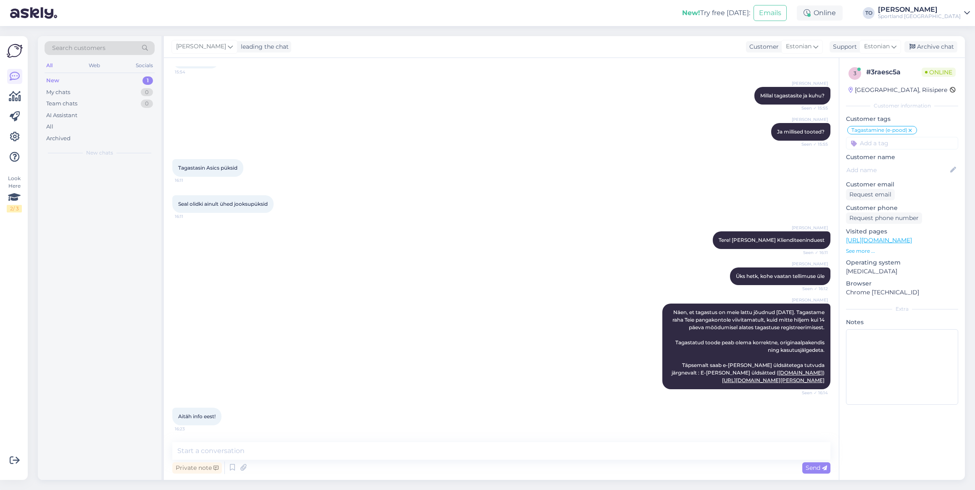
scroll to position [176, 0]
click at [360, 359] on textarea at bounding box center [501, 452] width 658 height 18
type textarea "Palun :)"
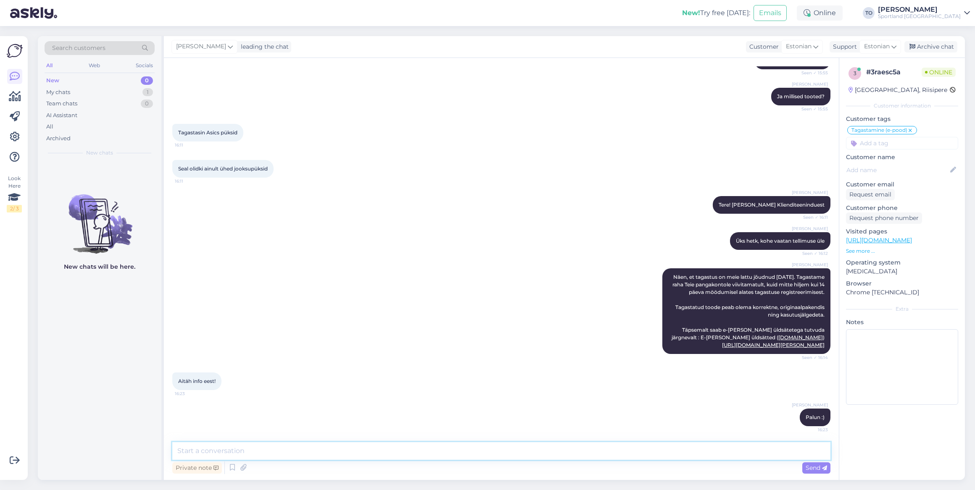
click at [360, 359] on textarea at bounding box center [501, 452] width 658 height 18
type textarea "Kas hetkel saan veel abiks olla?"
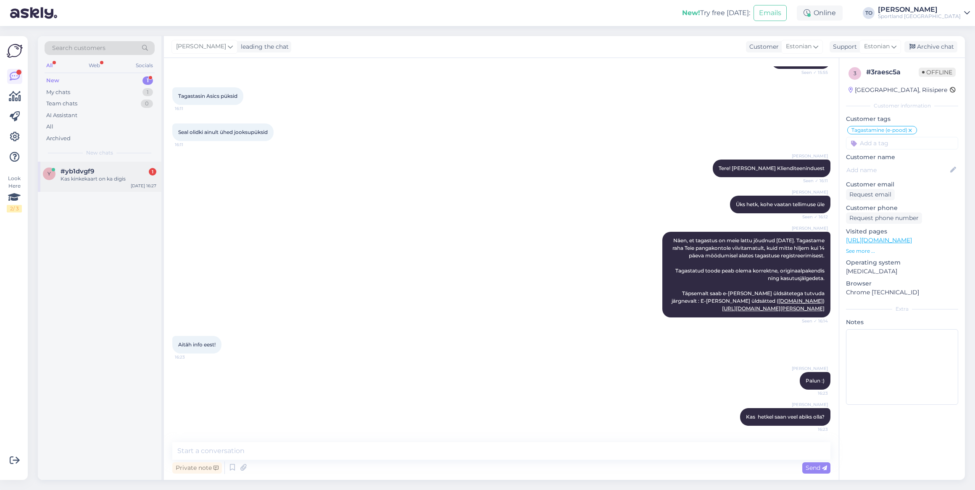
click at [102, 172] on div "#yb1dvgf9 1" at bounding box center [109, 172] width 96 height 8
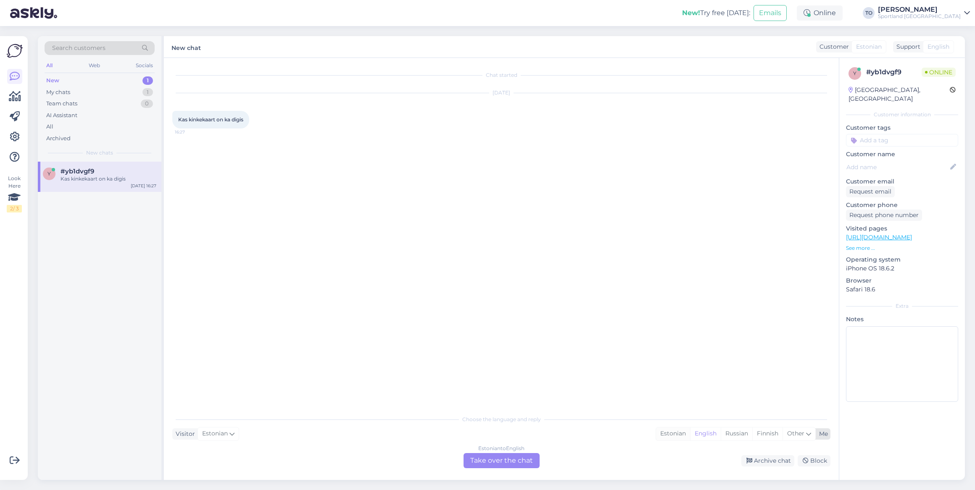
click at [668, 359] on div "Estonian" at bounding box center [673, 434] width 34 height 13
click at [515, 359] on div "Estonian to Estonian Take over the chat" at bounding box center [502, 460] width 76 height 15
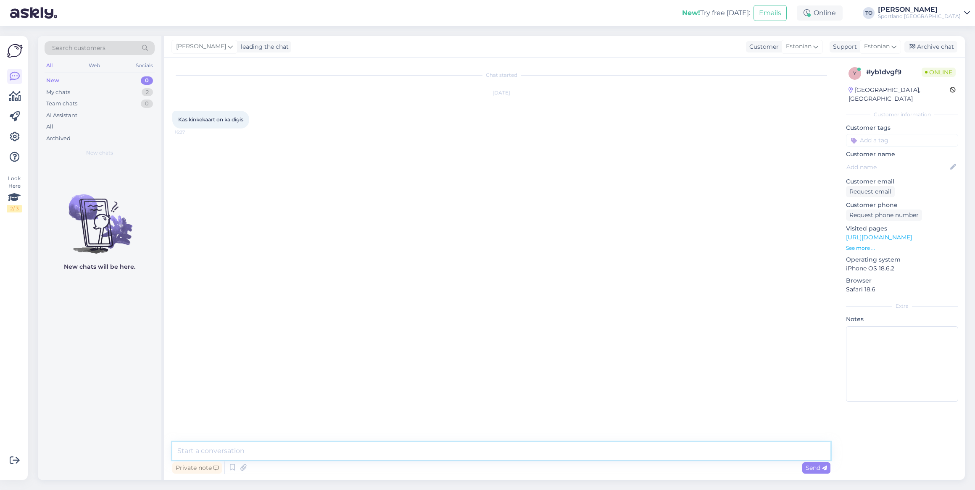
click at [354, 359] on textarea at bounding box center [501, 452] width 658 height 18
type textarea "Tere! [PERSON_NAME] Klienditeenindusest"
click at [232, 359] on icon at bounding box center [232, 468] width 10 height 13
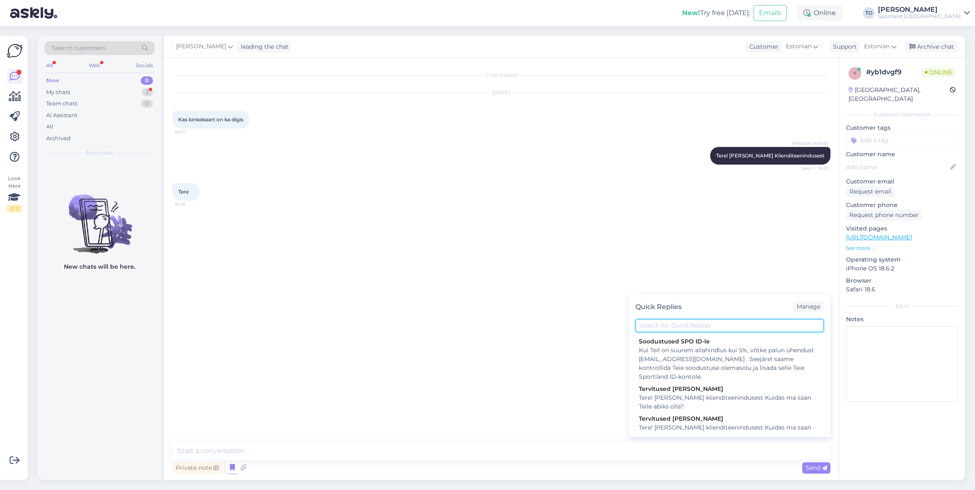
click at [684, 325] on input "text" at bounding box center [729, 325] width 188 height 13
type input "kinkek"
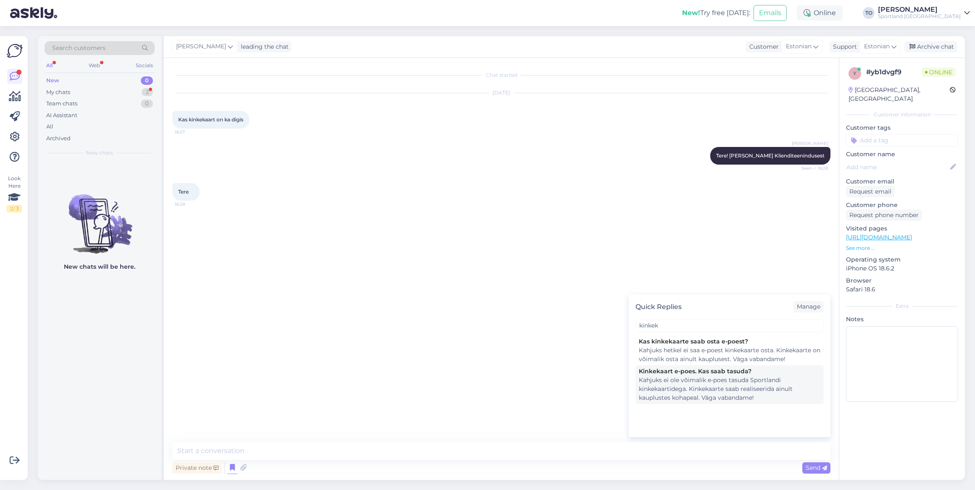
click at [702, 359] on div "Kahjuks ei ole võimalik e-poes tasuda Sportlandi kinkekaartidega. Kinkekaarte s…" at bounding box center [730, 389] width 182 height 26
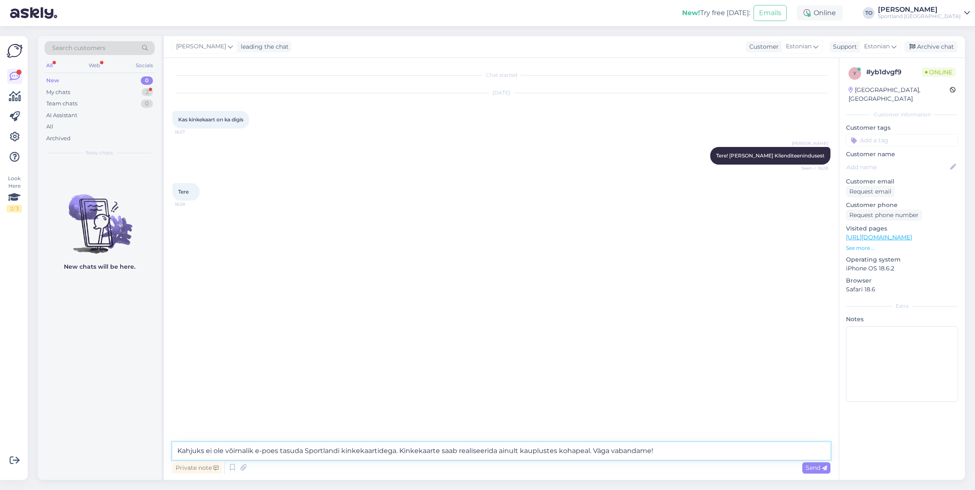
click at [696, 359] on textarea "Kahjuks ei ole võimalik e-poes tasuda Sportlandi kinkekaartidega. Kinkekaarte s…" at bounding box center [501, 452] width 658 height 18
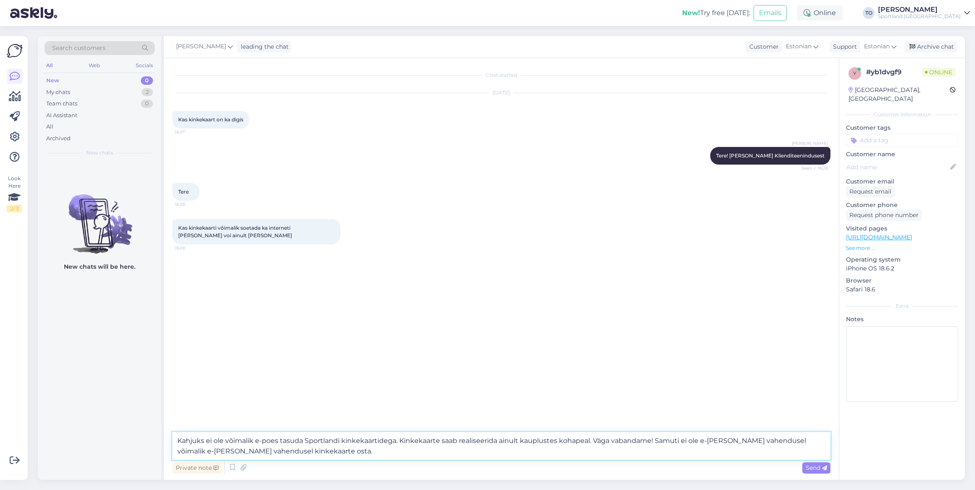
drag, startPoint x: 209, startPoint y: 451, endPoint x: 176, endPoint y: 448, distance: 33.8
click at [176, 359] on textarea "Kahjuks ei ole võimalik e-poes tasuda Sportlandi kinkekaartidega. Kinkekaarte s…" at bounding box center [501, 446] width 658 height 28
type textarea "Kahjuks ei ole võimalik e-poes tasuda Sportlandi kinkekaartidega. Kinkekaarte s…"
click at [714, 359] on span "Send" at bounding box center [816, 468] width 21 height 8
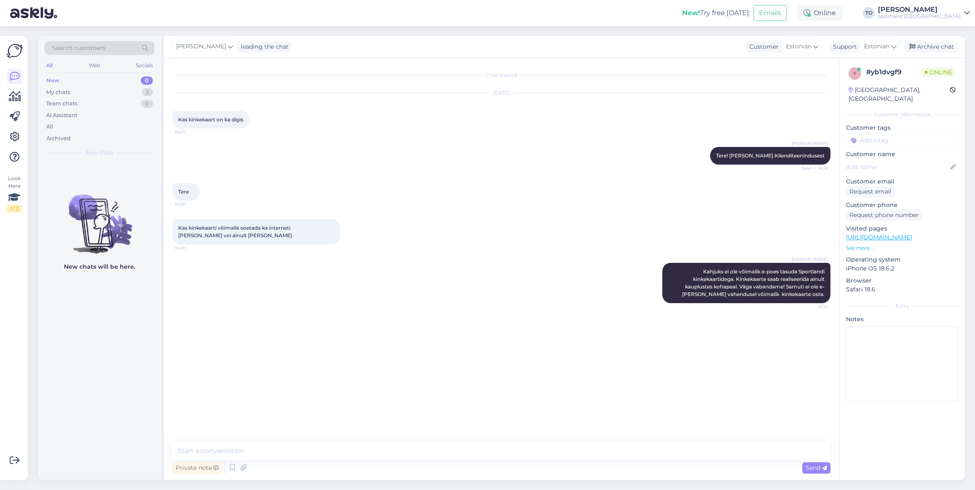
click at [714, 134] on input at bounding box center [902, 140] width 112 height 13
type input "kinkek"
click at [714, 170] on span "kinkekaart (e-poes)" at bounding box center [902, 172] width 48 height 5
click at [273, 359] on textarea at bounding box center [501, 452] width 658 height 18
type textarea "p"
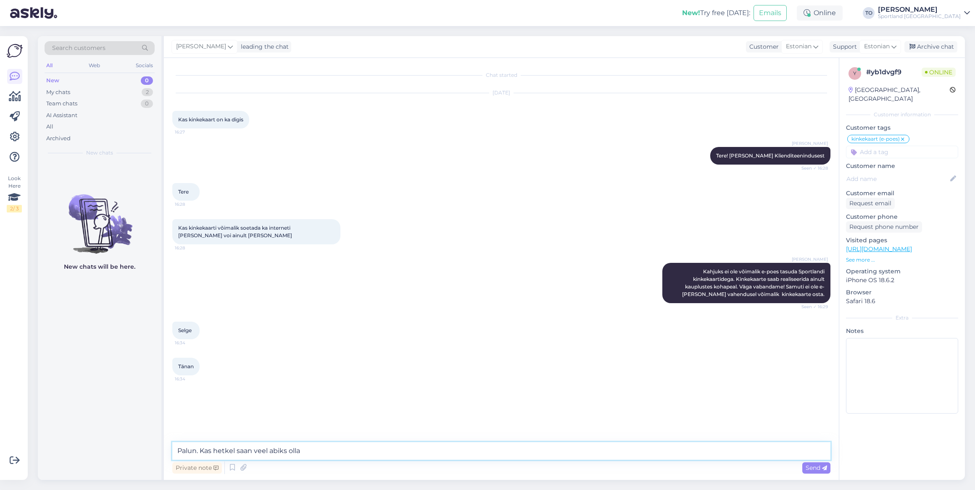
type textarea "Palun. Kas hetkel saan veel abiks olla?"
click at [97, 91] on div "My chats 2" at bounding box center [100, 93] width 110 height 12
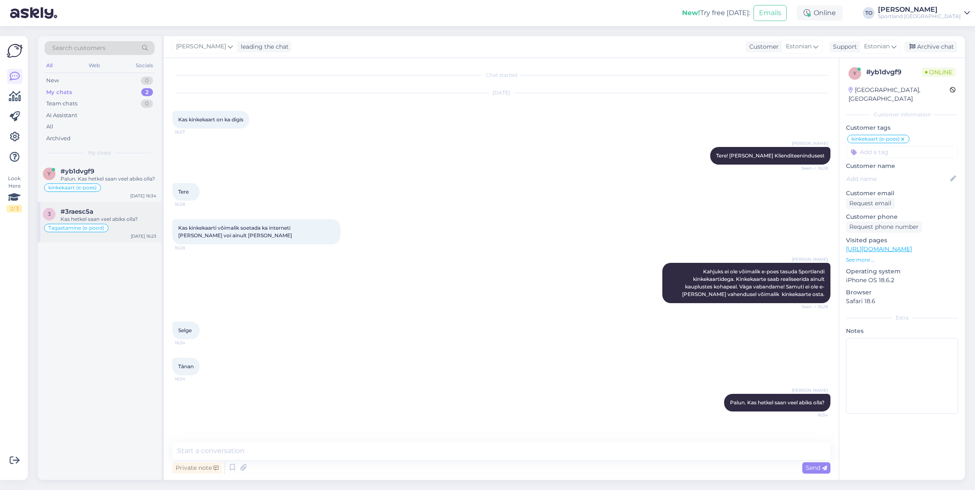
click at [135, 223] on div "Kas hetkel saan veel abiks olla?" at bounding box center [109, 220] width 96 height 8
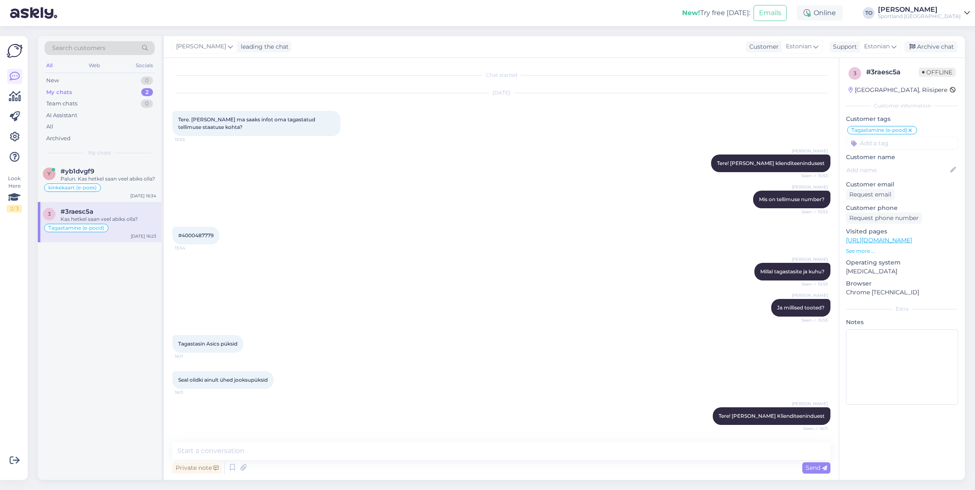
scroll to position [248, 0]
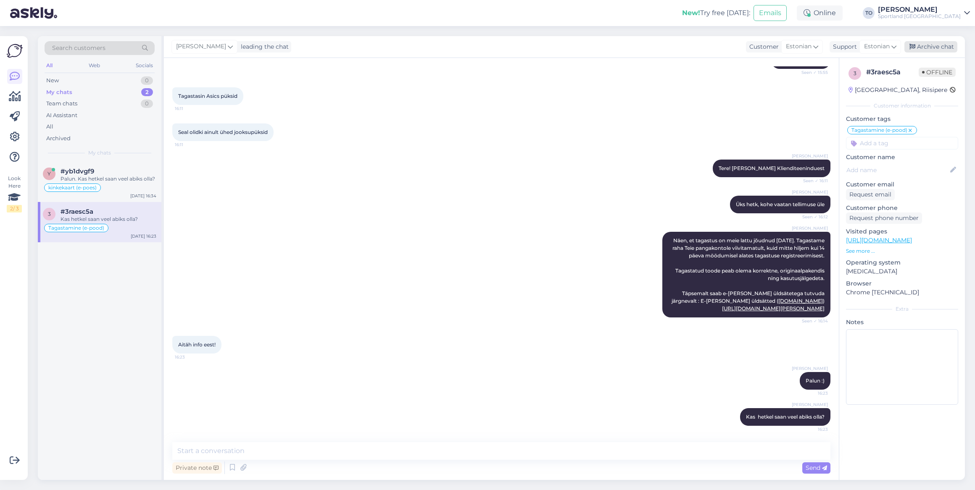
click at [714, 48] on div "Archive chat" at bounding box center [930, 46] width 53 height 11
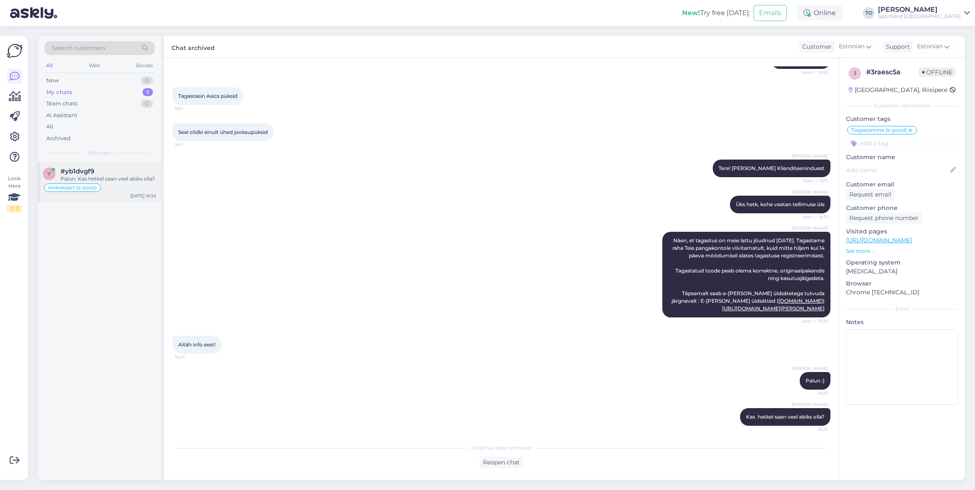
click at [129, 171] on div "#yb1dvgf9" at bounding box center [109, 172] width 96 height 8
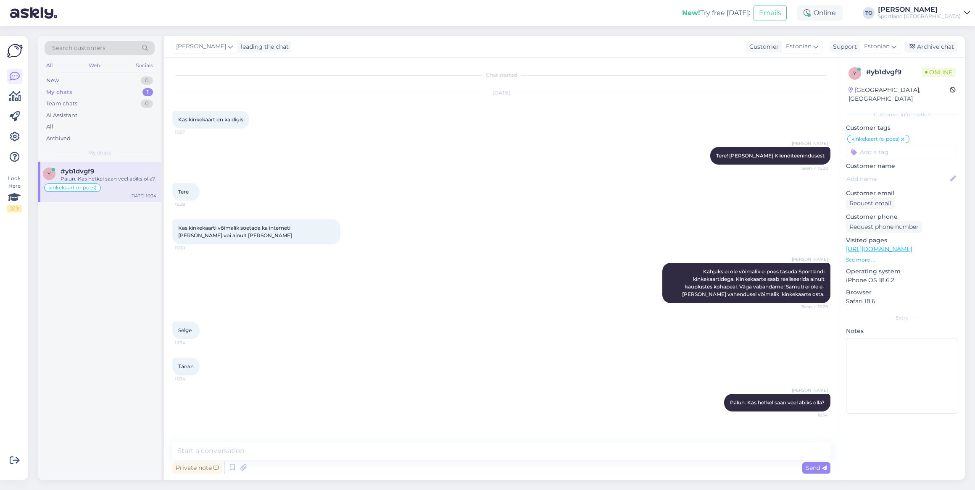
scroll to position [0, 0]
click at [714, 43] on div "Archive chat" at bounding box center [930, 46] width 53 height 11
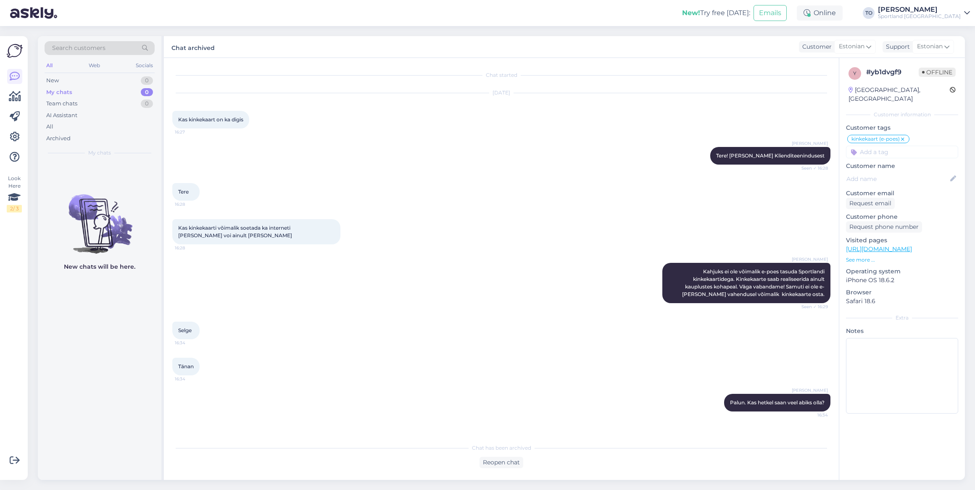
click at [714, 12] on div "[PERSON_NAME]" at bounding box center [919, 9] width 83 height 7
click at [714, 53] on button "Open" at bounding box center [952, 51] width 24 height 13
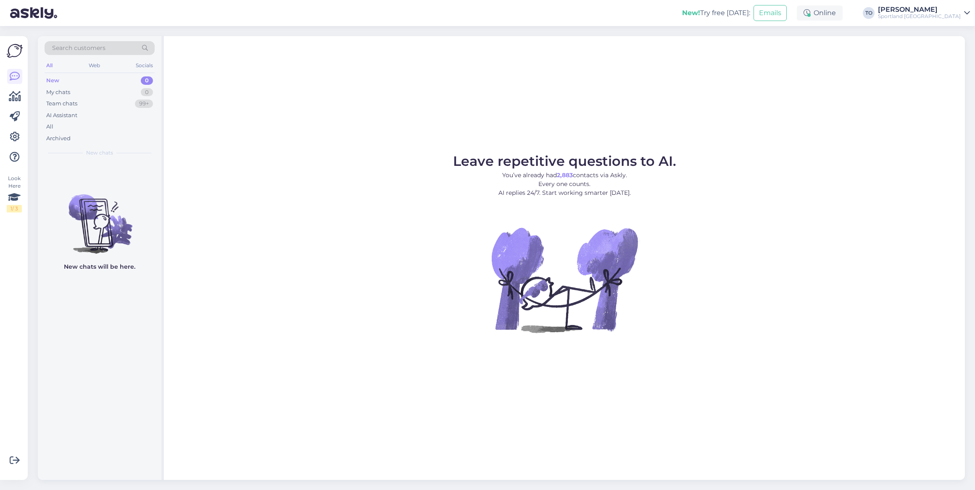
click at [714, 8] on div "[PERSON_NAME]" at bounding box center [919, 9] width 83 height 7
click at [714, 35] on button "Open" at bounding box center [952, 32] width 24 height 13
drag, startPoint x: 930, startPoint y: 11, endPoint x: 934, endPoint y: 13, distance: 4.3
click at [714, 11] on div "[PERSON_NAME]" at bounding box center [919, 9] width 83 height 7
click at [714, 50] on button "Open" at bounding box center [952, 51] width 24 height 13
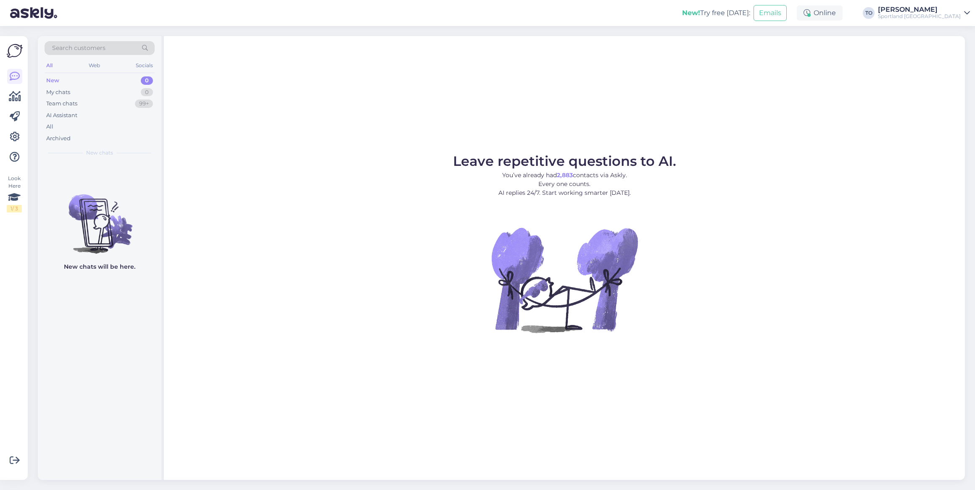
click at [714, 16] on div "Sportland [GEOGRAPHIC_DATA]" at bounding box center [919, 16] width 83 height 7
click at [714, 34] on button "Open" at bounding box center [952, 32] width 24 height 13
click at [714, 14] on div "Sportland [GEOGRAPHIC_DATA]" at bounding box center [919, 16] width 83 height 7
click at [714, 50] on button "Open" at bounding box center [952, 51] width 24 height 13
